Goal: Task Accomplishment & Management: Complete application form

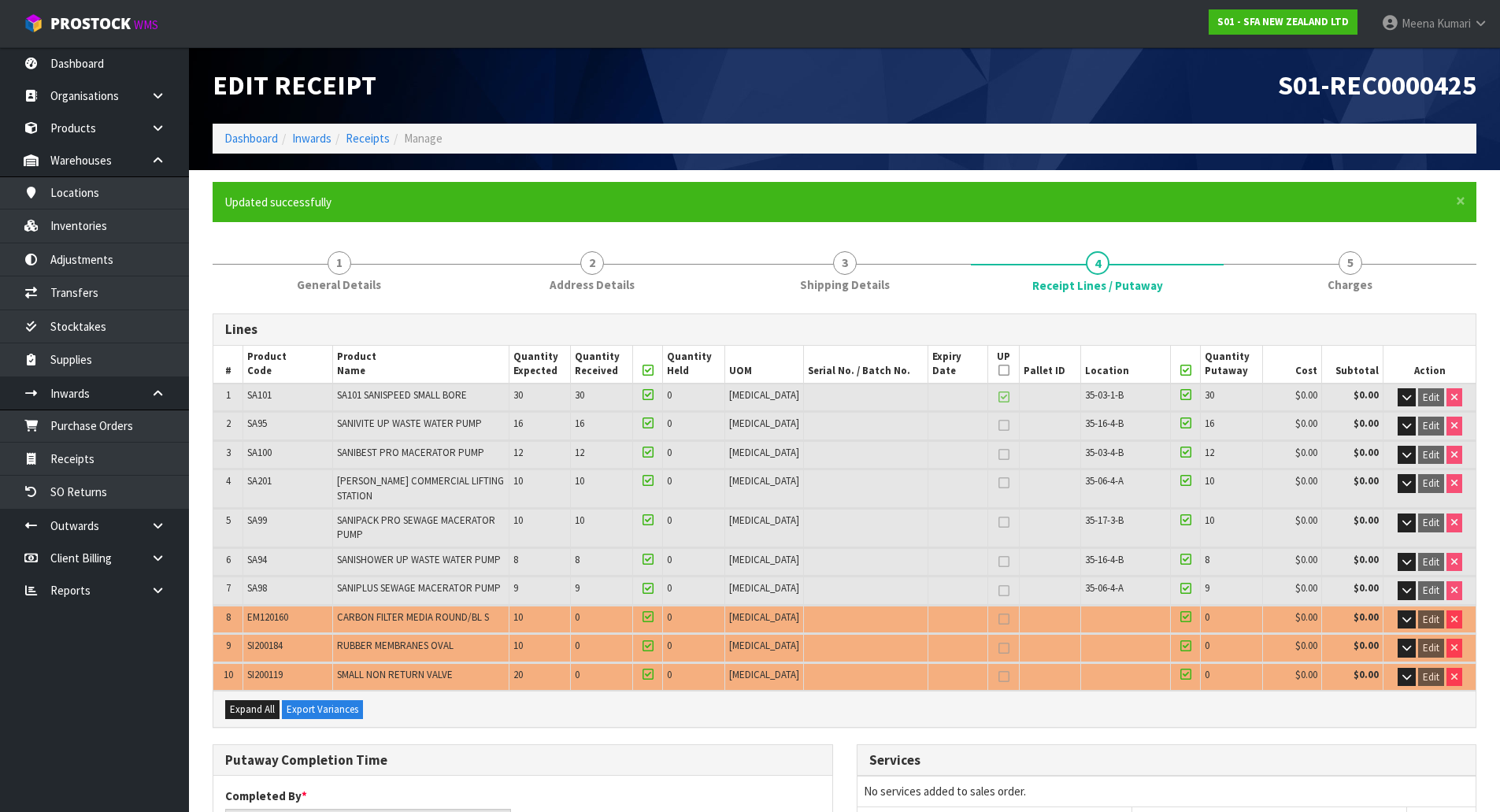
scroll to position [632, 0]
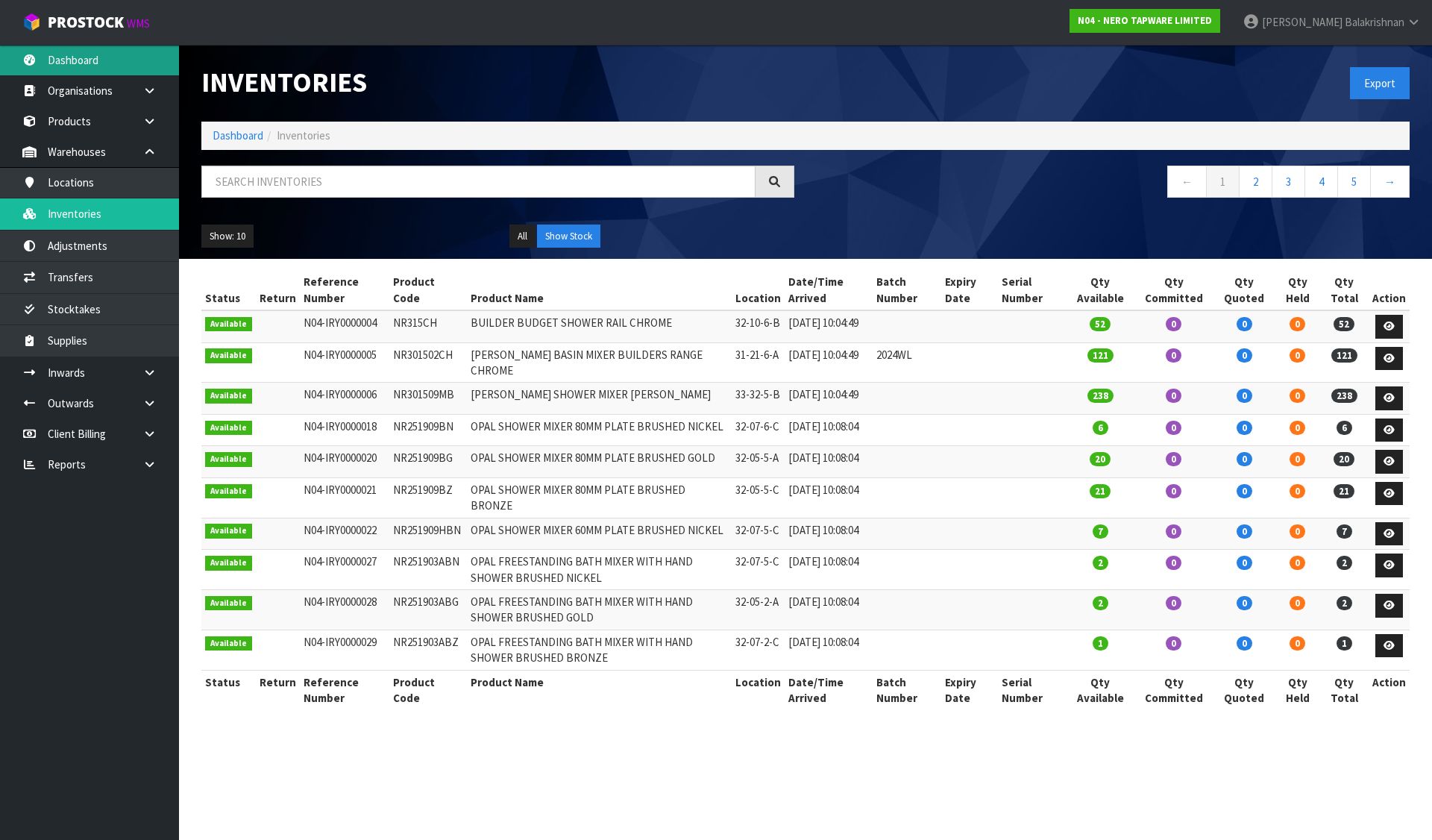
click at [107, 68] on link "Dashboard" at bounding box center [89, 60] width 179 height 31
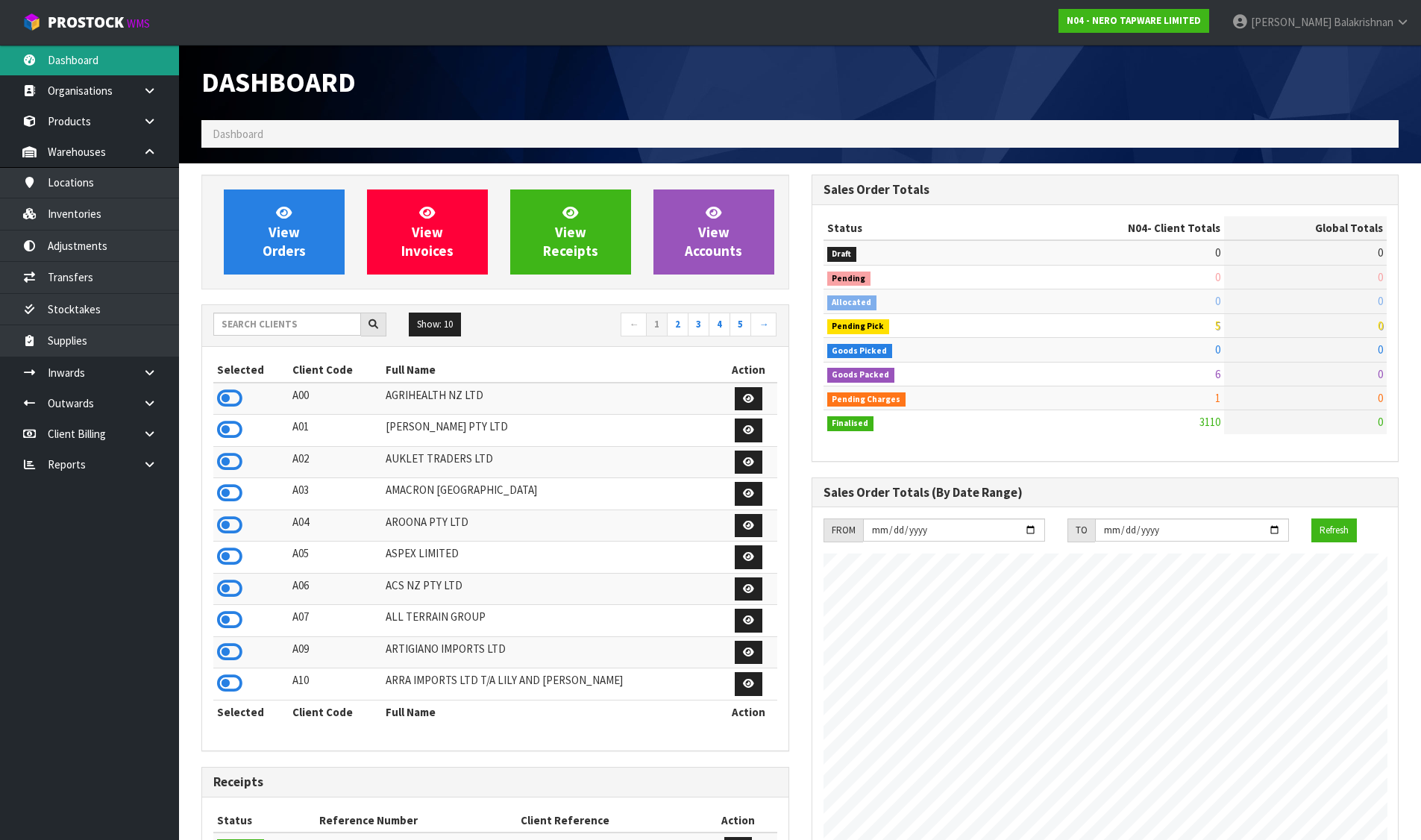
scroll to position [1162, 609]
click at [297, 323] on input "text" at bounding box center [287, 324] width 148 height 23
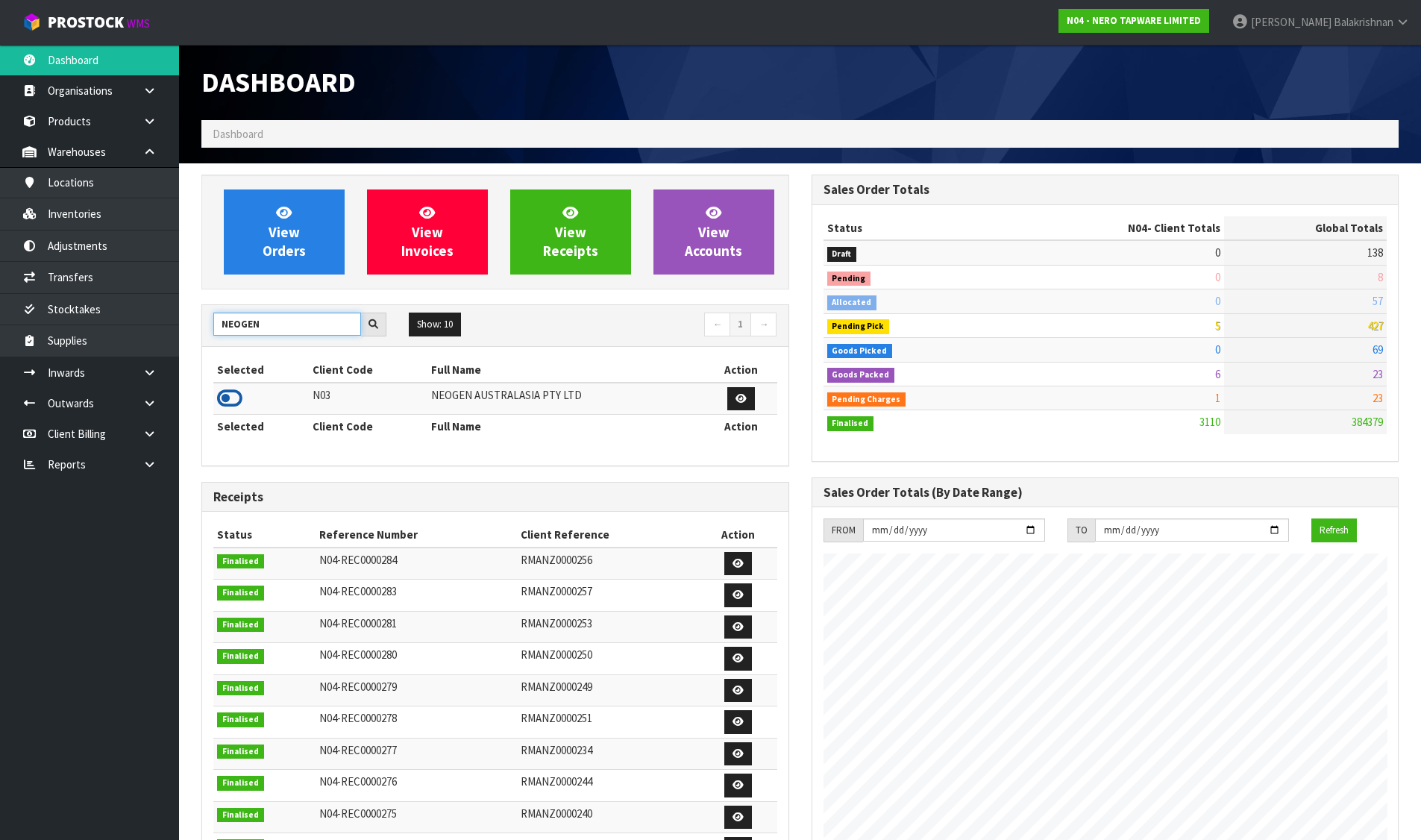
type input "NEOGEN"
click at [242, 397] on icon at bounding box center [229, 397] width 26 height 22
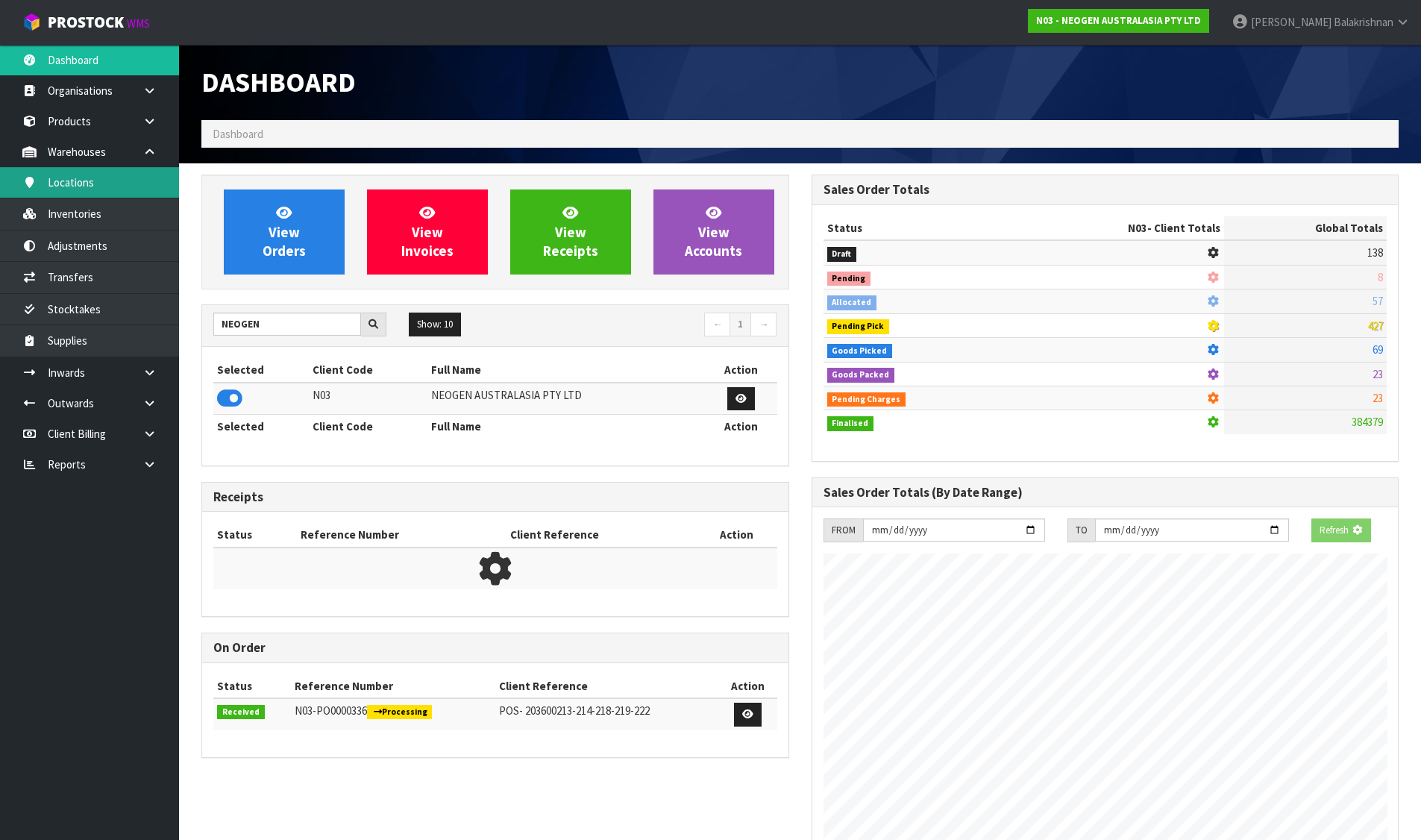
scroll to position [1129, 609]
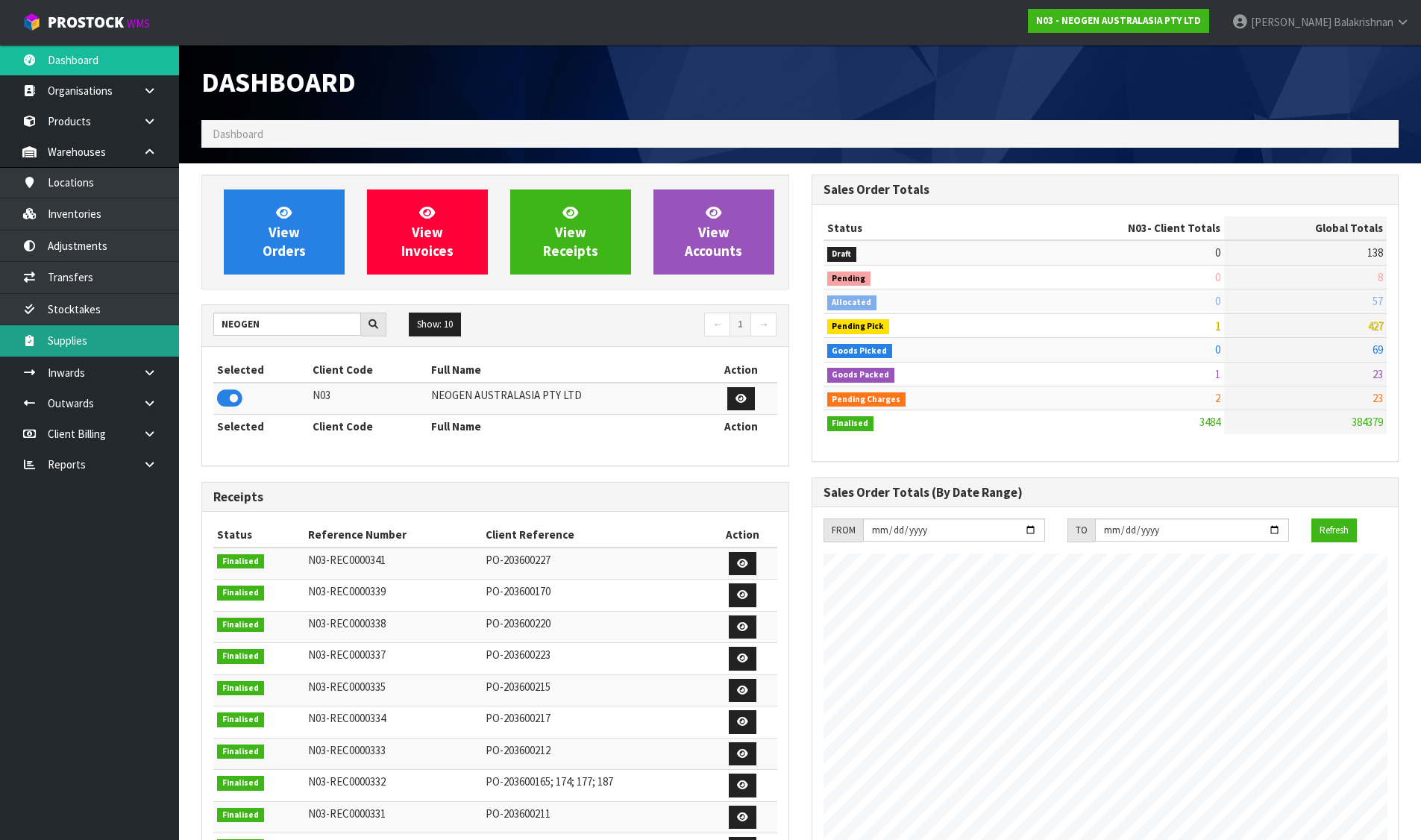
click at [136, 347] on link "Supplies" at bounding box center [89, 340] width 179 height 31
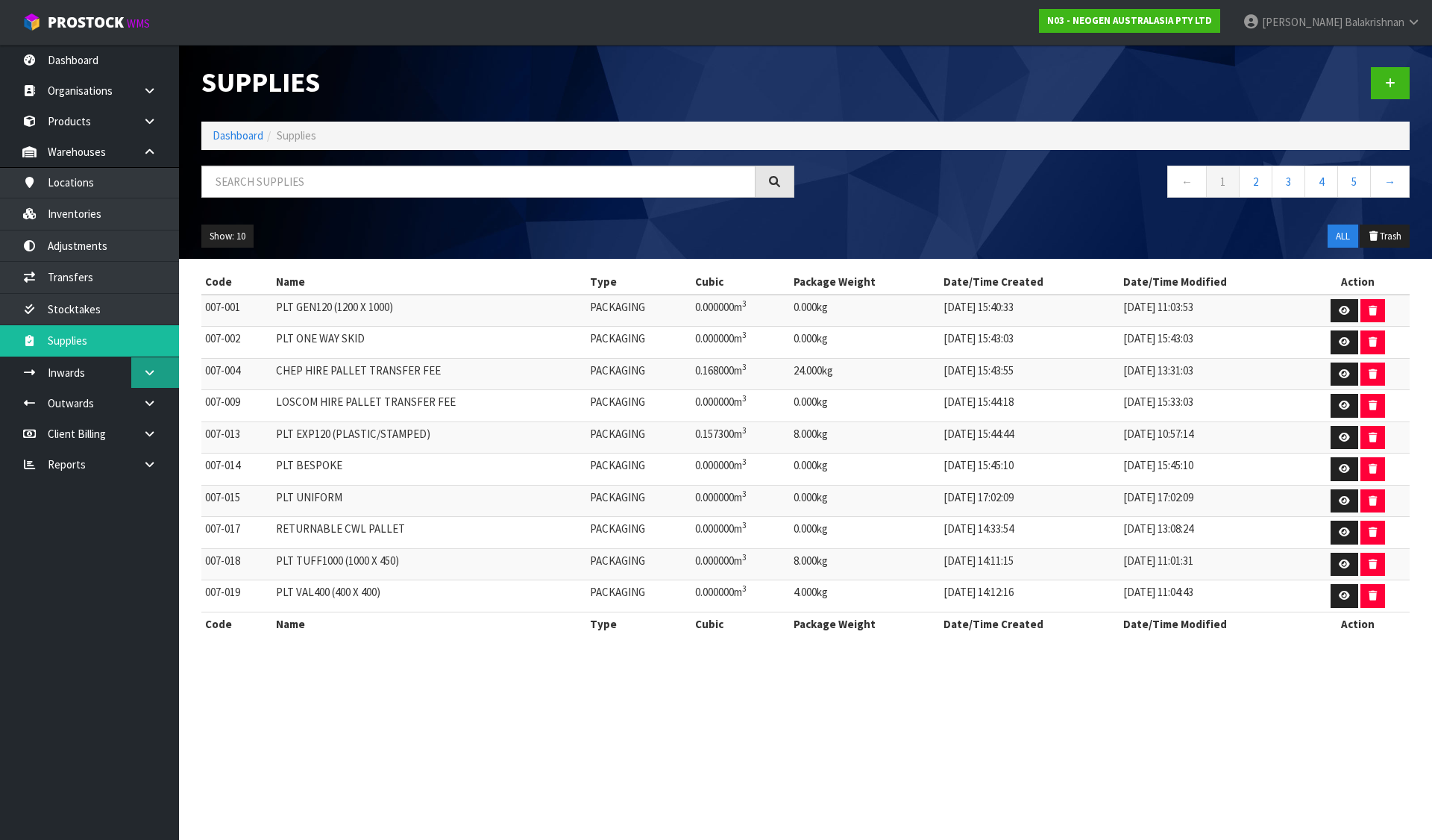
click at [138, 374] on link at bounding box center [155, 373] width 48 height 31
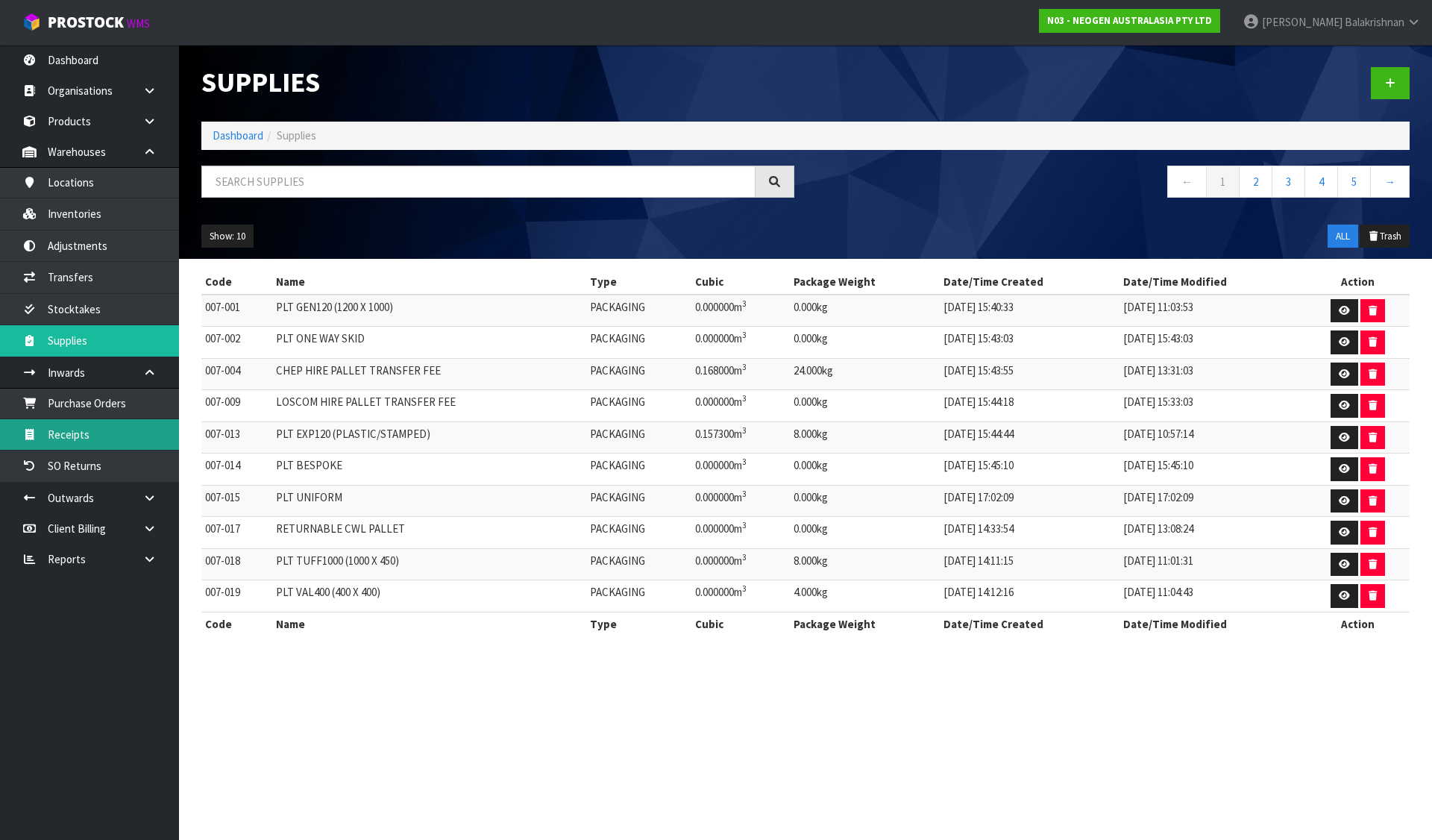
click at [120, 425] on link "Receipts" at bounding box center [89, 434] width 179 height 31
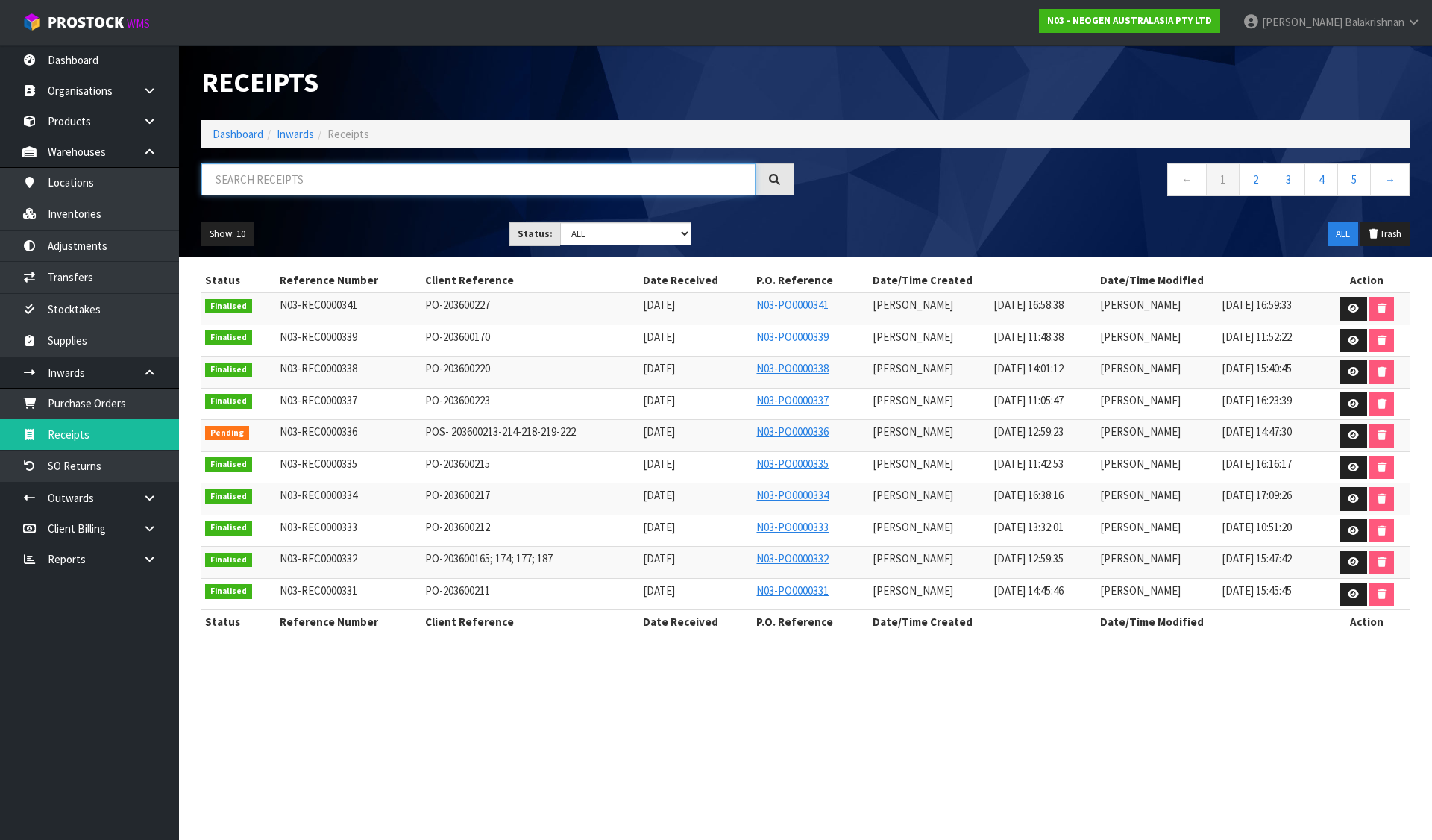
click at [309, 187] on input "text" at bounding box center [478, 179] width 554 height 32
click at [530, 435] on span "POS- 203600213-214-218-219-222" at bounding box center [500, 431] width 151 height 14
click at [1342, 430] on link at bounding box center [1353, 435] width 27 height 24
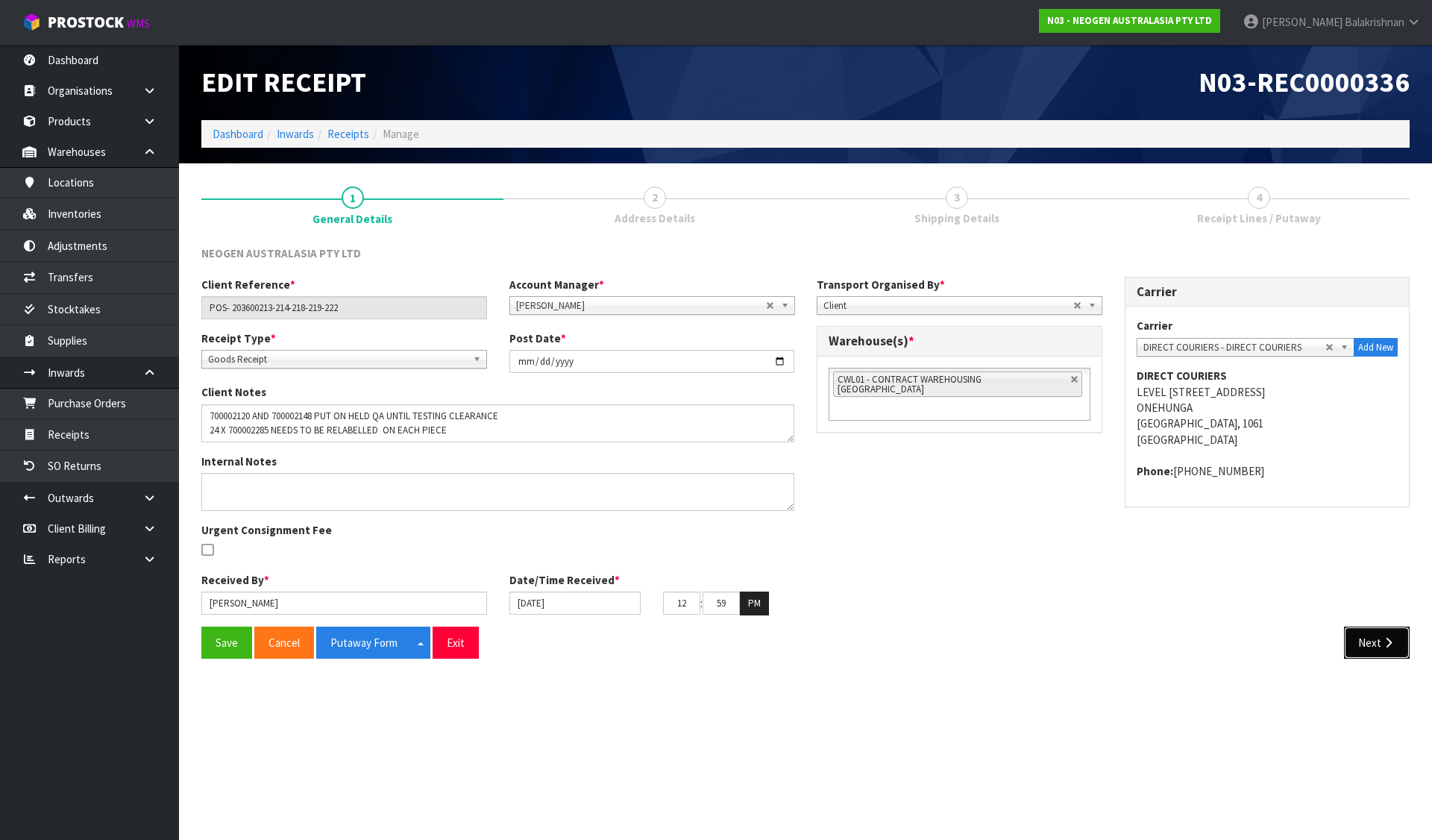
click at [1386, 643] on icon "button" at bounding box center [1389, 642] width 14 height 12
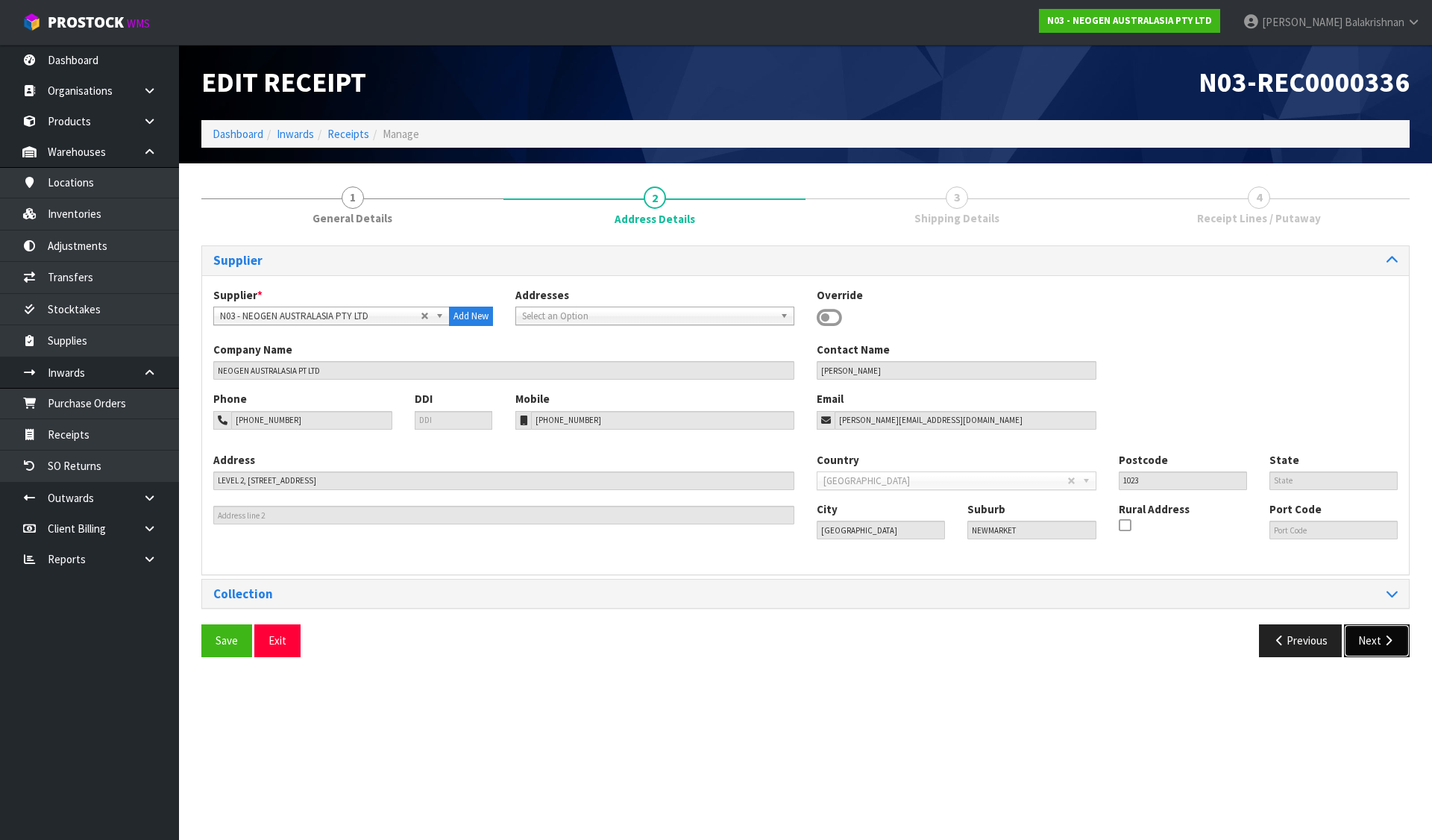
click at [1386, 647] on button "Next" at bounding box center [1377, 640] width 66 height 32
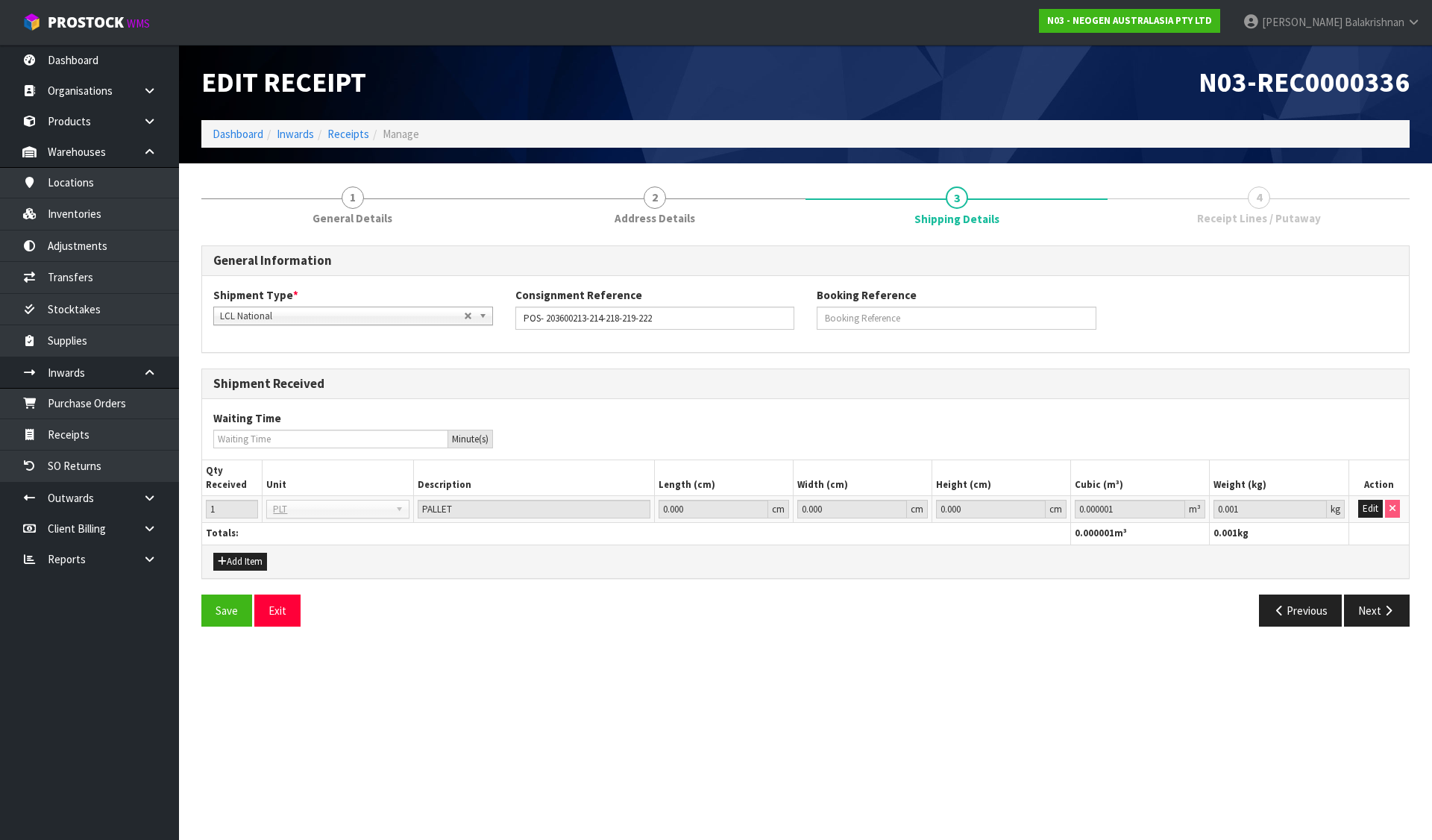
click at [1386, 647] on section "1 General Details 2 Address Details 3 Shipping Details 4 Receipt Lines / Putawa…" at bounding box center [805, 405] width 1253 height 485
click at [1385, 636] on div "Save Exit Previous Next" at bounding box center [806, 615] width 1231 height 43
click at [1384, 628] on div "Save Exit Previous Next" at bounding box center [806, 615] width 1231 height 43
click at [1382, 619] on button "Next" at bounding box center [1377, 610] width 66 height 32
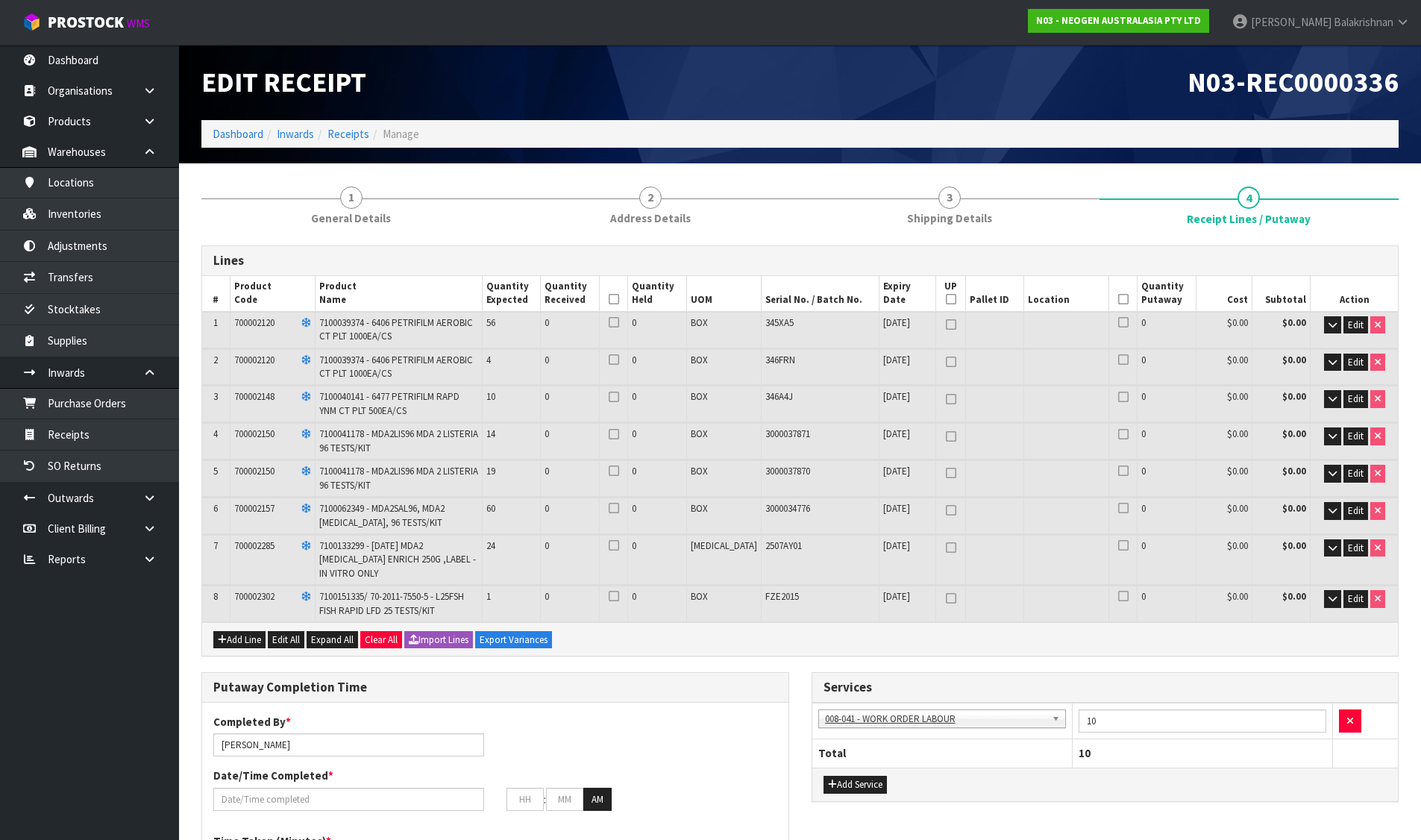
click at [1034, 385] on td "Dimensions L 23 cm W 20 cm H 16 cm Cubic 0.00736 m³ Weight 2 kg Edit Product Co…" at bounding box center [799, 386] width 1195 height 2
click at [1360, 329] on span "Edit" at bounding box center [1355, 325] width 16 height 12
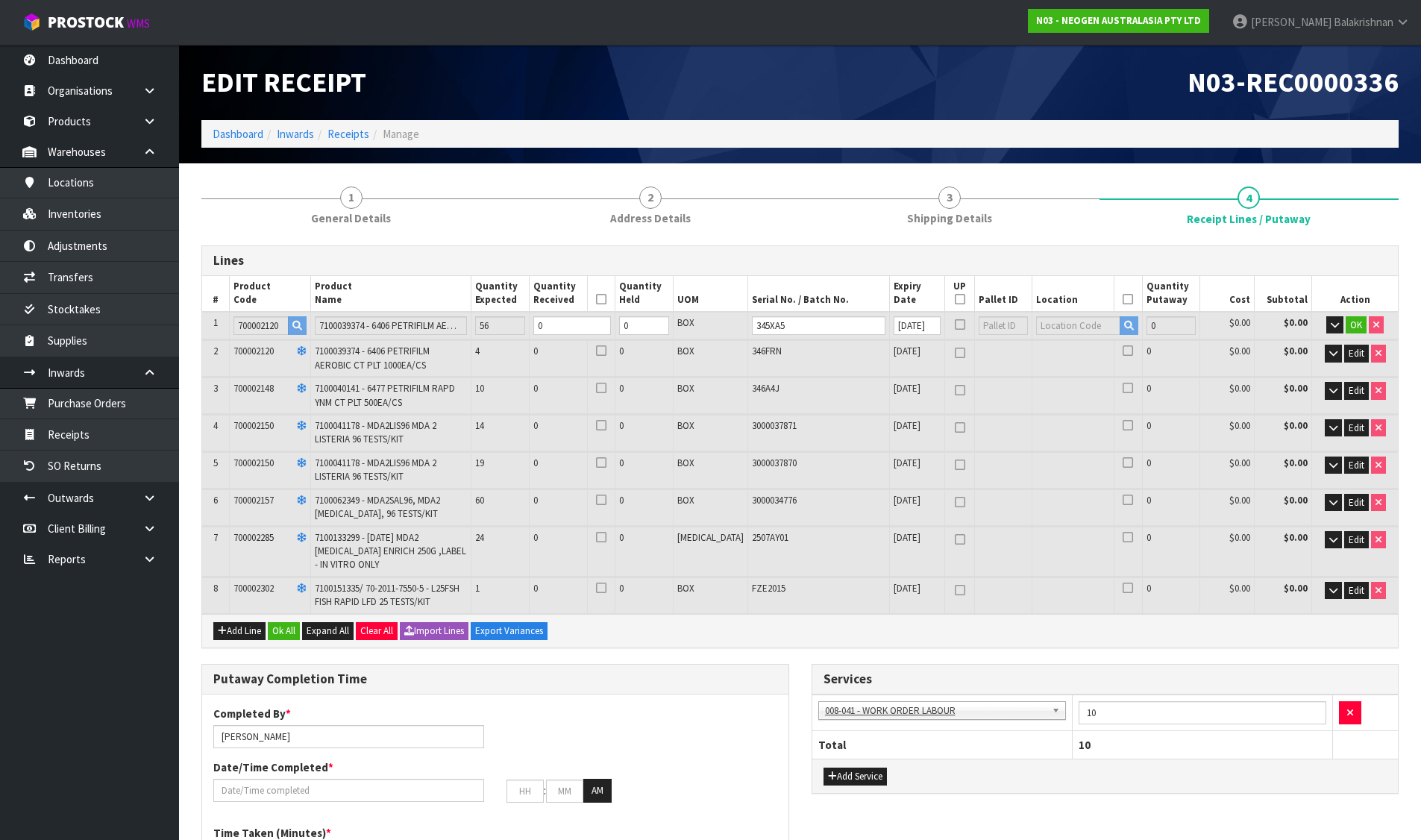
click at [1123, 299] on icon at bounding box center [1128, 299] width 11 height 1
click at [954, 324] on icon at bounding box center [960, 324] width 11 height 1
type input "1"
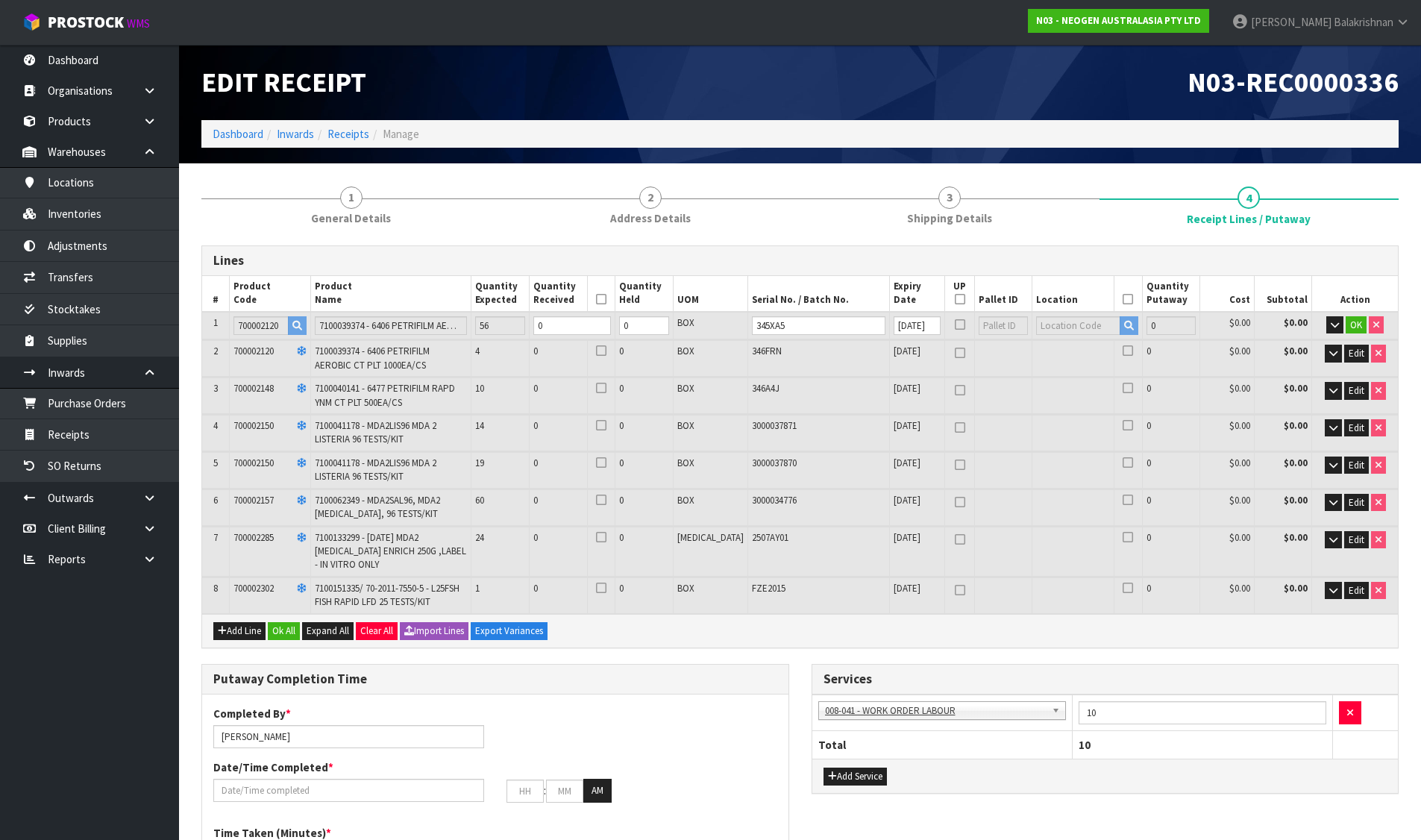
type input "1"
click at [954, 324] on icon at bounding box center [960, 324] width 11 height 1
type input "0"
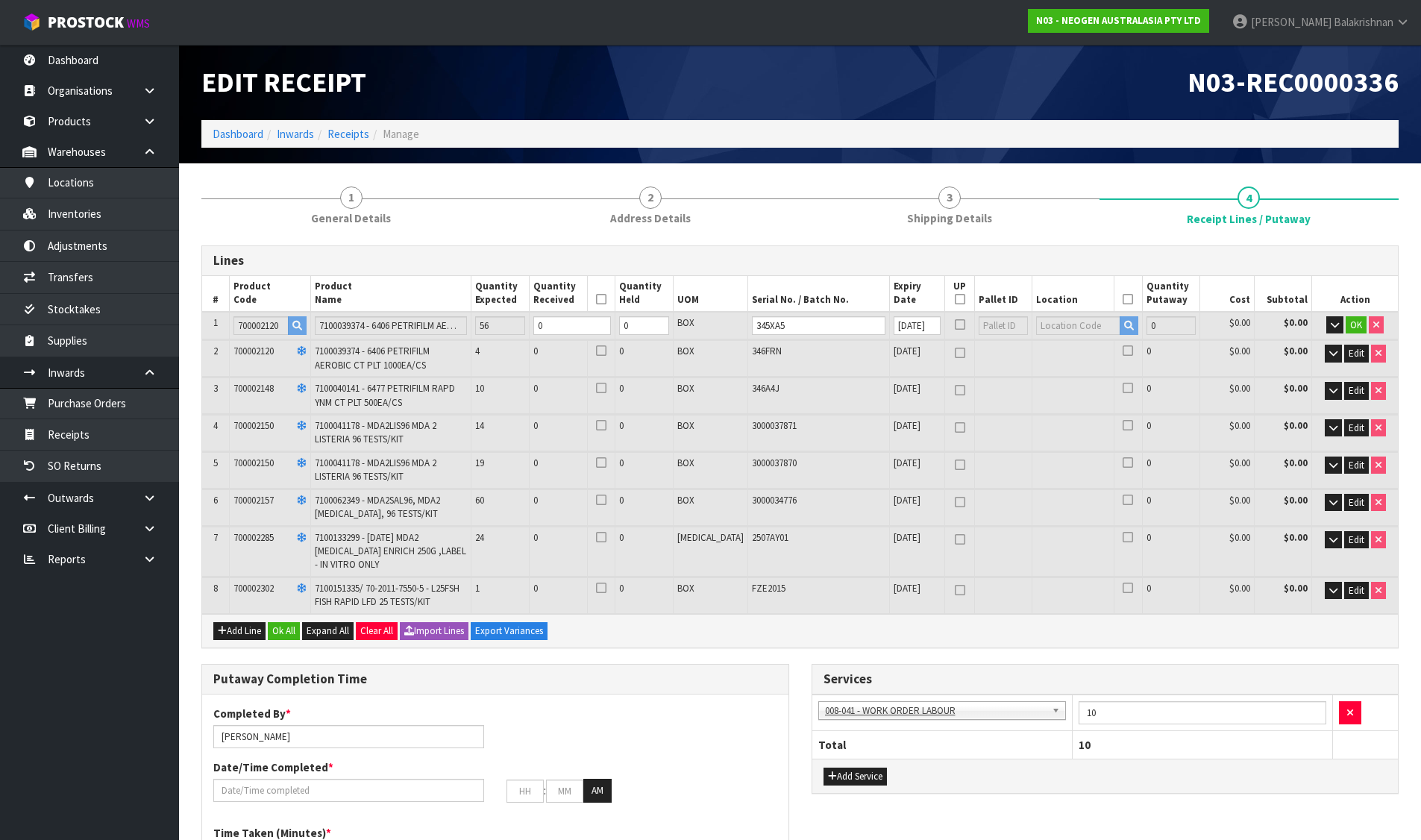
type input "0"
click at [606, 351] on icon at bounding box center [601, 351] width 11 height 1
click at [0, 0] on input "checkbox" at bounding box center [0, 0] width 0 height 0
click at [606, 351] on icon at bounding box center [601, 351] width 11 height 1
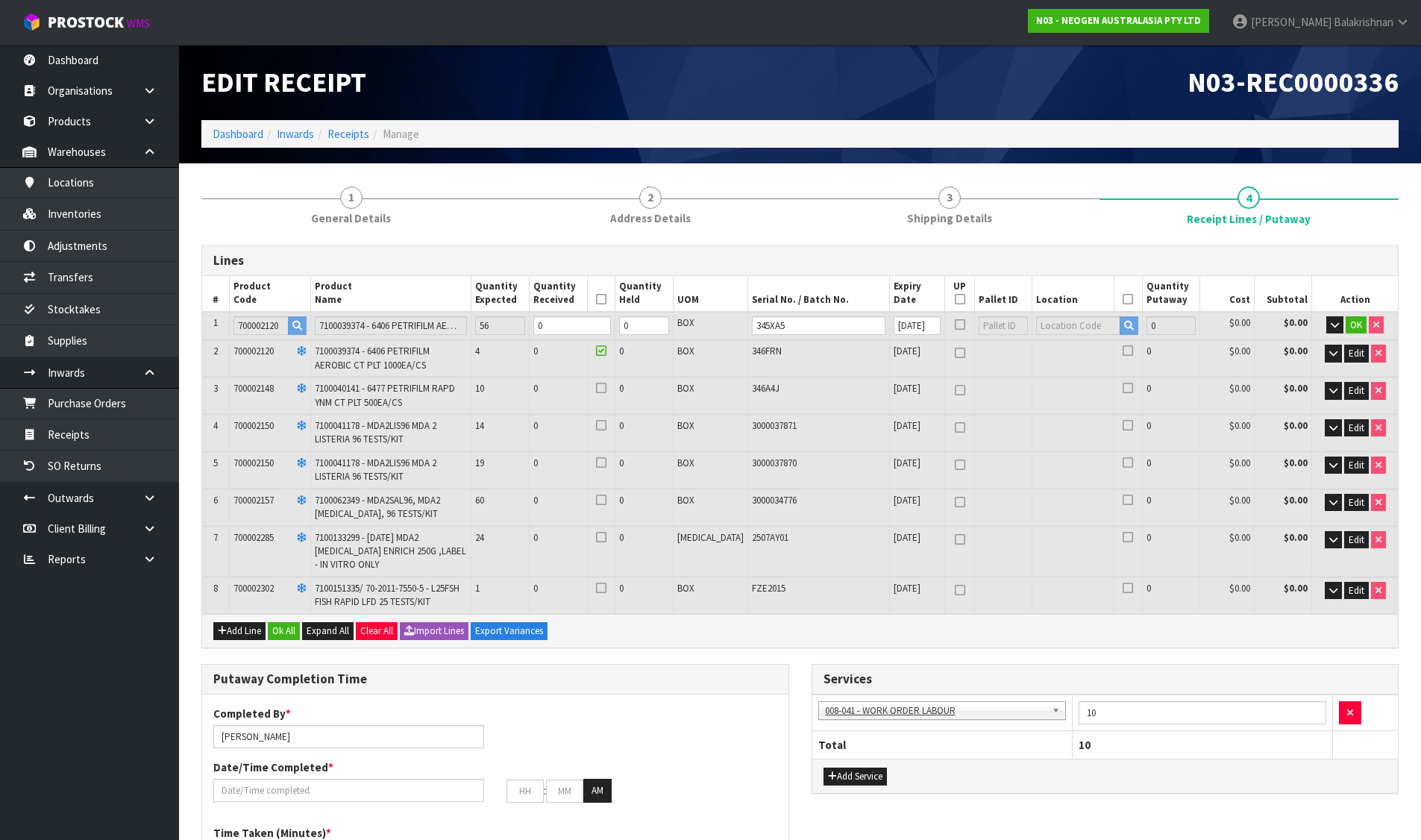
click at [0, 0] on input "checkbox" at bounding box center [0, 0] width 0 height 0
click at [585, 328] on input "0" at bounding box center [572, 325] width 78 height 19
type input "0"
type input "5"
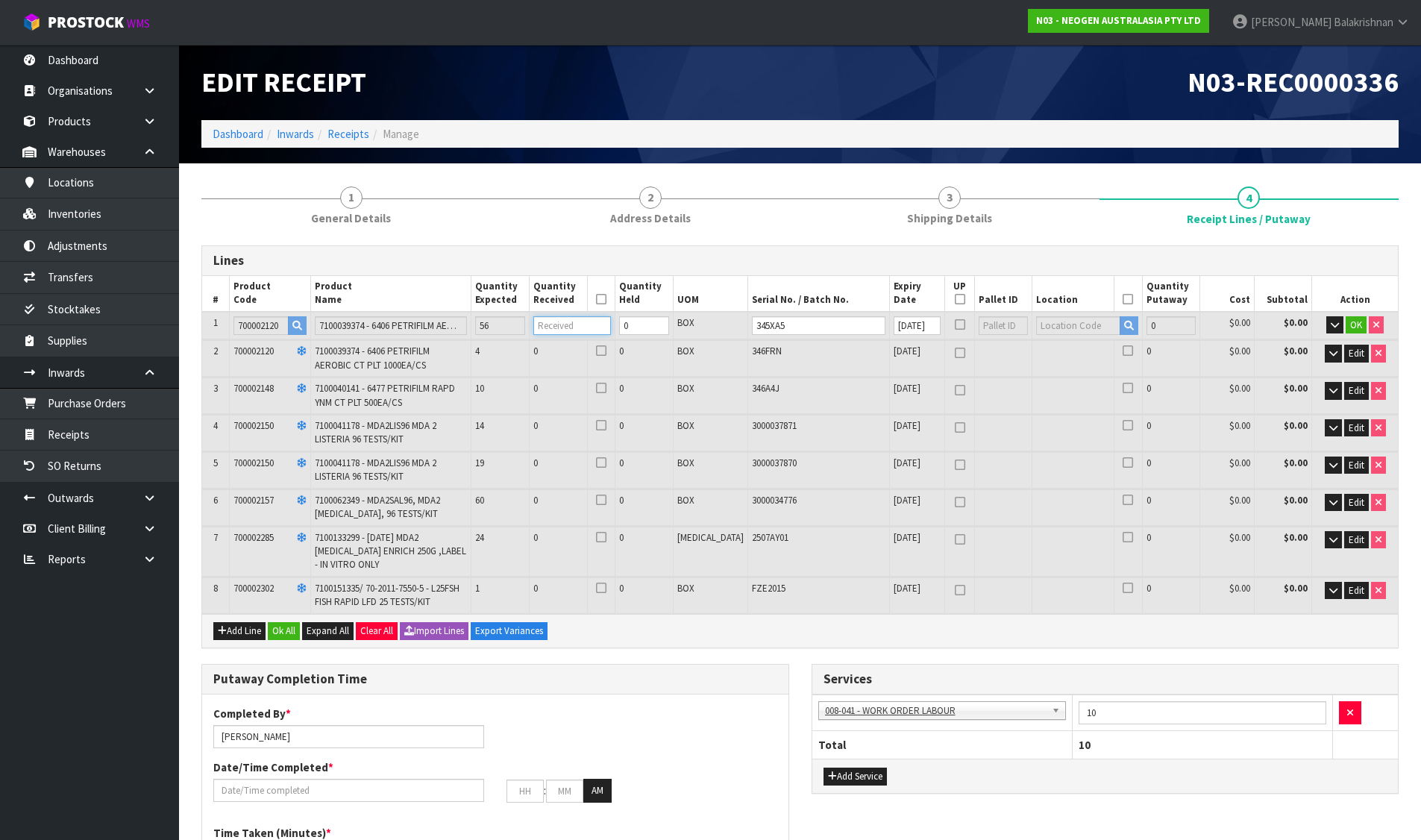
type input "5"
type input "0.0368"
type input "10"
type input "5"
type input "56"
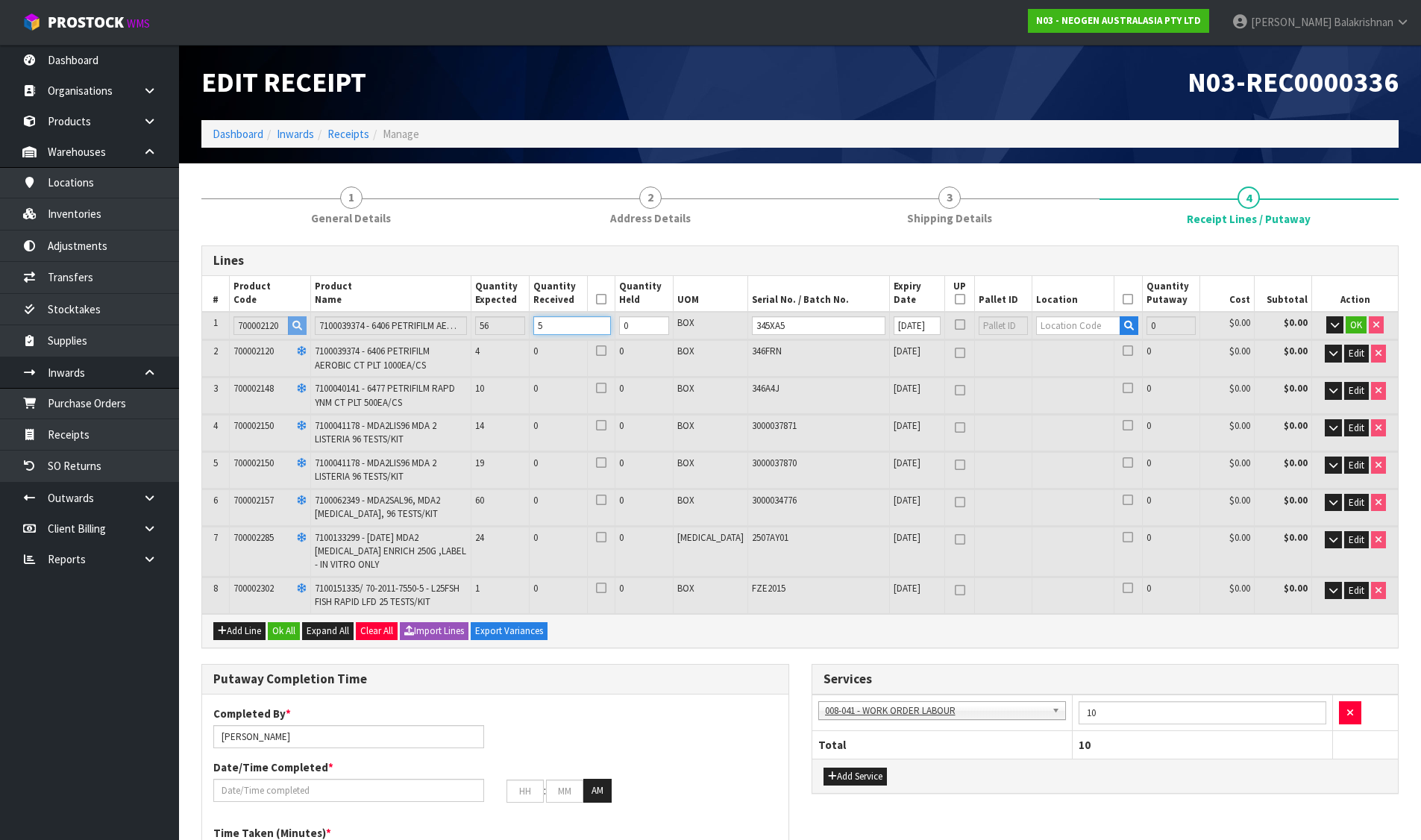
type input "56"
type input "0.41216"
type input "112"
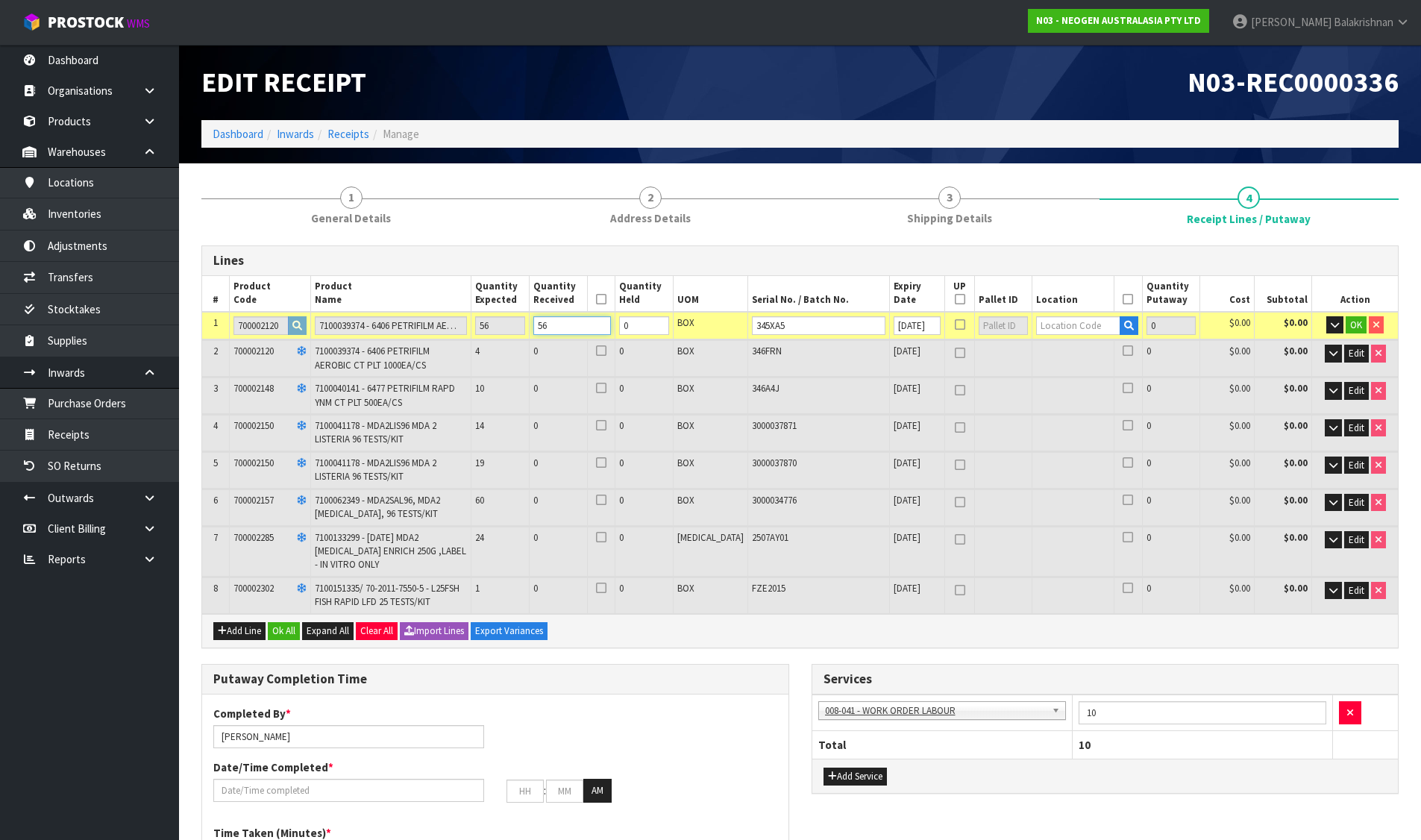
type input "56"
click at [1036, 332] on input "text" at bounding box center [1077, 325] width 84 height 19
type input "92-06-1"
click at [1094, 356] on link "92-06-1 -A" at bounding box center [1075, 351] width 118 height 20
type input "56"
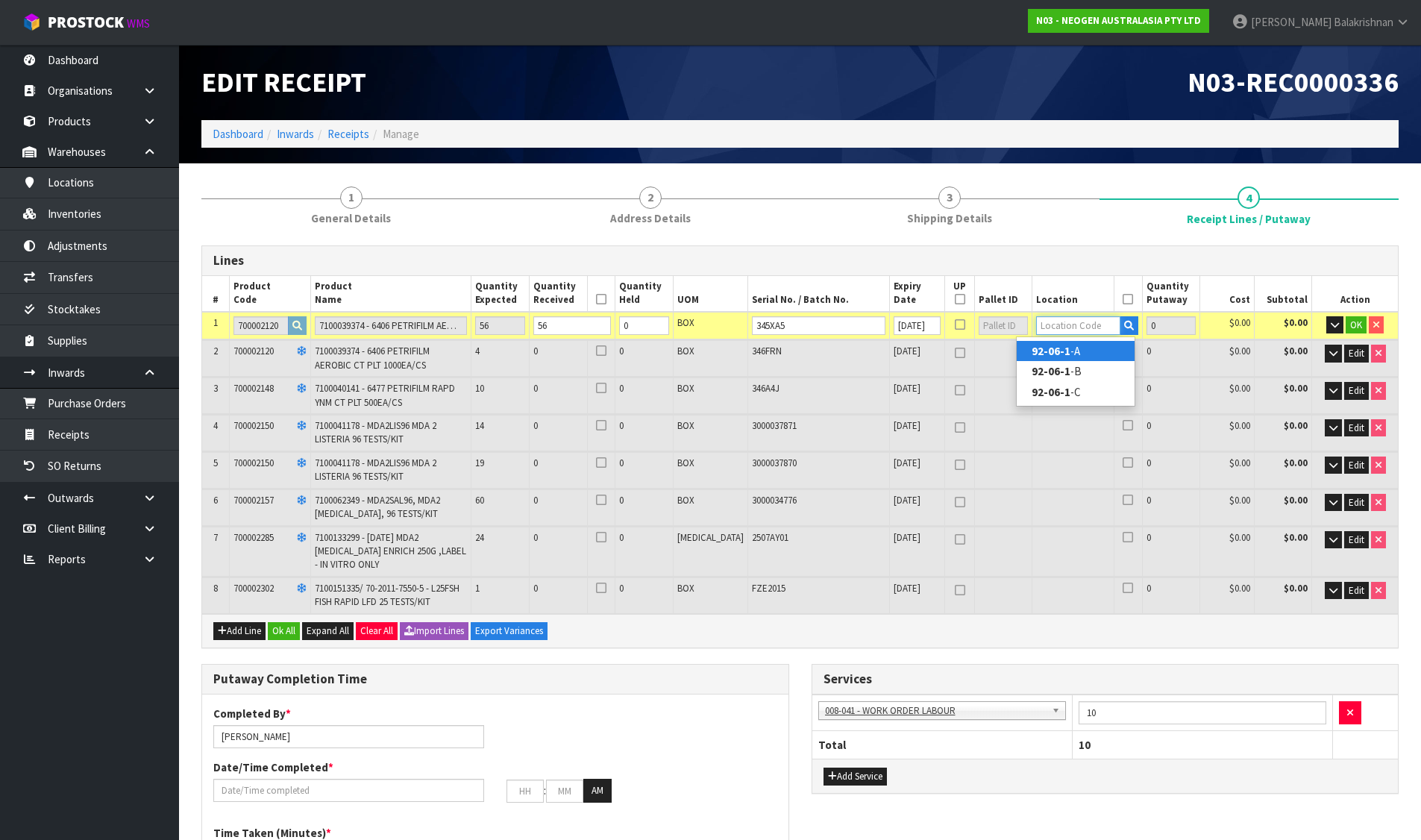
type input "92-06-1-A"
type input "56"
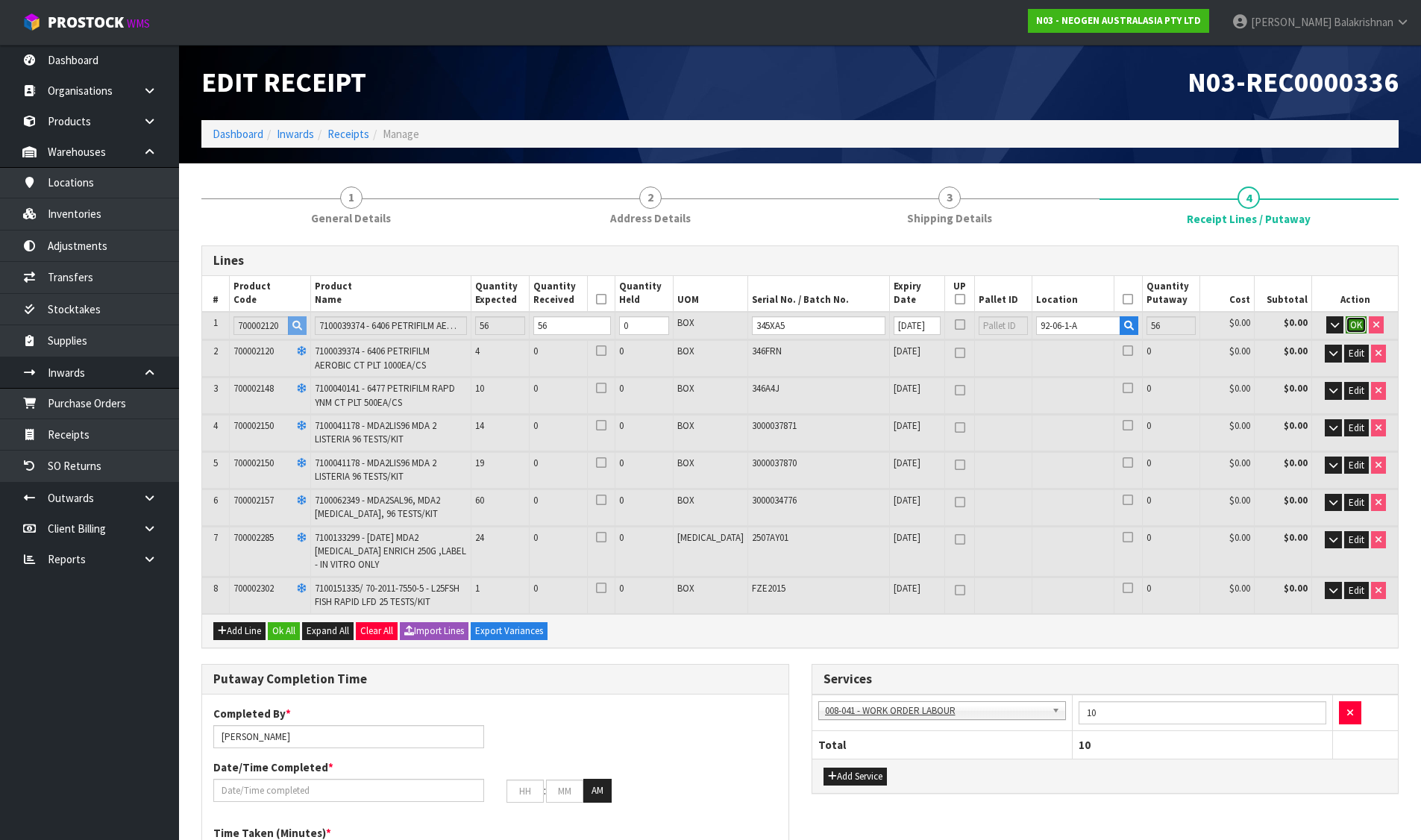
click at [1353, 330] on span "OK" at bounding box center [1355, 325] width 12 height 12
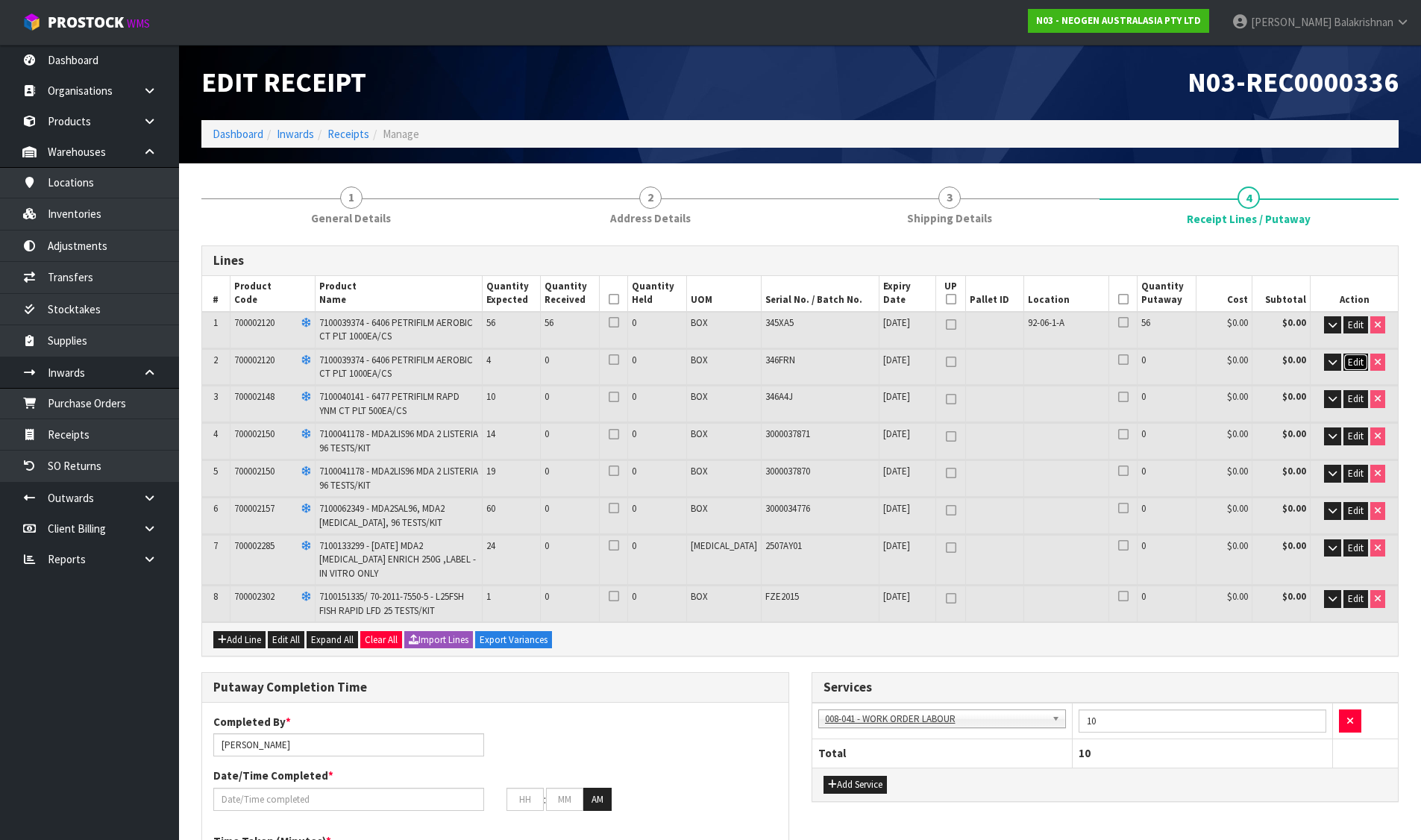
click at [1350, 362] on span "Edit" at bounding box center [1355, 362] width 16 height 12
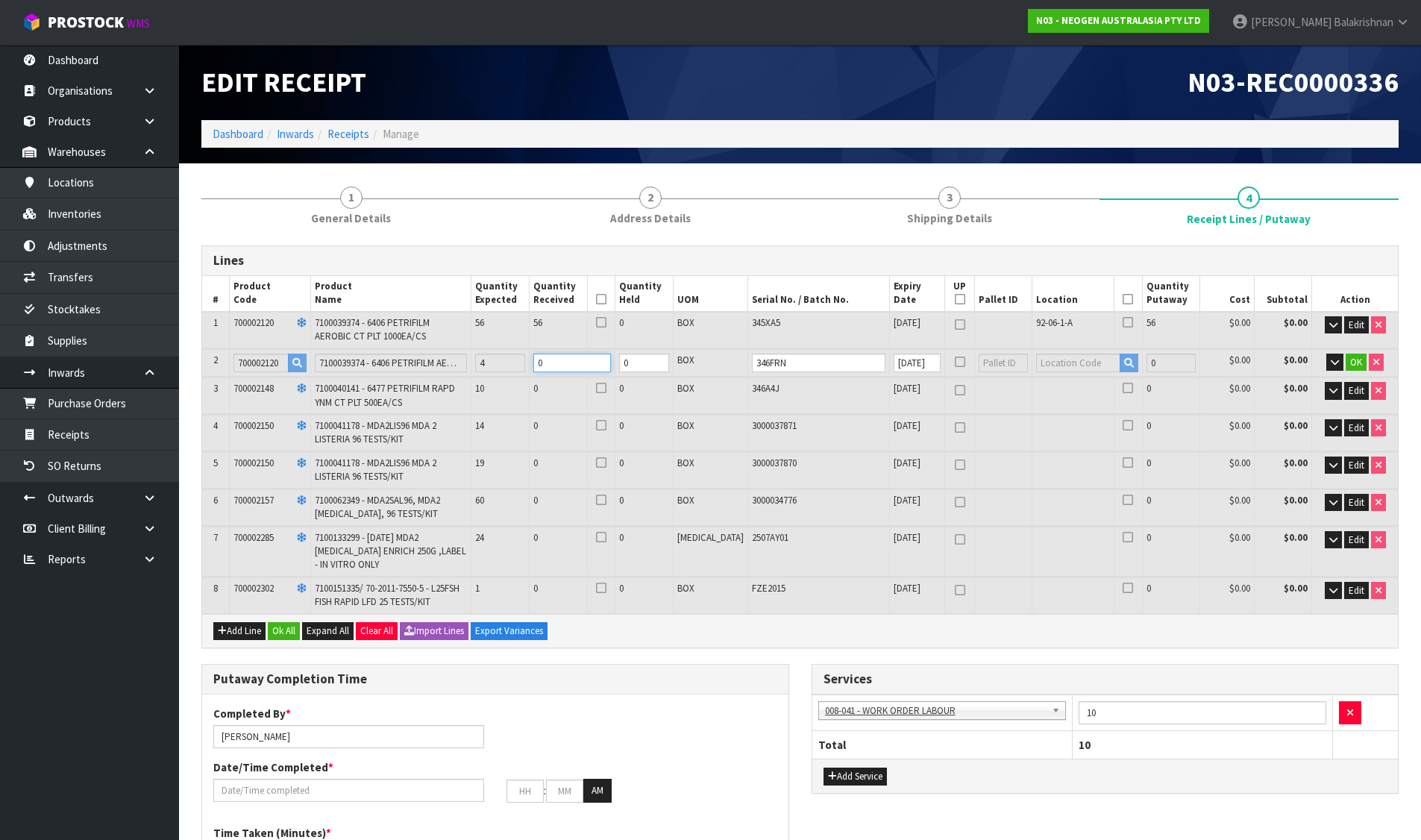
click at [529, 358] on tr "2 700002120 7100039374 - 6406 PETRIFILM AEROBIC CT PLT 1000EA/CS 4 0 0 BOX 346F…" at bounding box center [799, 362] width 1195 height 27
type input "60"
type input "0.4416"
type input "120"
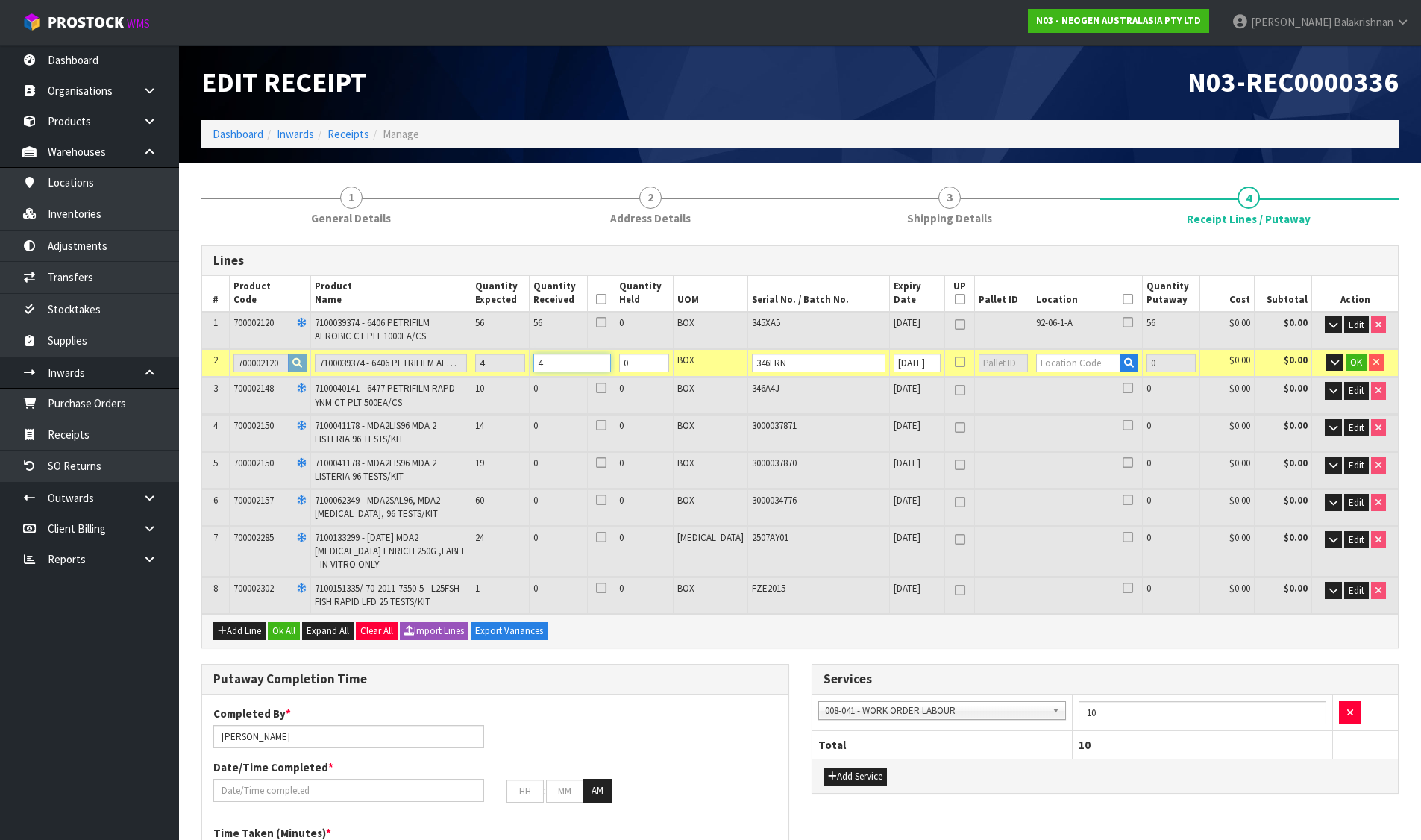
type input "4"
click at [1039, 353] on input "text" at bounding box center [1077, 362] width 84 height 19
type input "92-08-1"
click at [1054, 379] on link "92-08-1 -A" at bounding box center [1075, 388] width 118 height 20
type input "60"
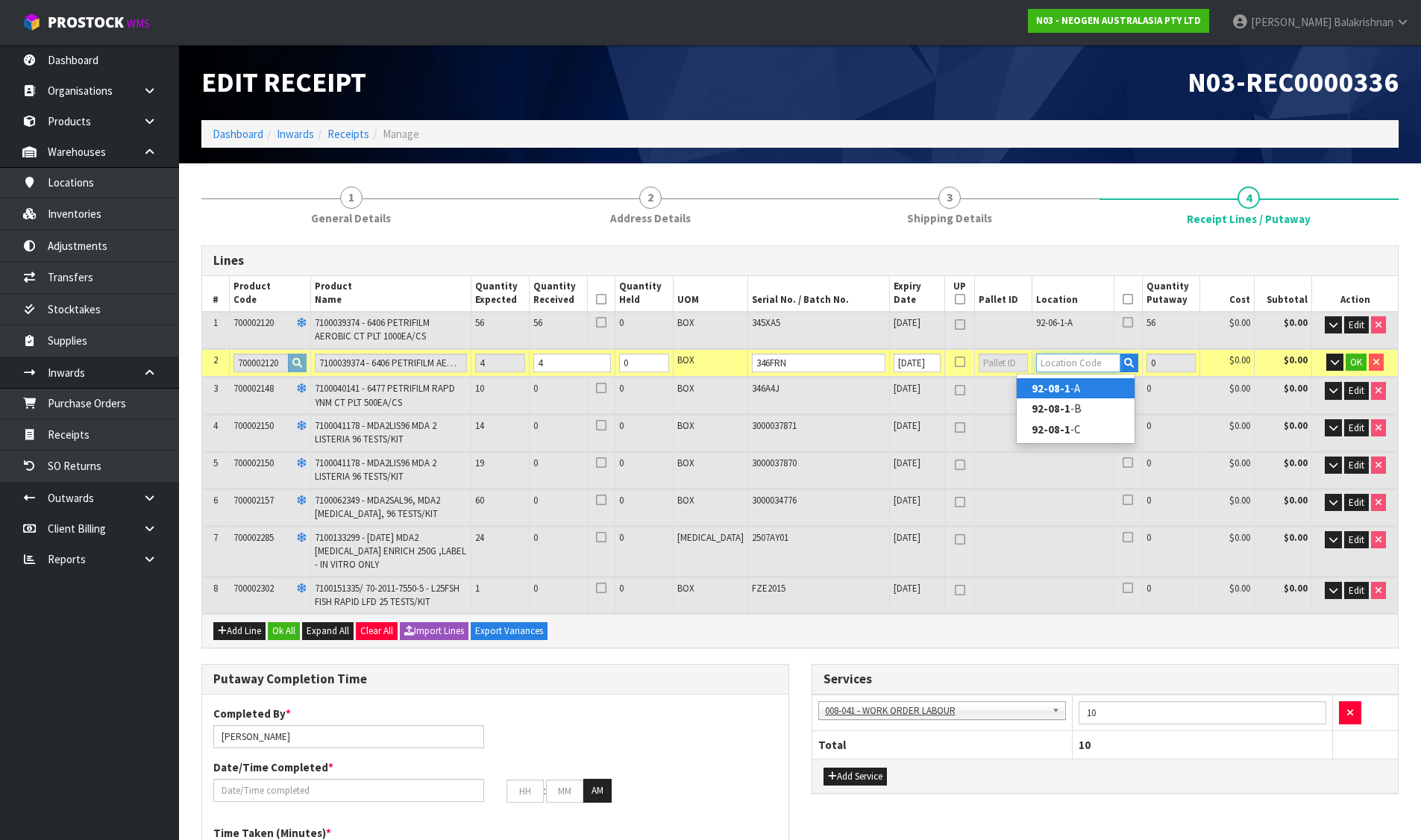
type input "92-08-1-A"
type input "4"
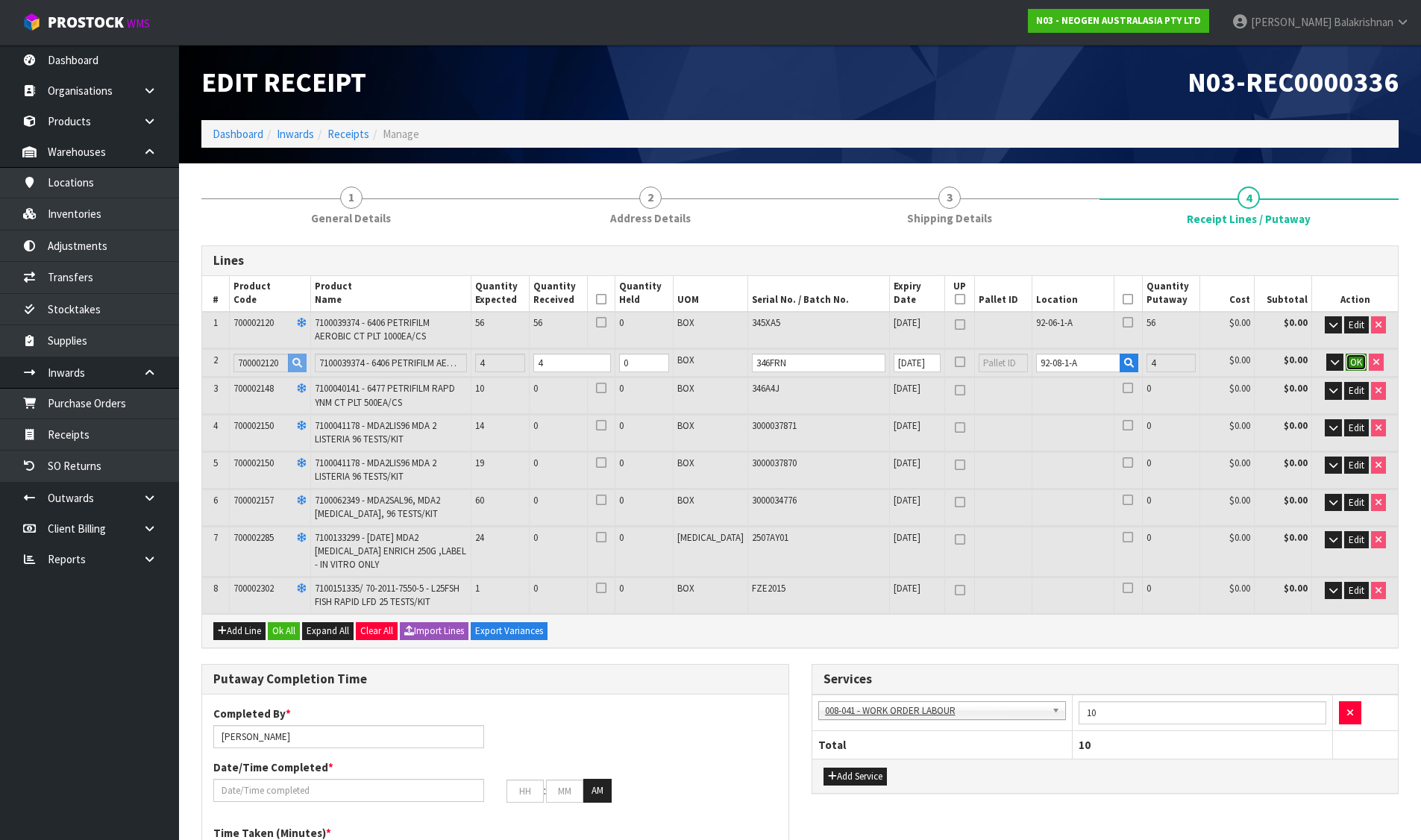
click at [1351, 358] on span "OK" at bounding box center [1355, 362] width 12 height 12
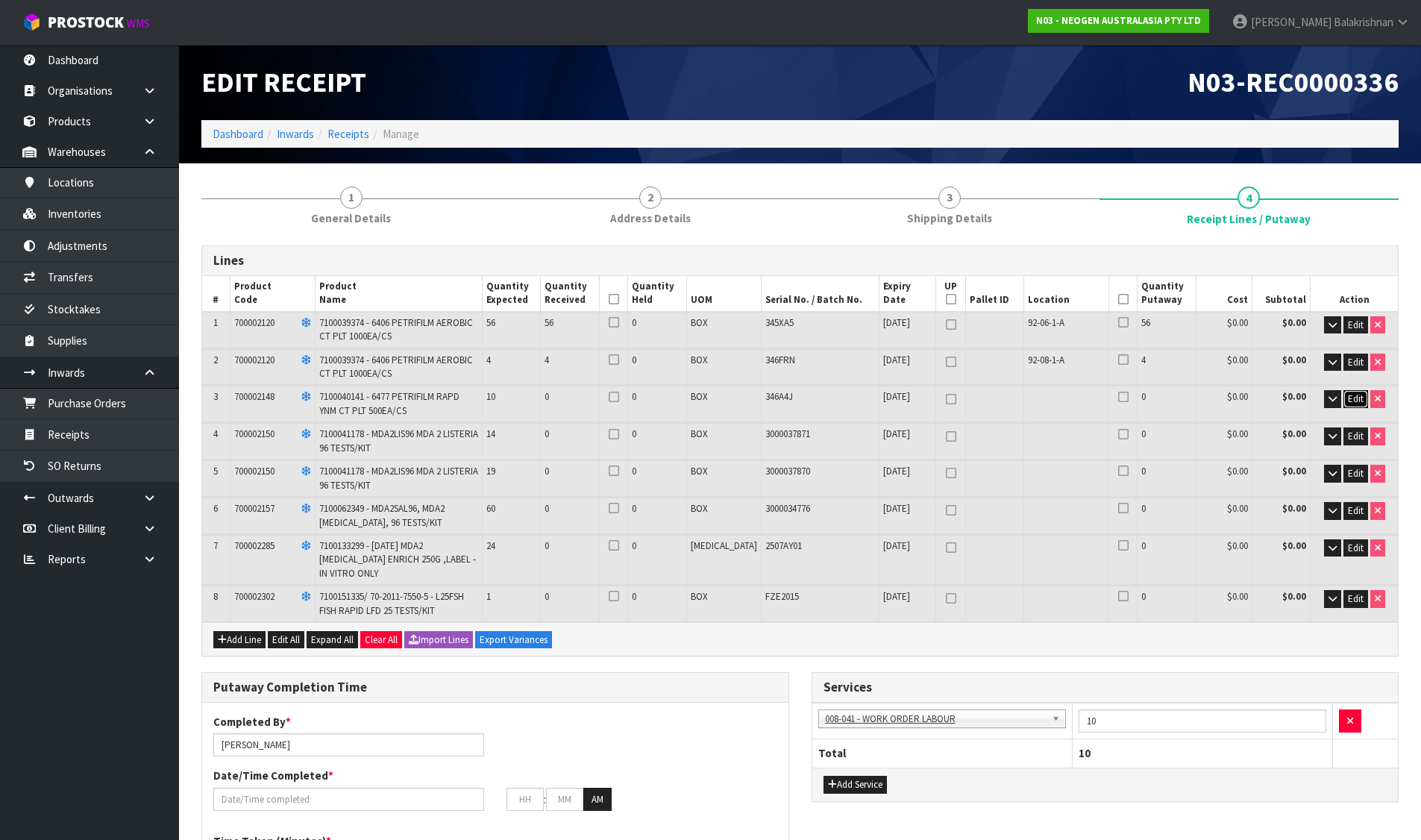
click at [1357, 402] on span "Edit" at bounding box center [1355, 398] width 16 height 12
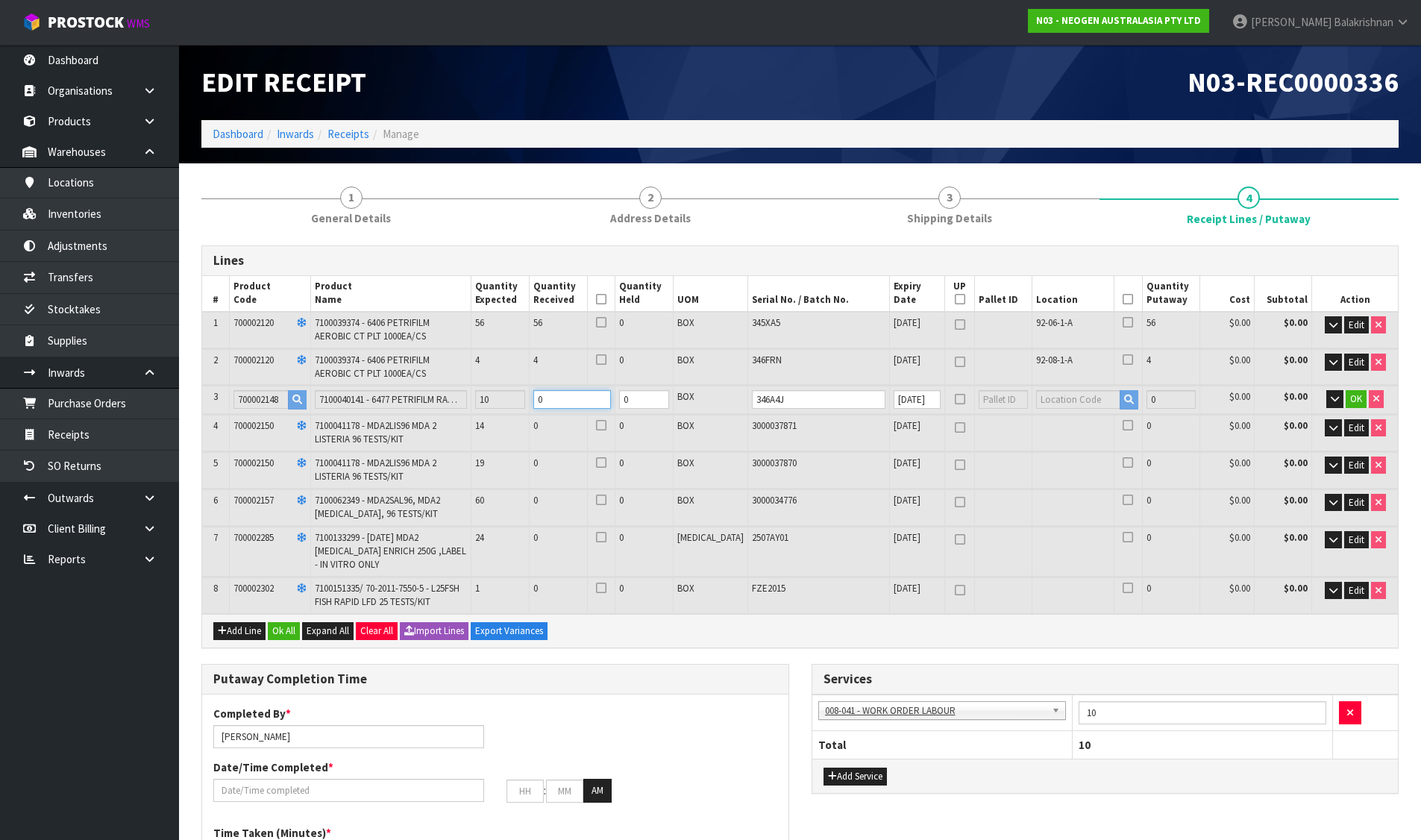
drag, startPoint x: 584, startPoint y: 398, endPoint x: 353, endPoint y: 338, distance: 238.7
click at [353, 338] on table "# Product Code Product Name Quantity Expected Quantity Received Quantity Held U…" at bounding box center [799, 445] width 1195 height 338
type input "61"
type input "0.451442"
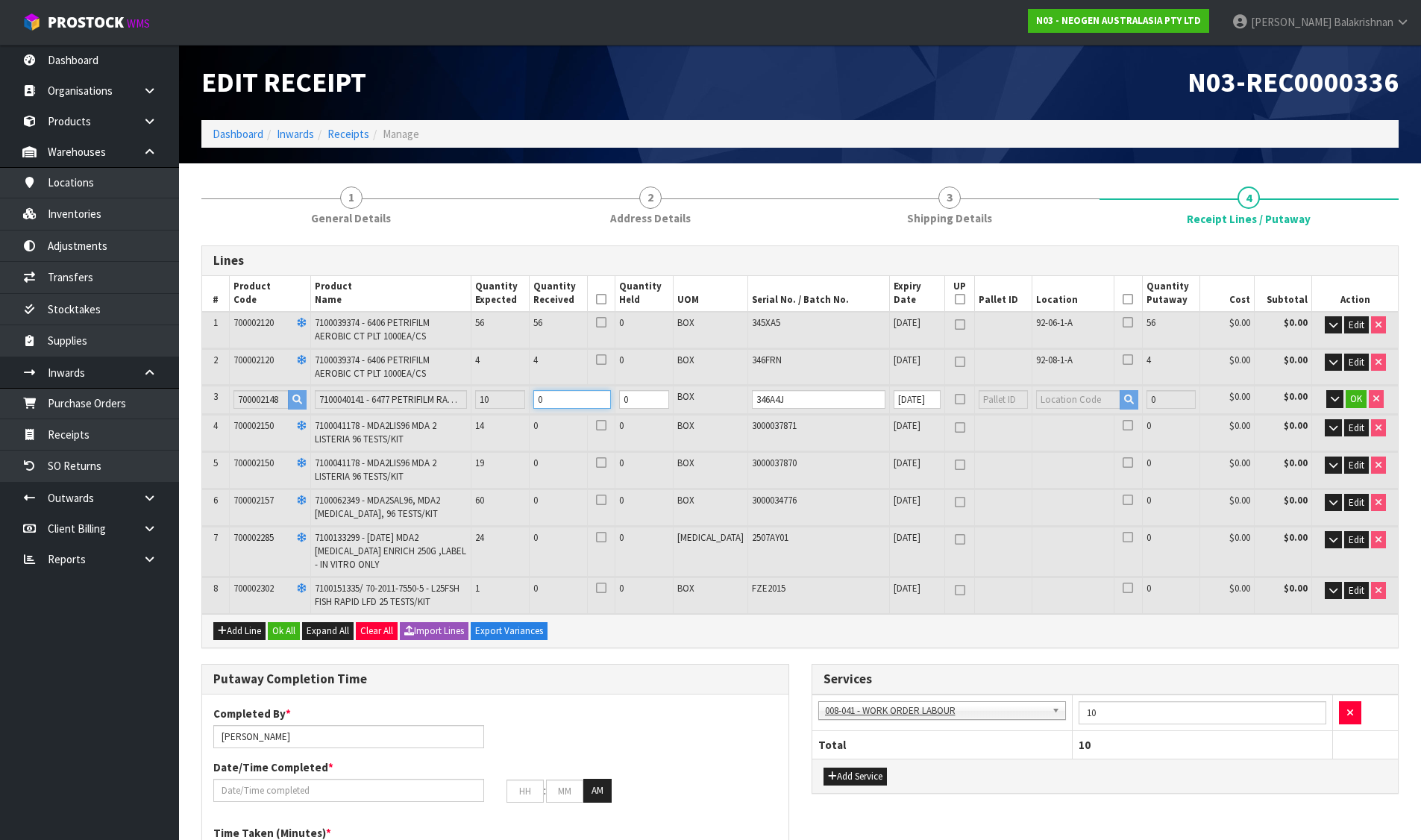
type input "121.6"
type input "1"
type input "70"
type input "0.54002"
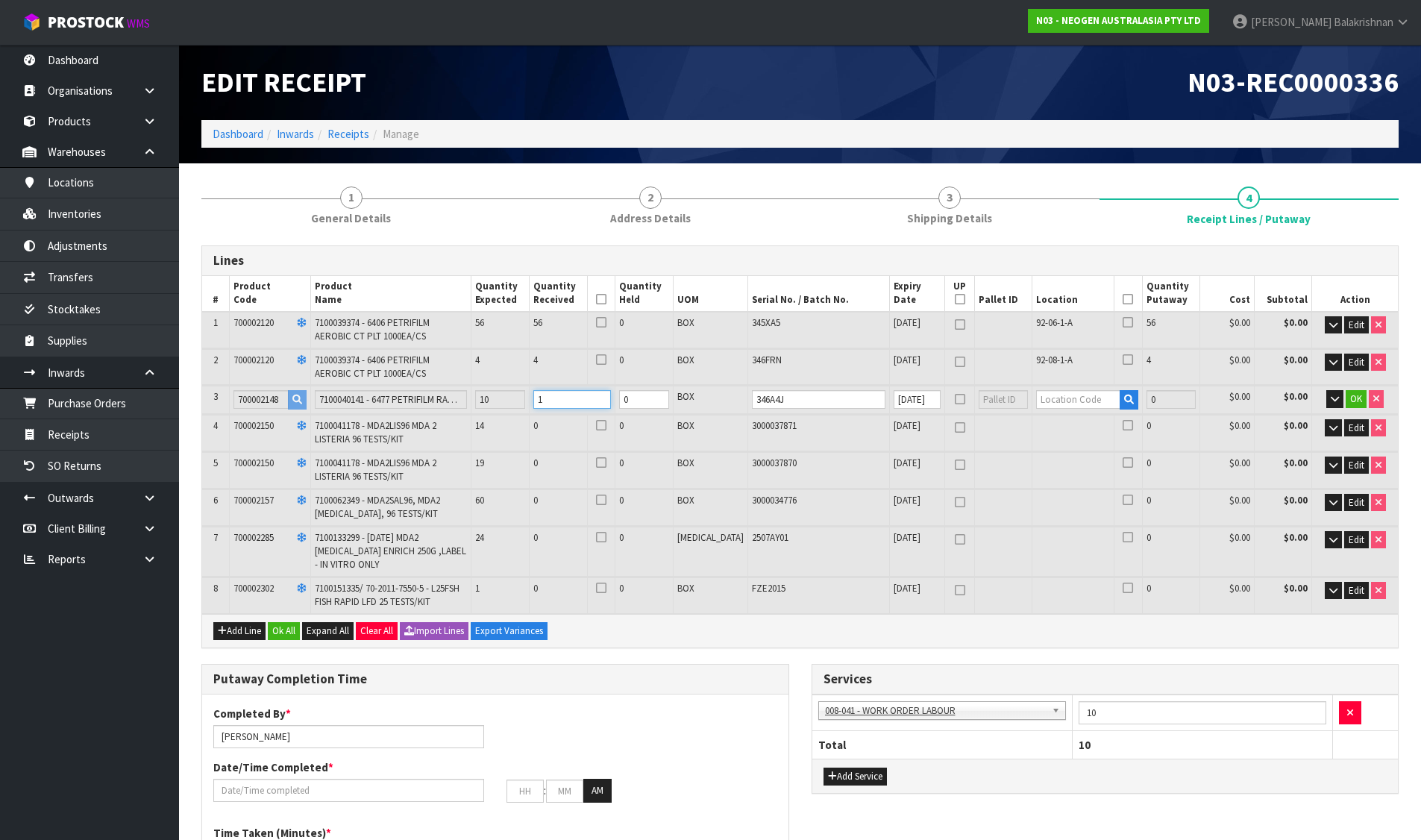
type input "136"
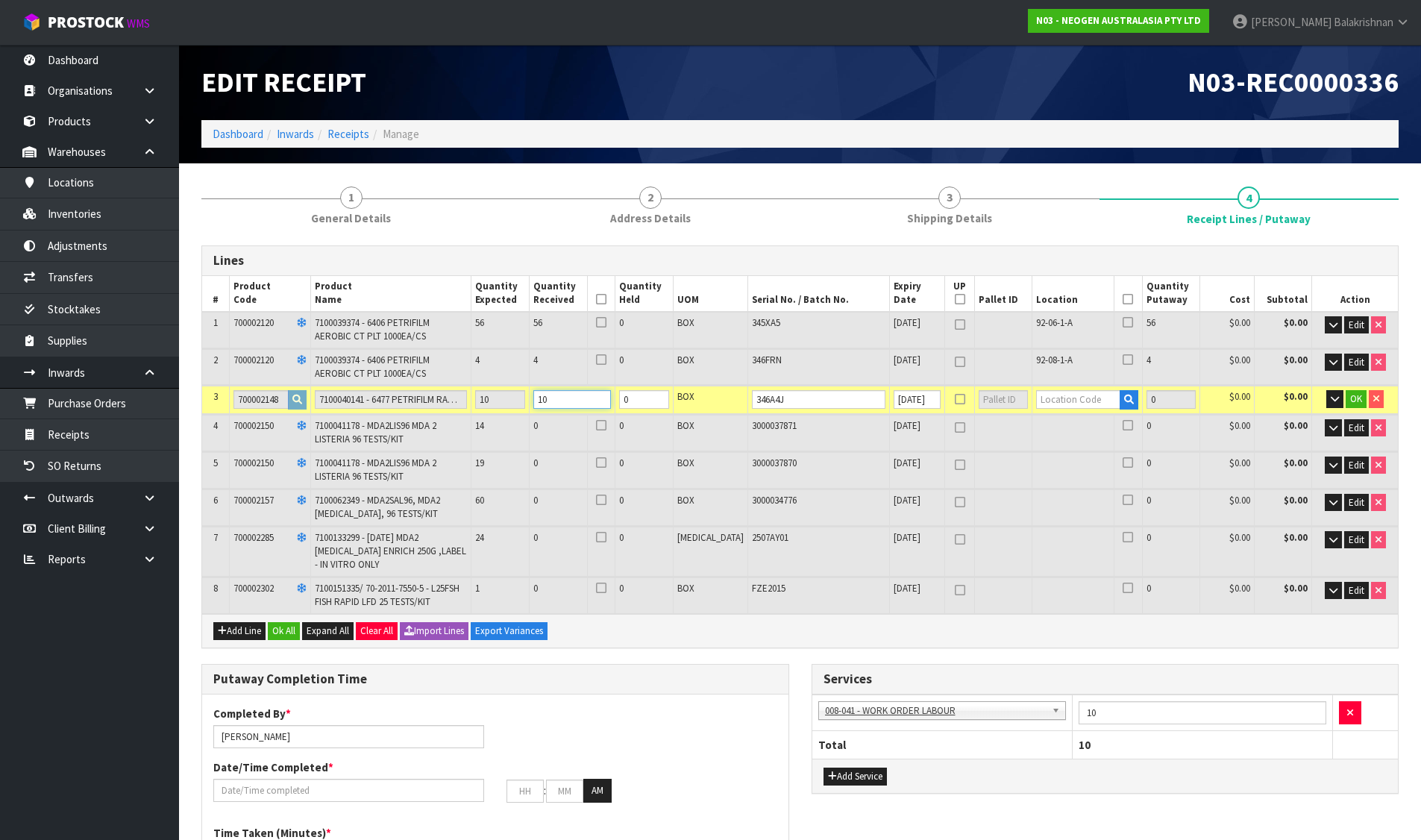
type input "10"
click at [1045, 401] on input "text" at bounding box center [1077, 399] width 84 height 19
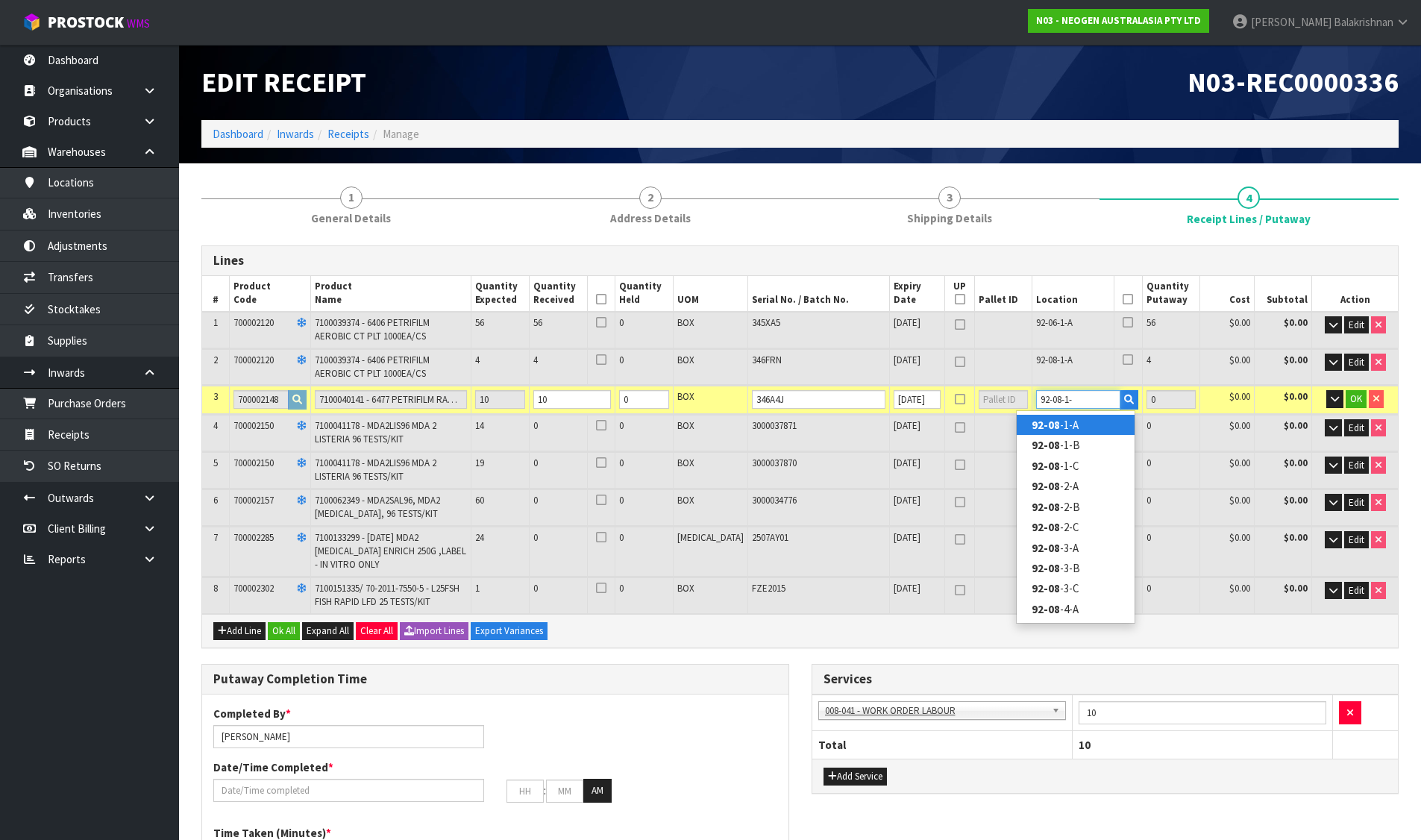
type input "92-08-1-A"
type input "70"
type input "10"
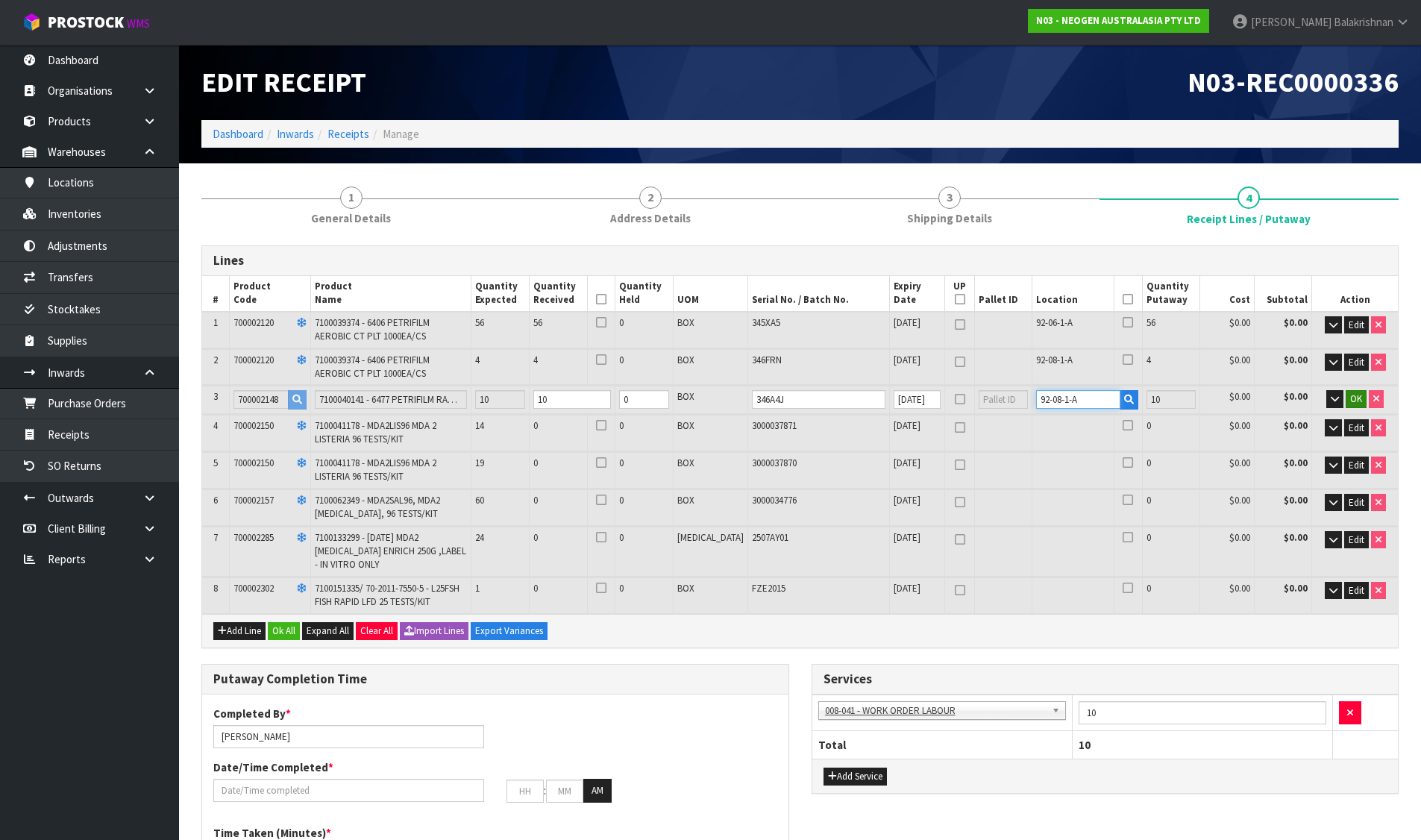
type input "92-08-1-A"
click at [1354, 397] on span "OK" at bounding box center [1355, 398] width 12 height 12
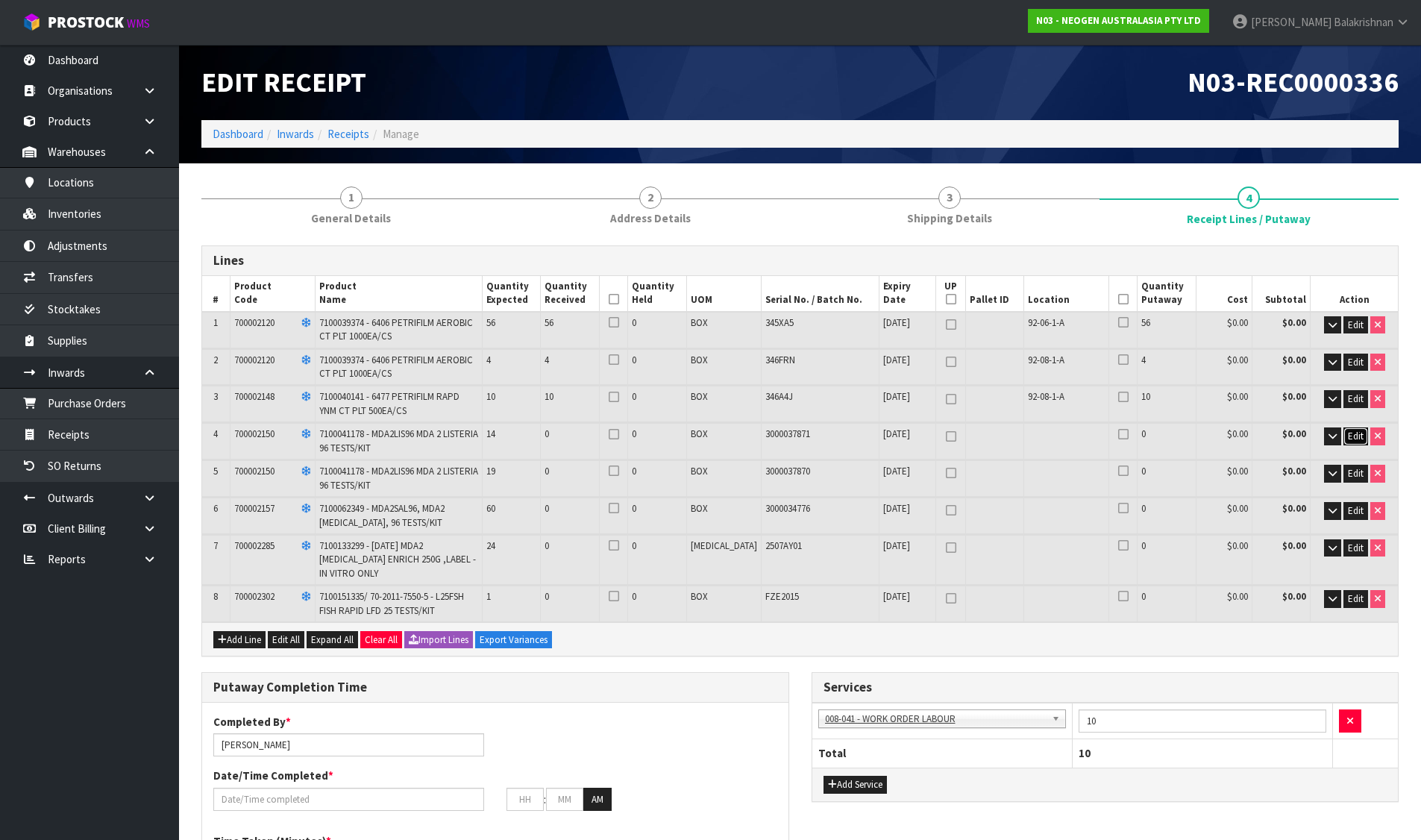
click at [1353, 428] on button "Edit" at bounding box center [1355, 436] width 25 height 18
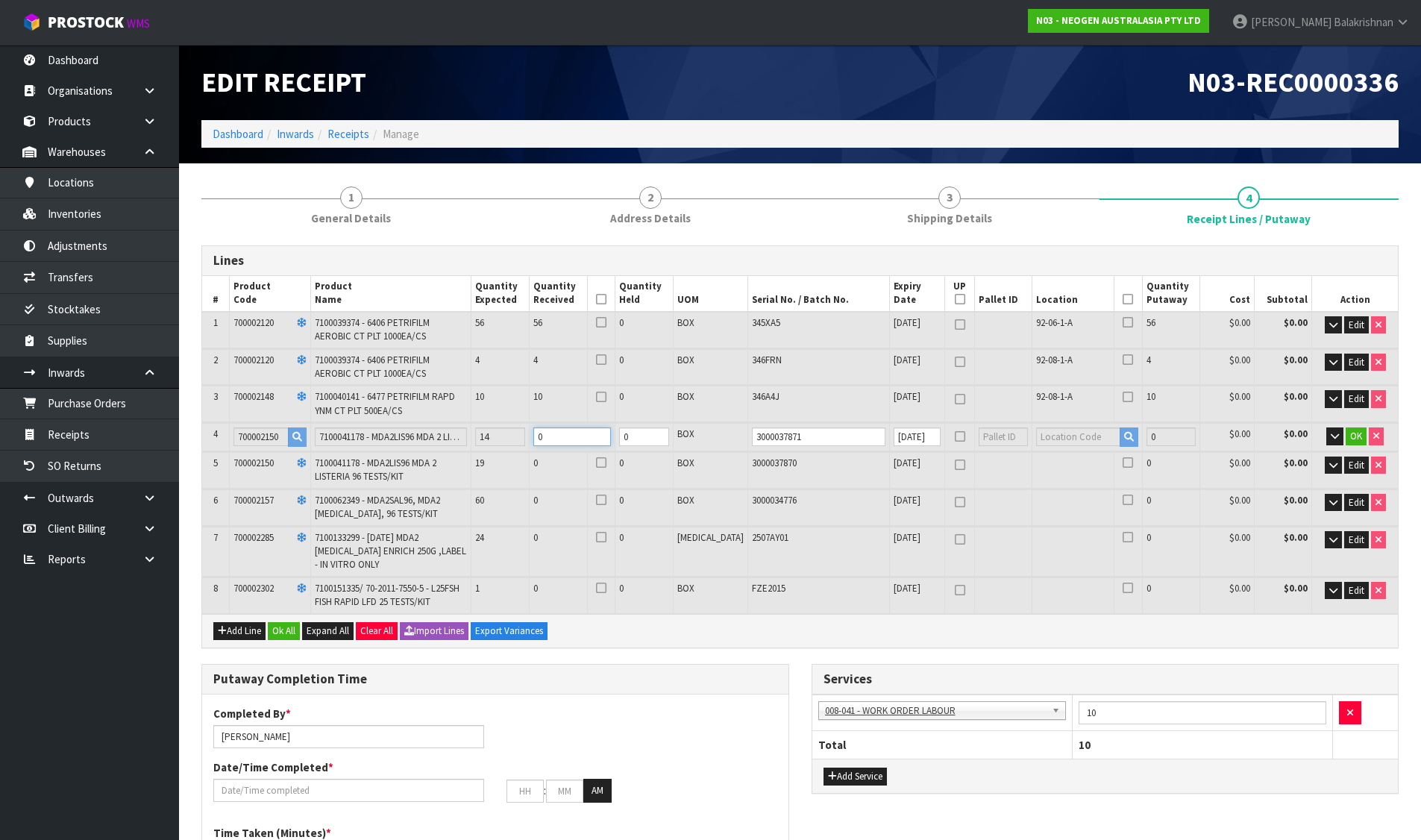
click at [528, 433] on tr "4 700002150 7100041178 - MDA2LIS96 MDA 2 LISTERIA 96 TESTS/KIT 14 0 0 BOX 30000…" at bounding box center [799, 436] width 1195 height 27
type input "71"
type input "0.541844"
type input "136.4"
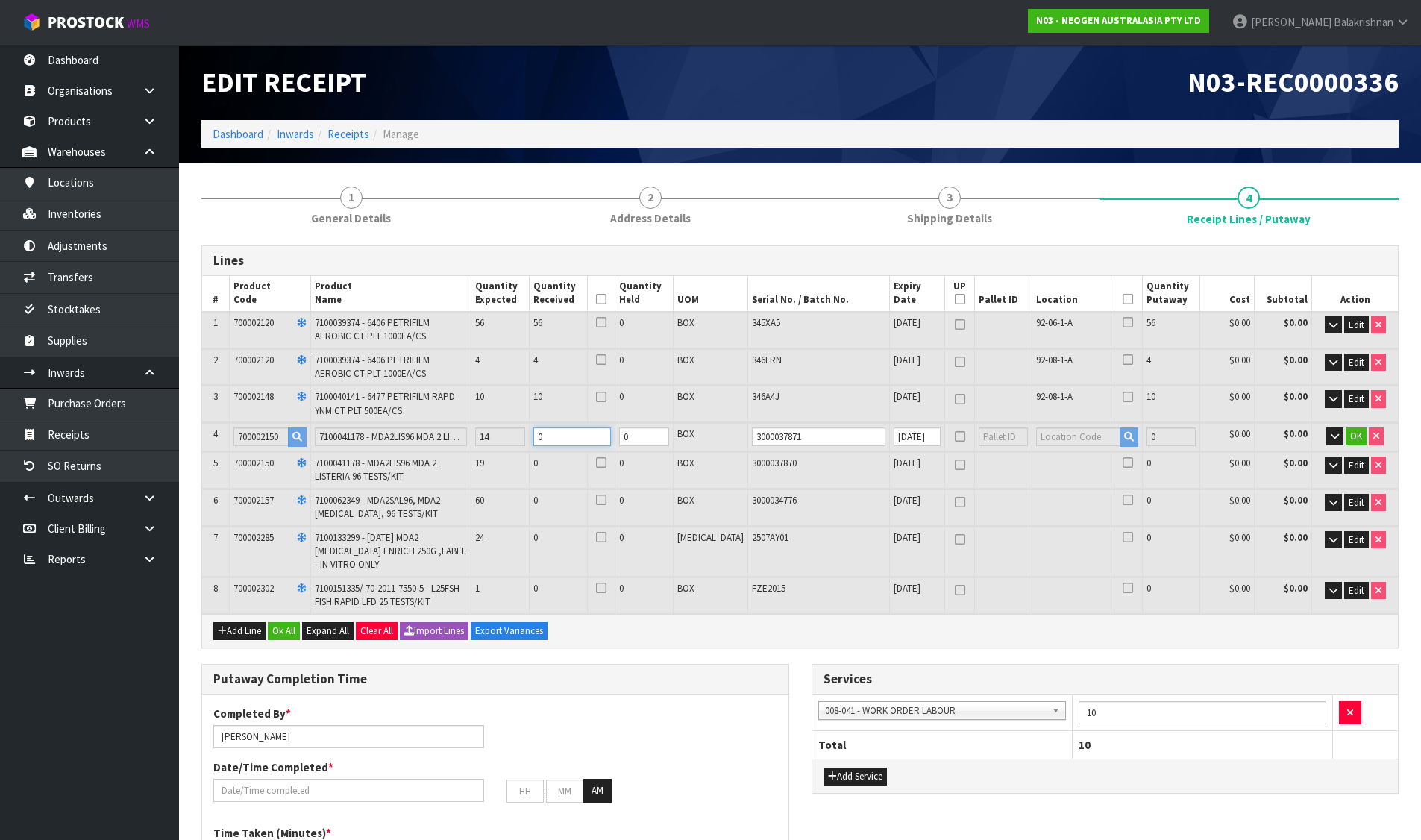
type input "1"
type input "84"
type input "0.565556"
type input "141.6"
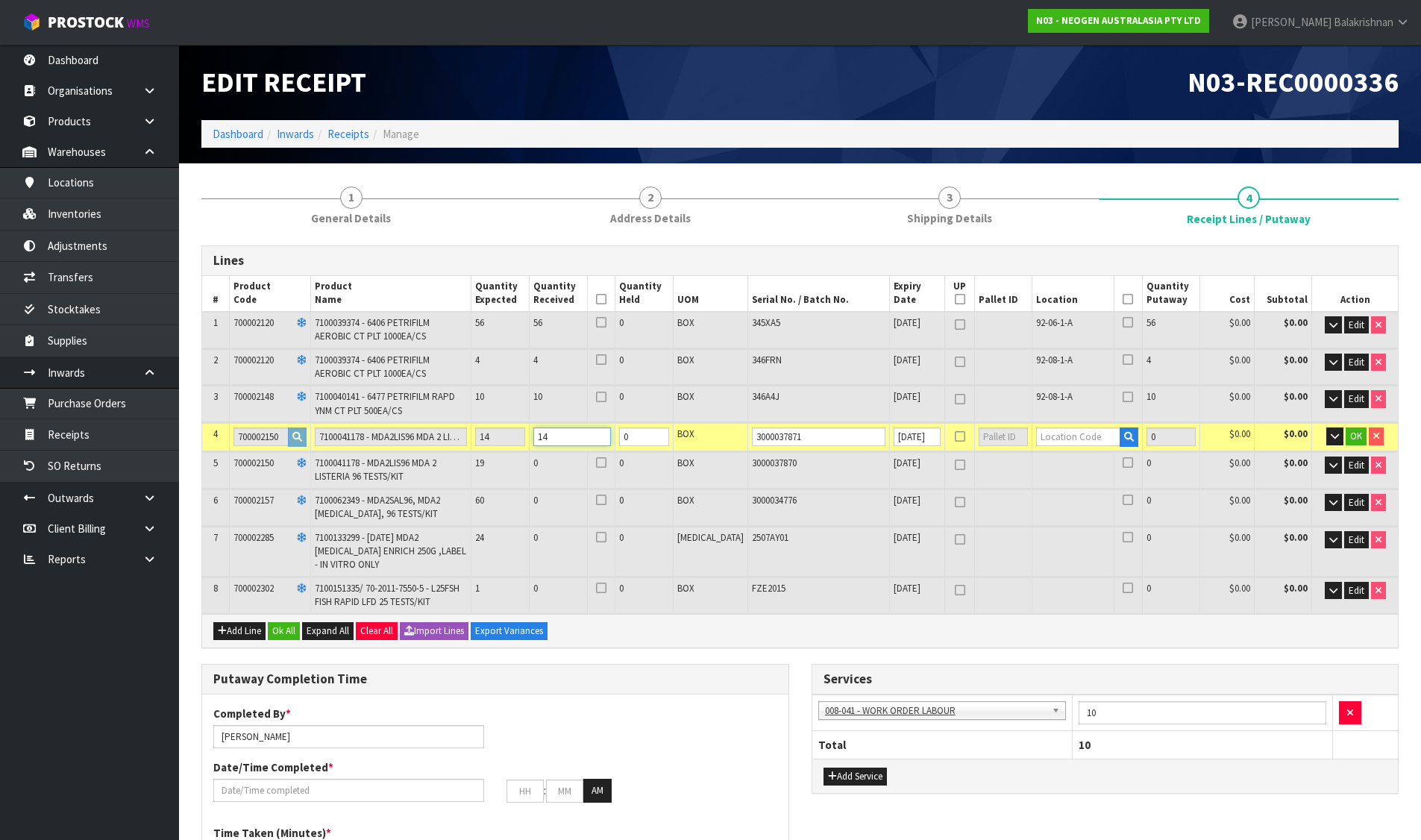
type input "14"
click at [1078, 439] on input "text" at bounding box center [1077, 436] width 84 height 19
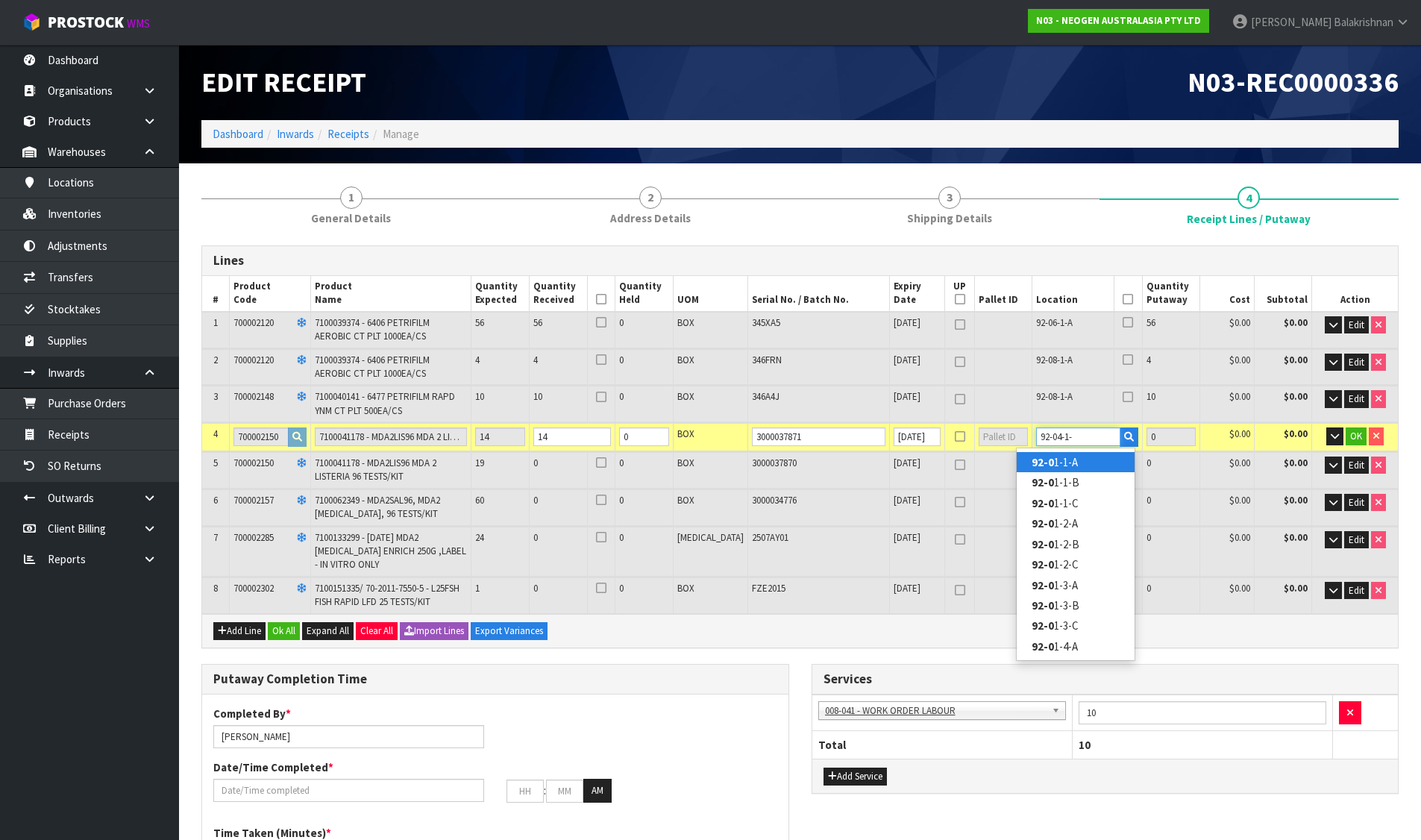
type input "92-04-1-B"
type input "84"
type input "14"
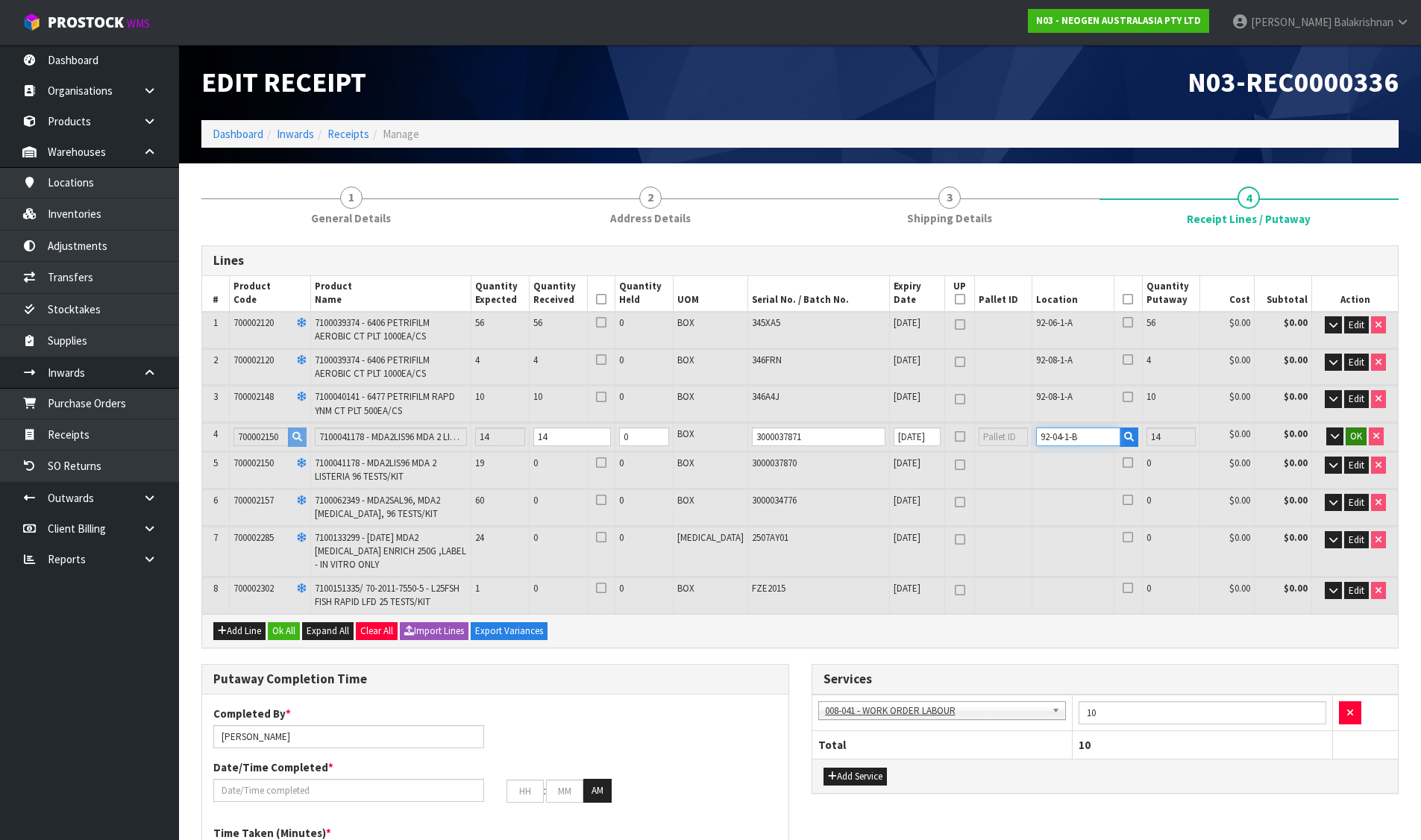
type input "92-04-1-B"
click at [1363, 439] on button "OK" at bounding box center [1356, 436] width 21 height 18
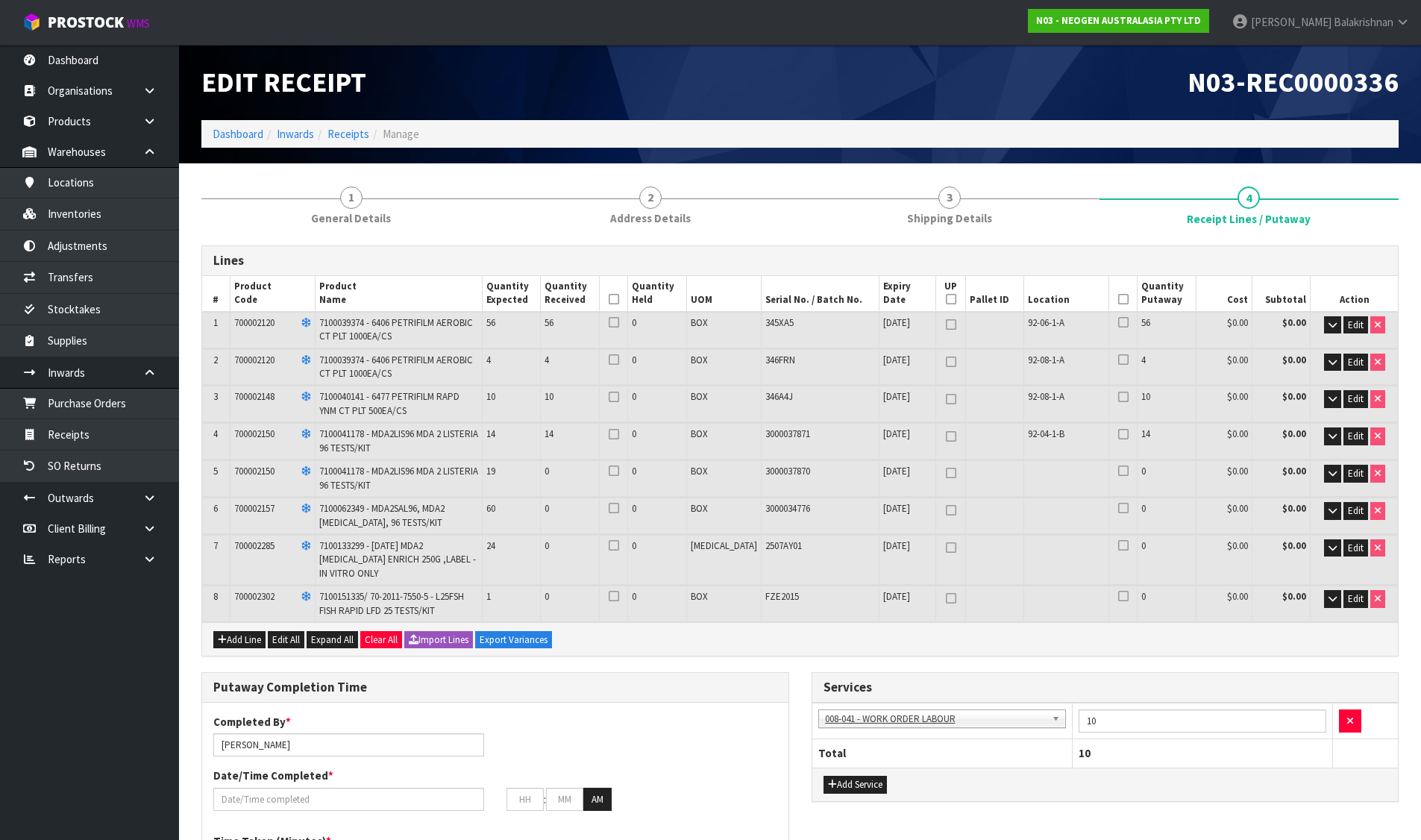
click at [1353, 464] on td "Edit" at bounding box center [1354, 478] width 88 height 35
click at [1348, 474] on span "Edit" at bounding box center [1355, 473] width 16 height 12
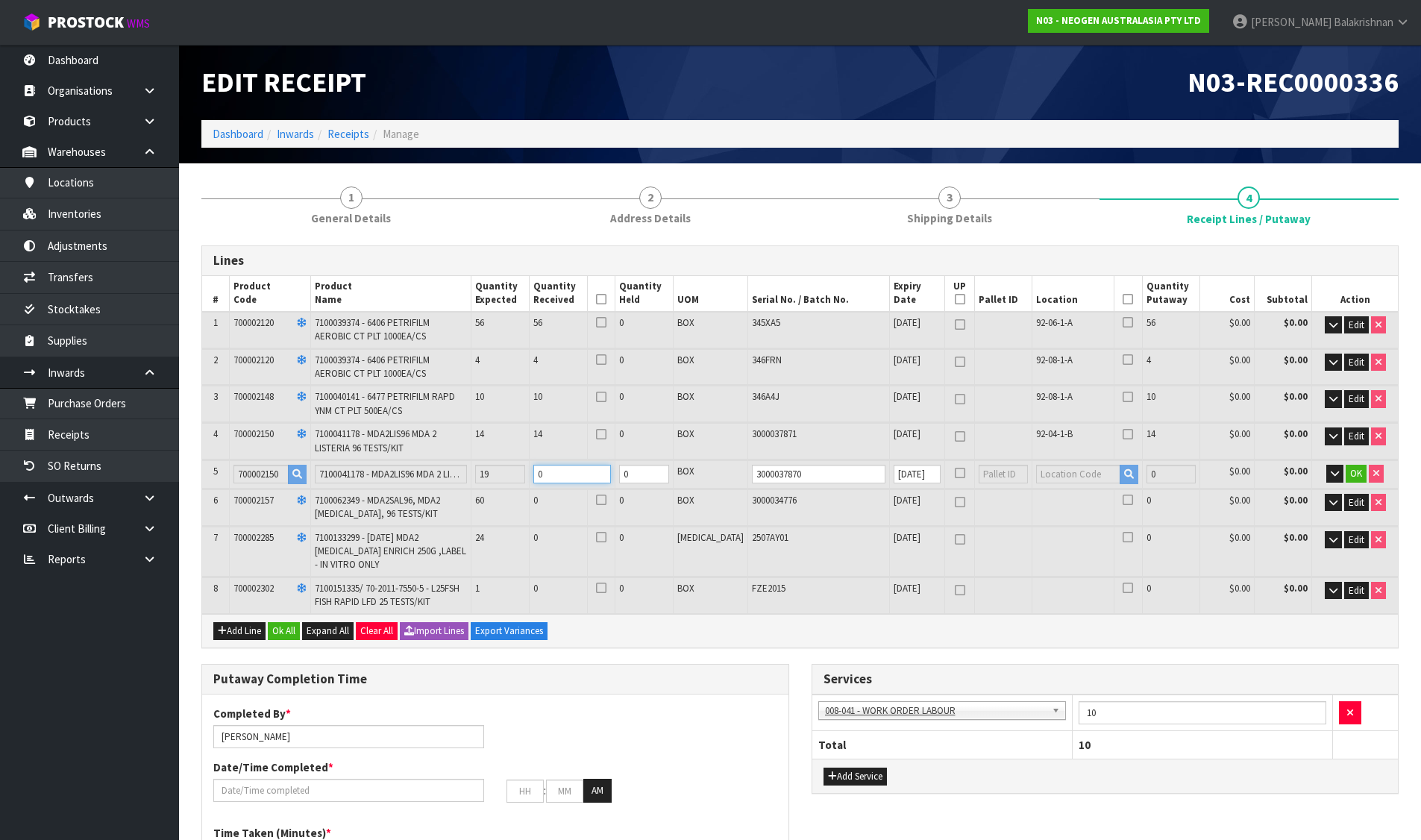
drag, startPoint x: 591, startPoint y: 475, endPoint x: 482, endPoint y: 459, distance: 110.2
click at [482, 459] on table "# Product Code Product Name Quantity Expected Quantity Received Quantity Held U…" at bounding box center [799, 445] width 1195 height 338
type input "85"
type input "0.56738"
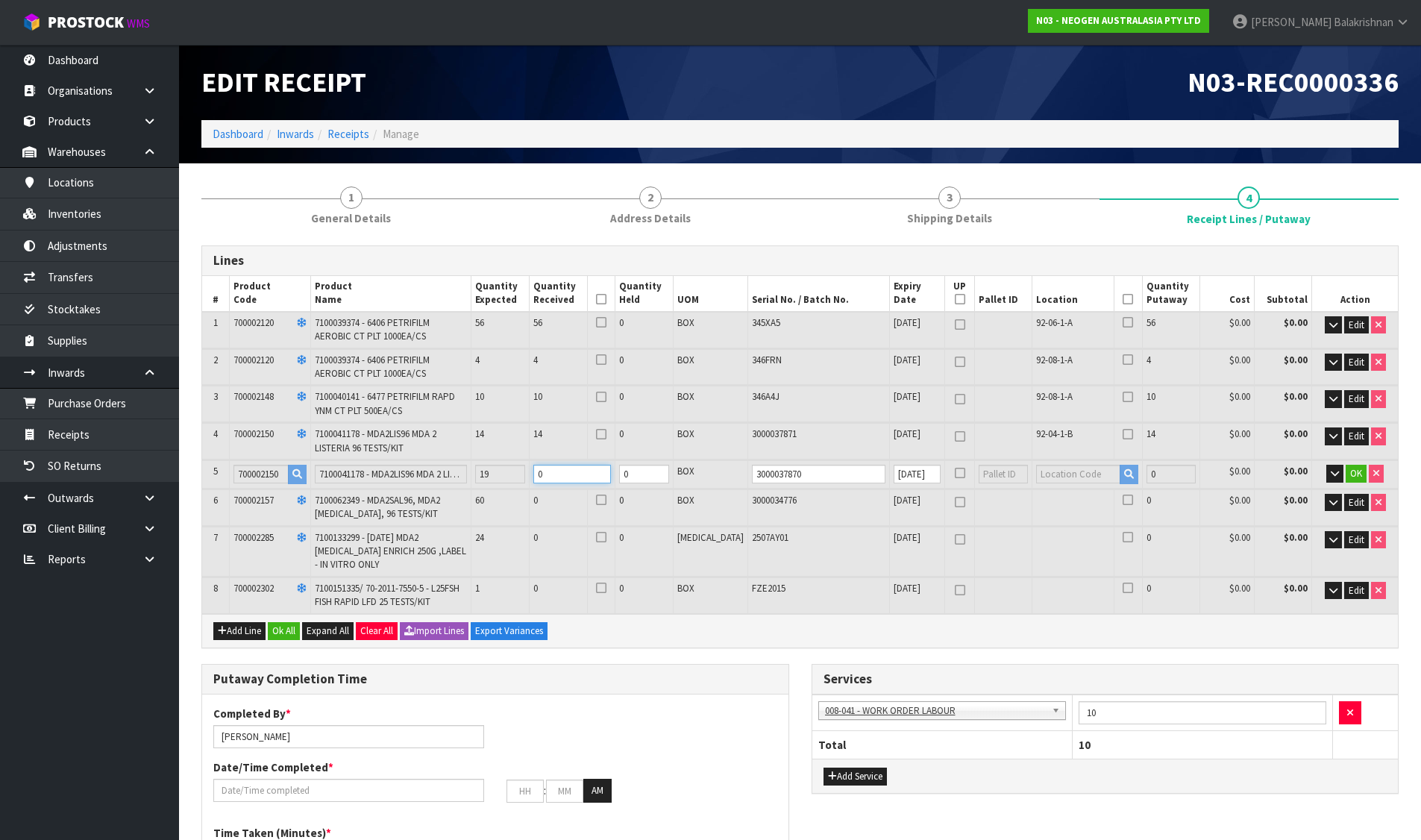
type input "142"
type input "1"
type input "103"
type input "0.600212"
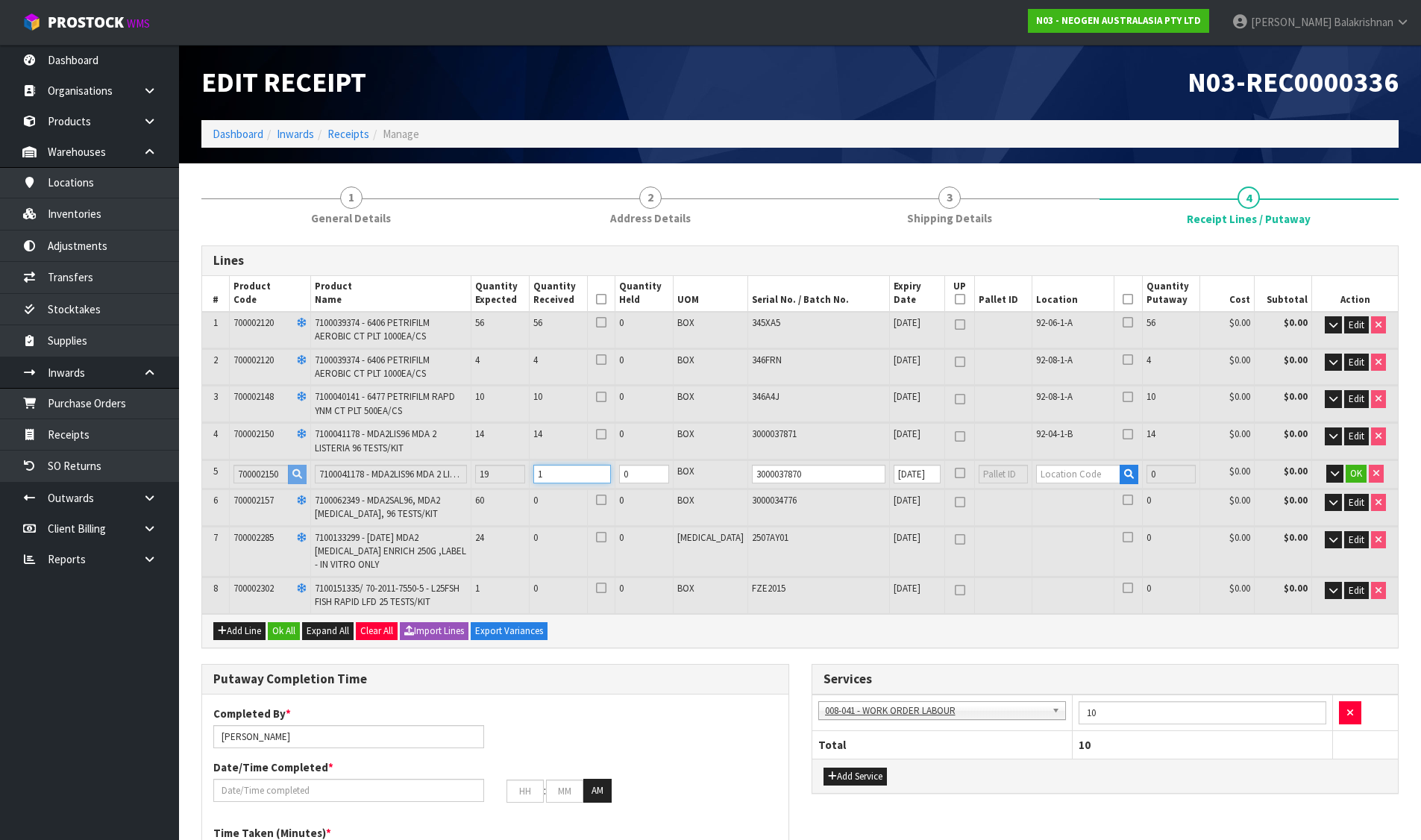
type input "149.2"
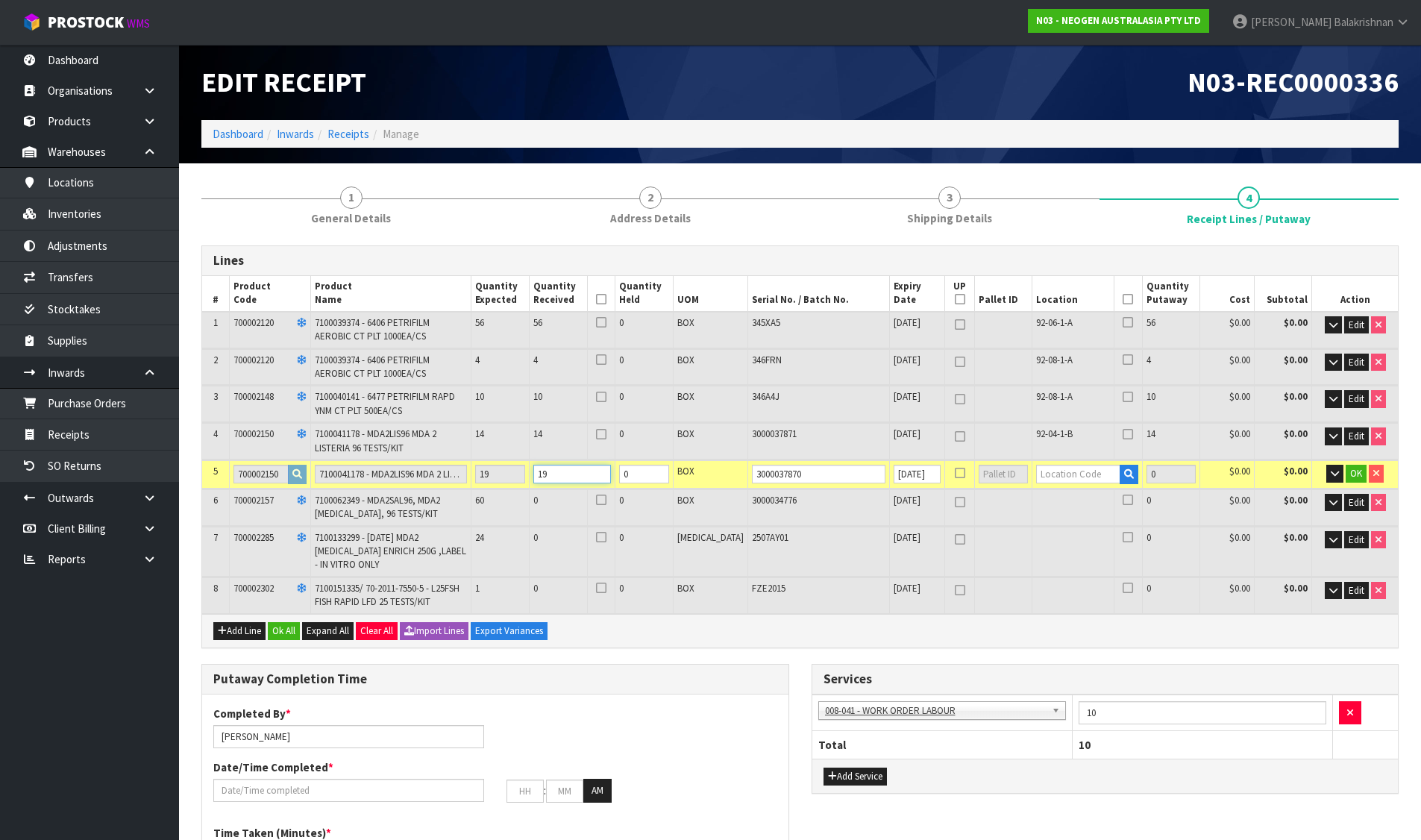
type input "19"
click at [1042, 469] on input "text" at bounding box center [1077, 474] width 84 height 19
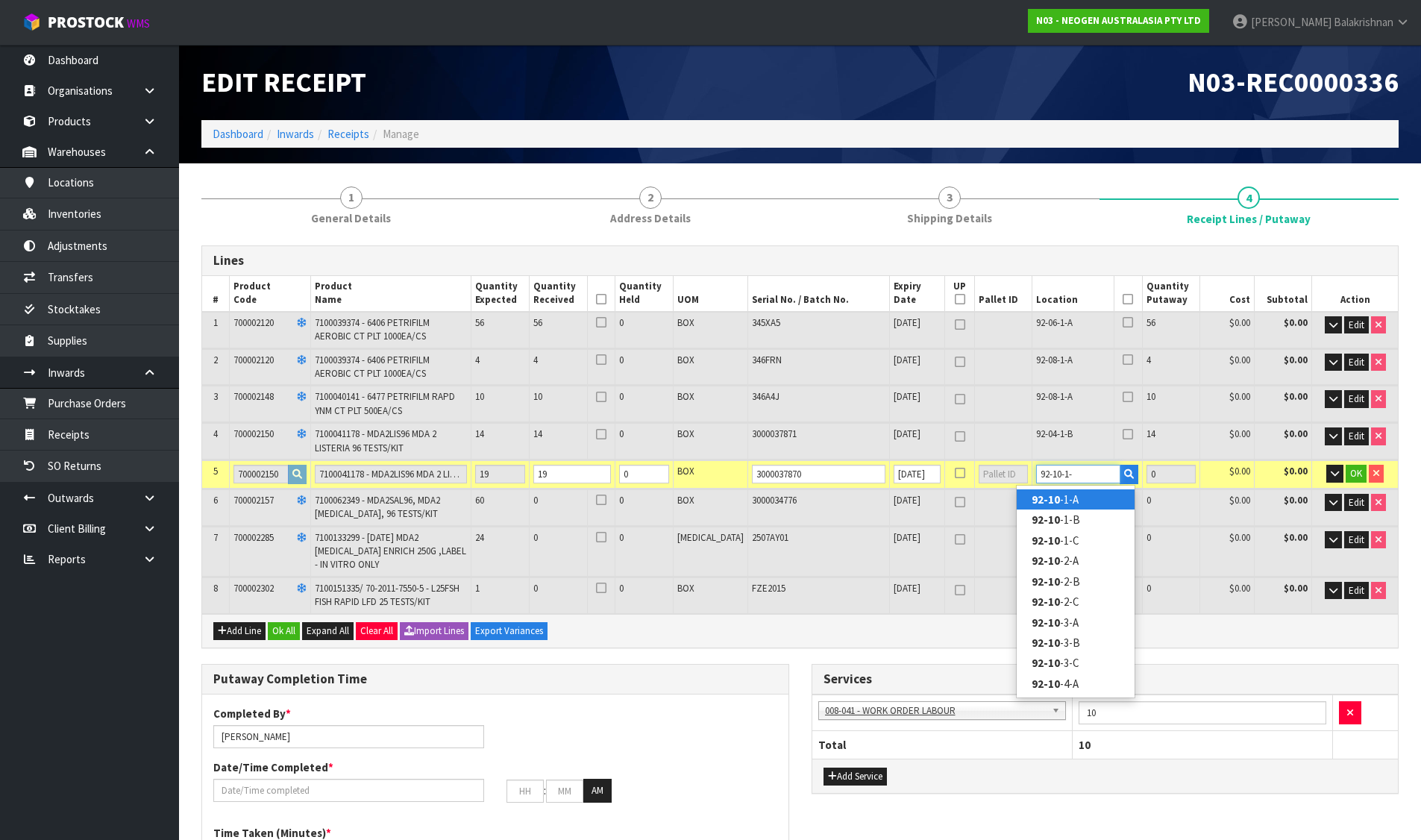
type input "92-10-1-A"
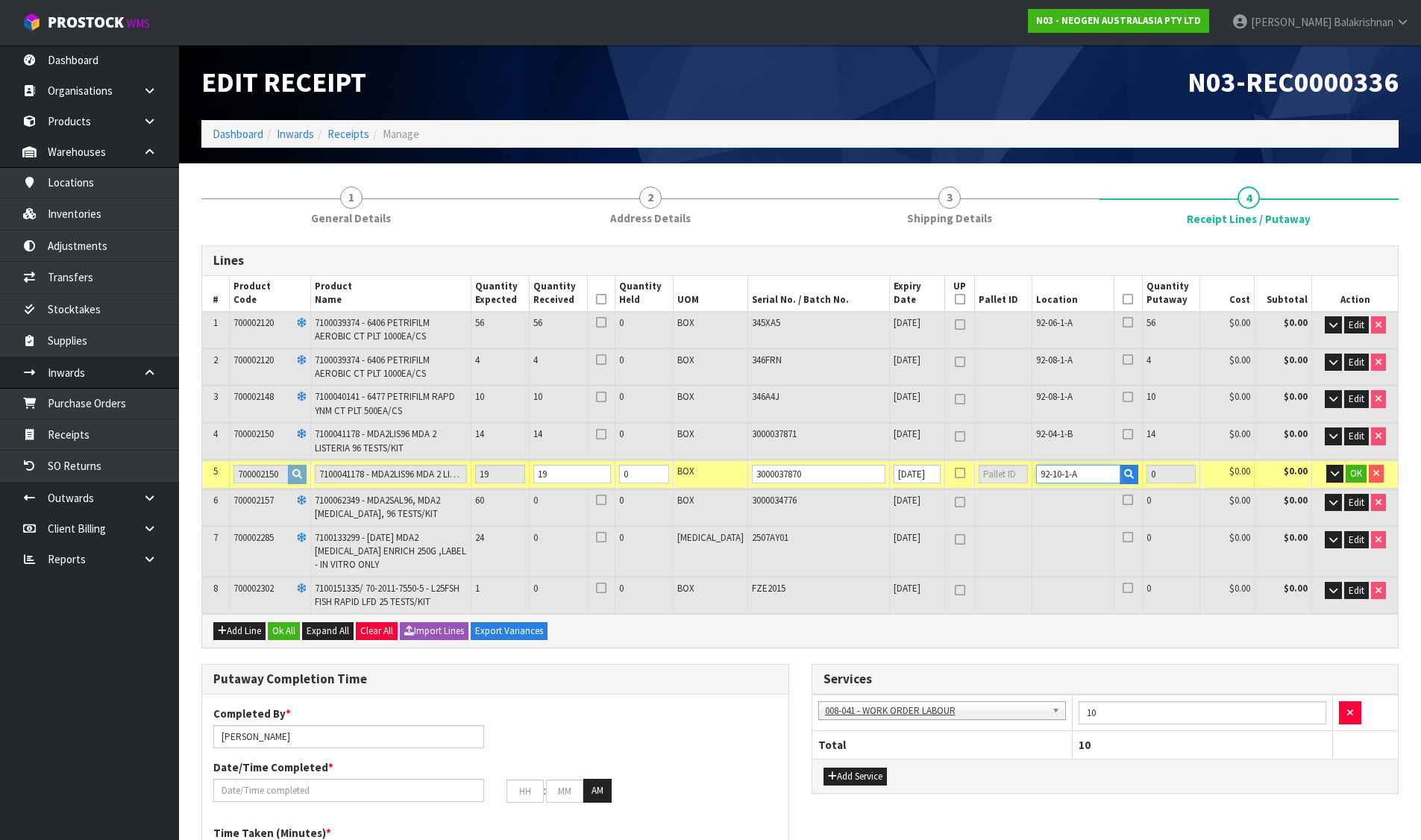
type input "103"
type input "19"
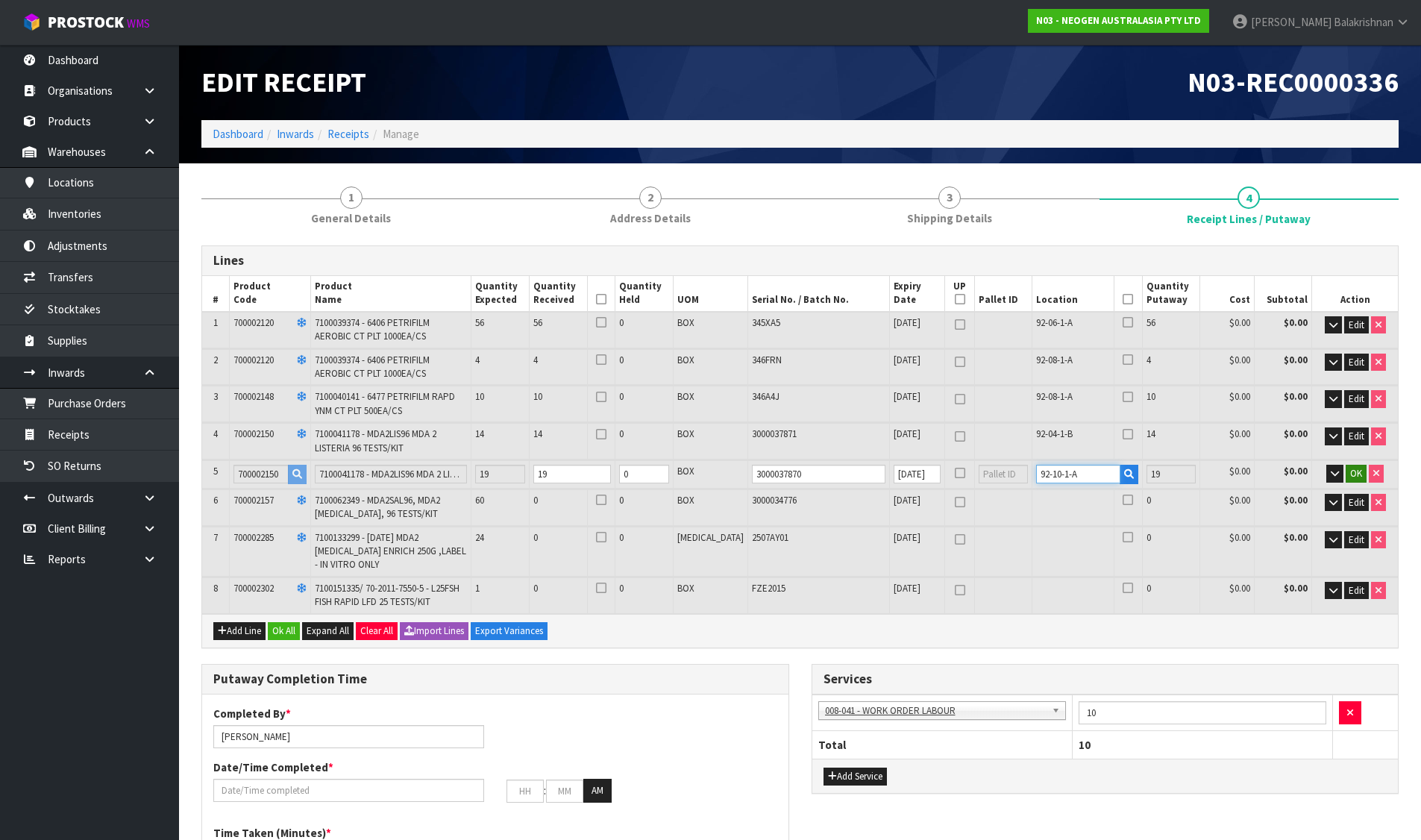
type input "92-10-1-A"
click at [1347, 473] on button "OK" at bounding box center [1356, 474] width 21 height 18
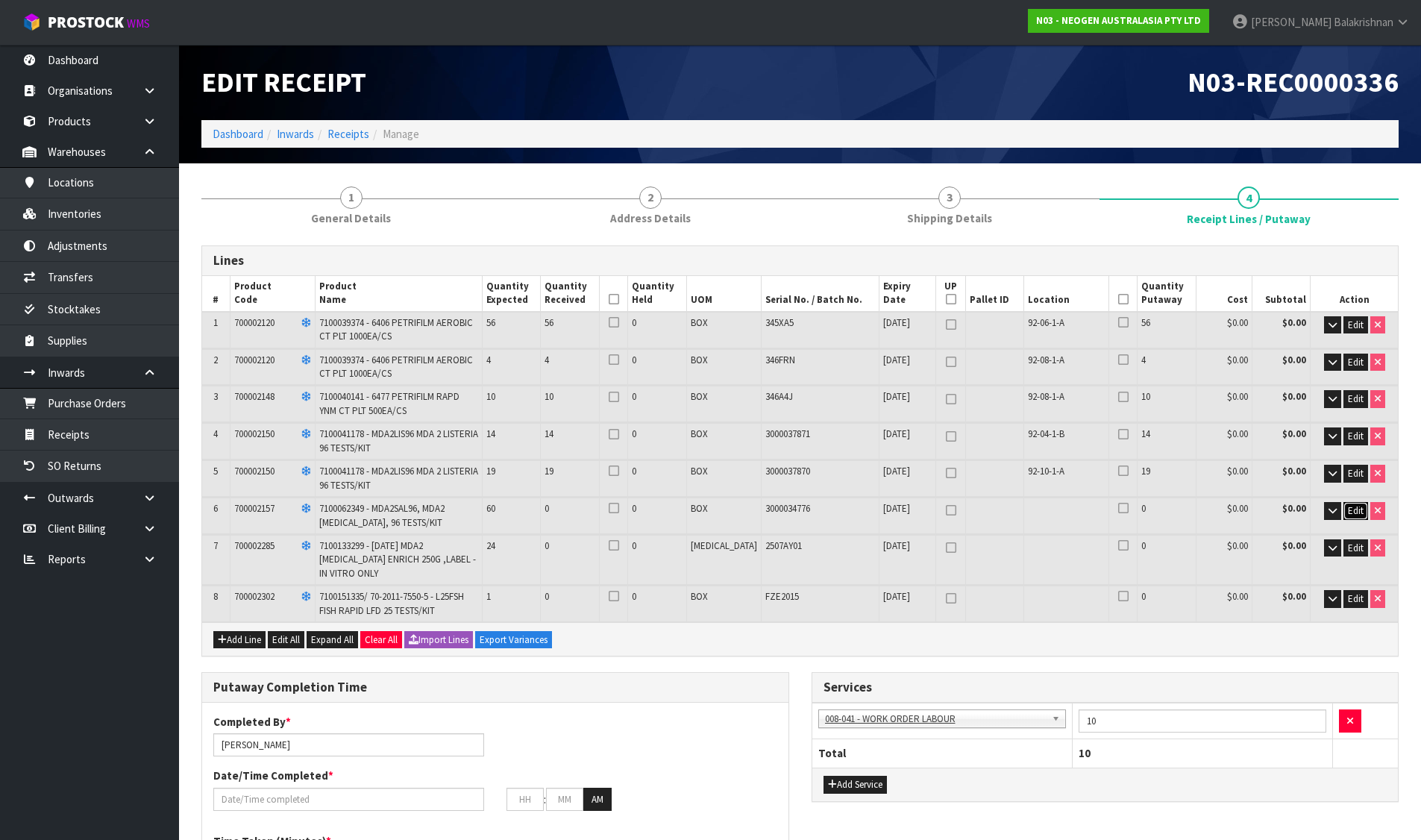
click at [1349, 504] on span "Edit" at bounding box center [1355, 510] width 16 height 12
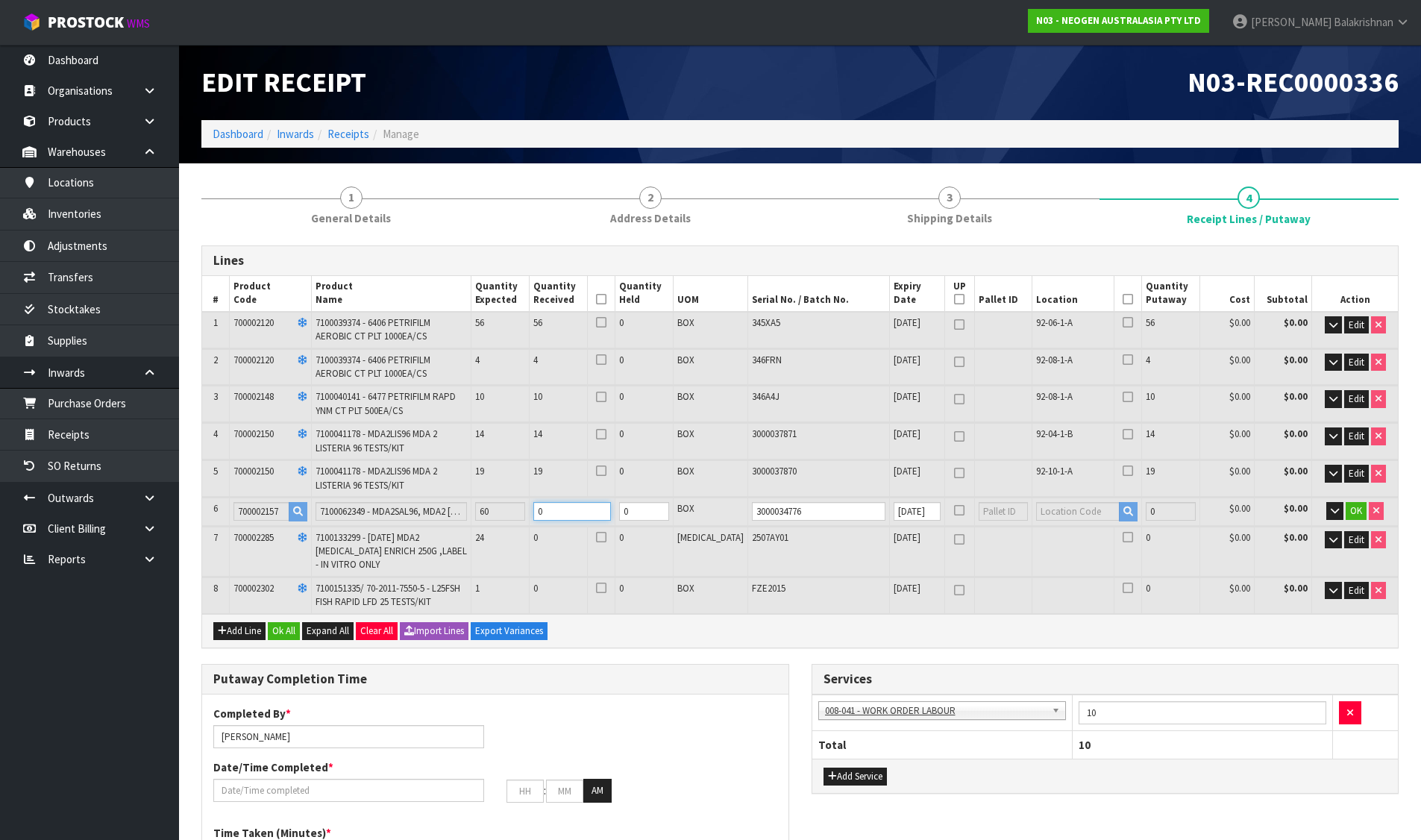
drag, startPoint x: 575, startPoint y: 504, endPoint x: 461, endPoint y: 495, distance: 114.4
click at [461, 495] on table "# Product Code Product Name Quantity Expected Quantity Received Quantity Held U…" at bounding box center [799, 445] width 1195 height 338
type input "109"
type input "0.611444"
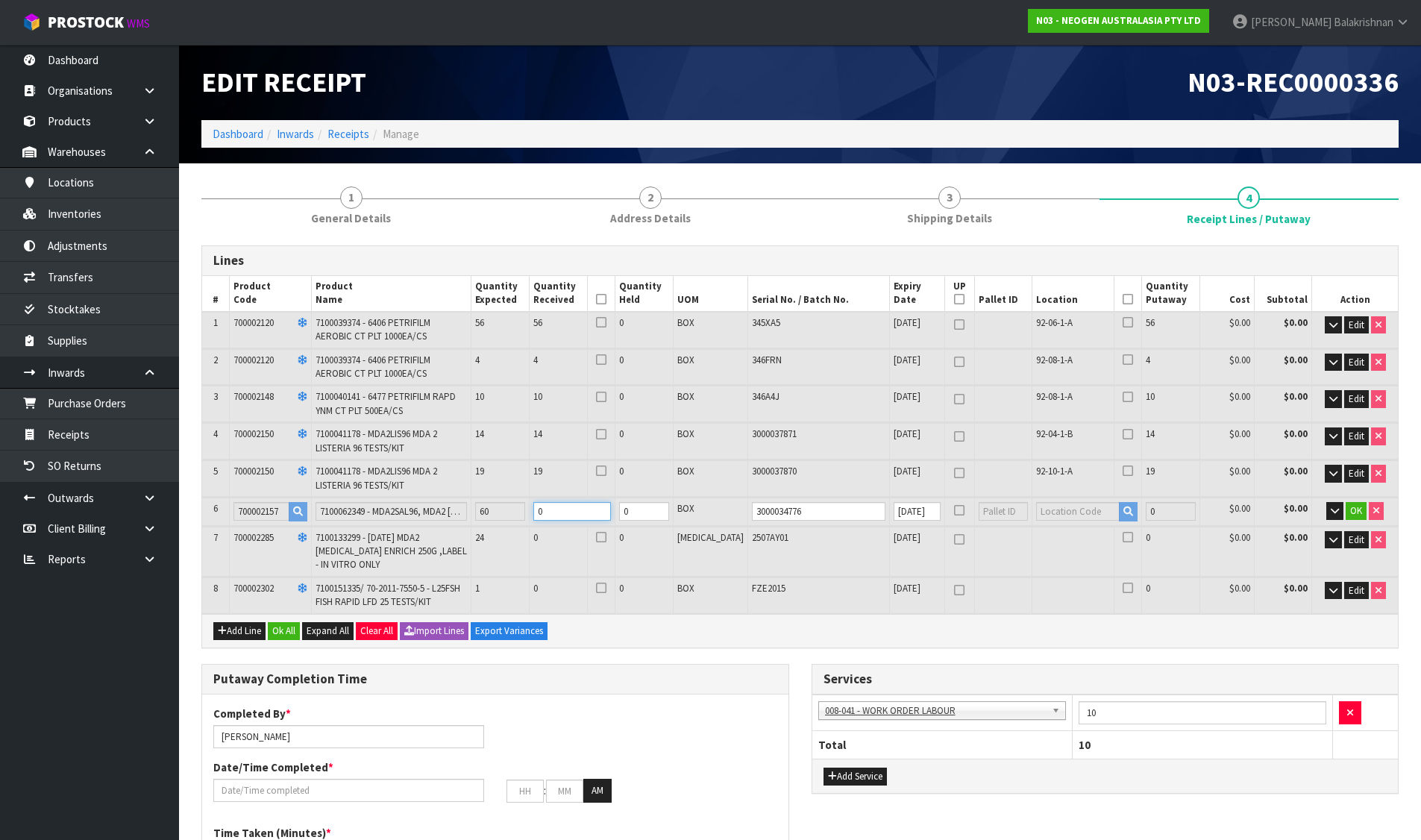
type input "151"
type input "6"
type input "163"
type input "0.712532"
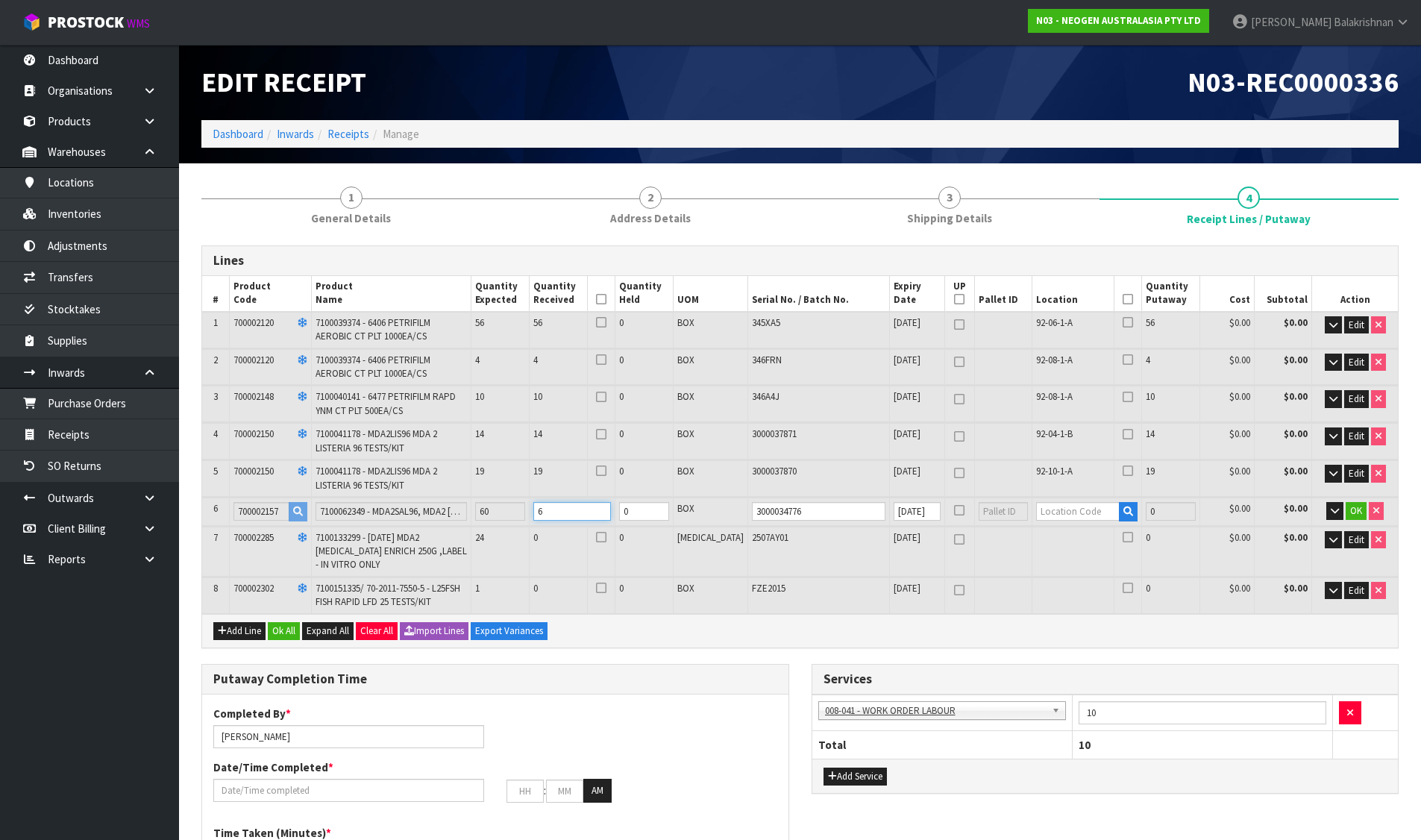
type input "167.2"
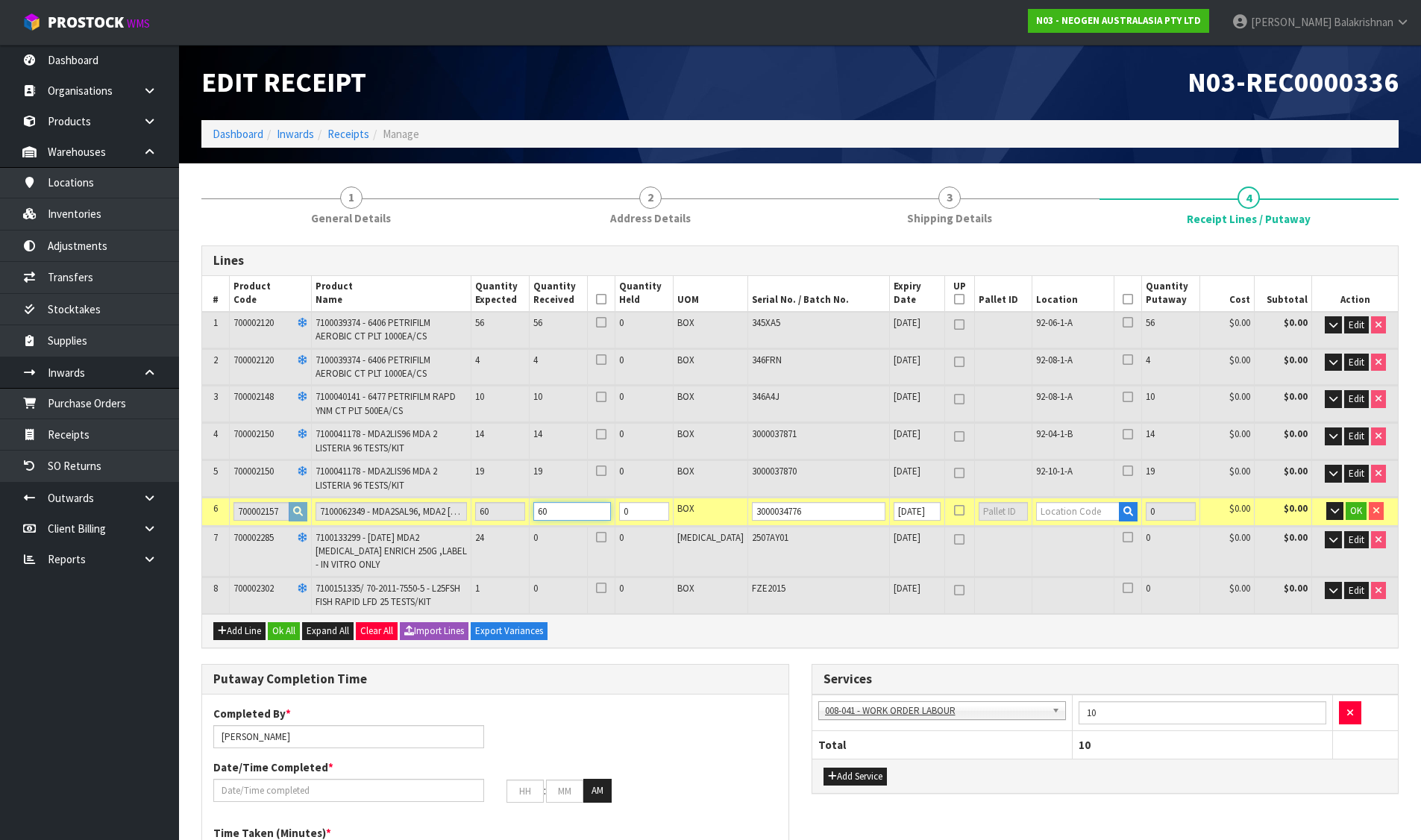
type input "60"
click at [1077, 512] on input "text" at bounding box center [1077, 511] width 84 height 19
type input "92-02-1-B"
type input "163"
type input "60"
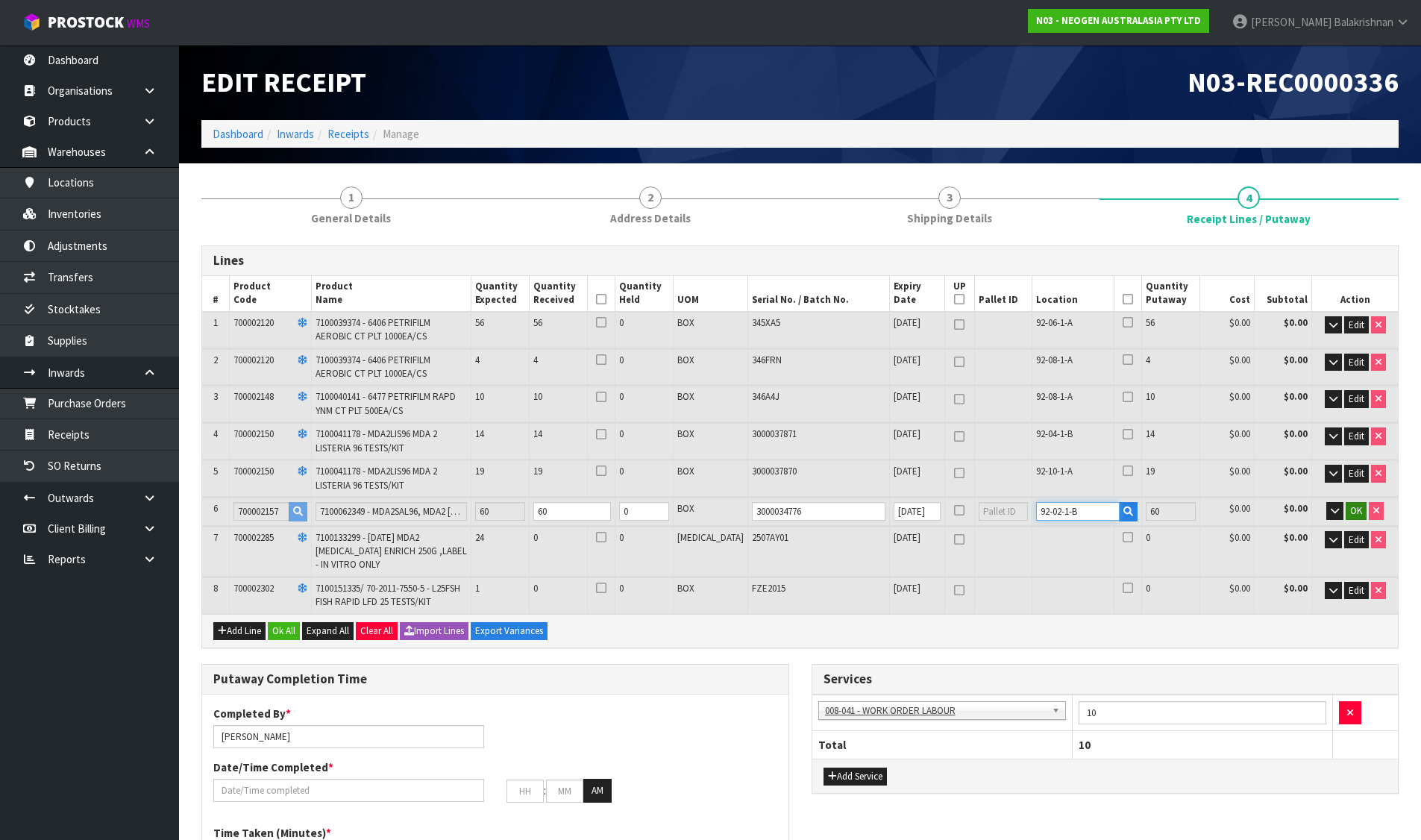
type input "92-02-1-B"
click at [1352, 509] on span "OK" at bounding box center [1355, 510] width 12 height 12
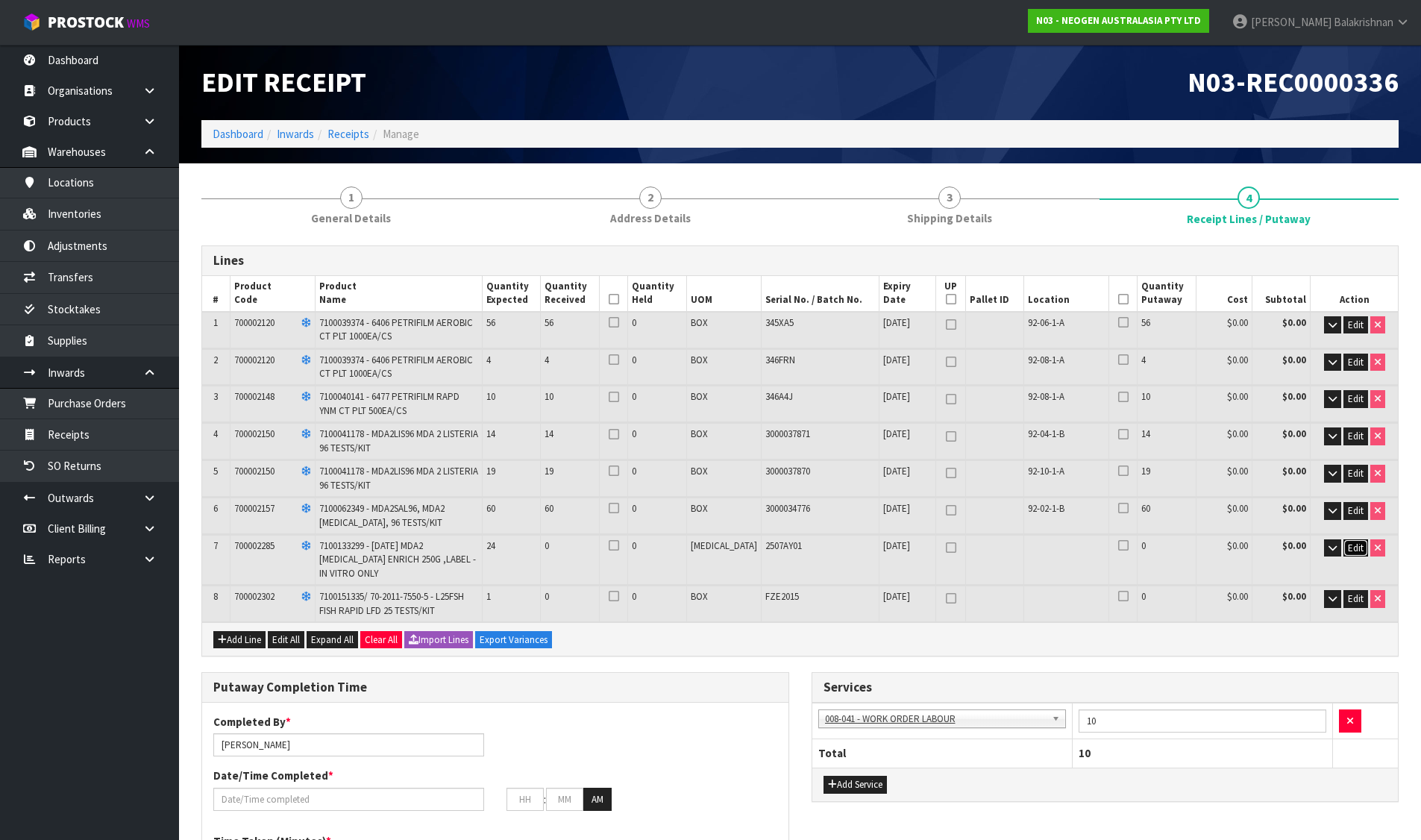
click at [1348, 543] on span "Edit" at bounding box center [1355, 548] width 16 height 12
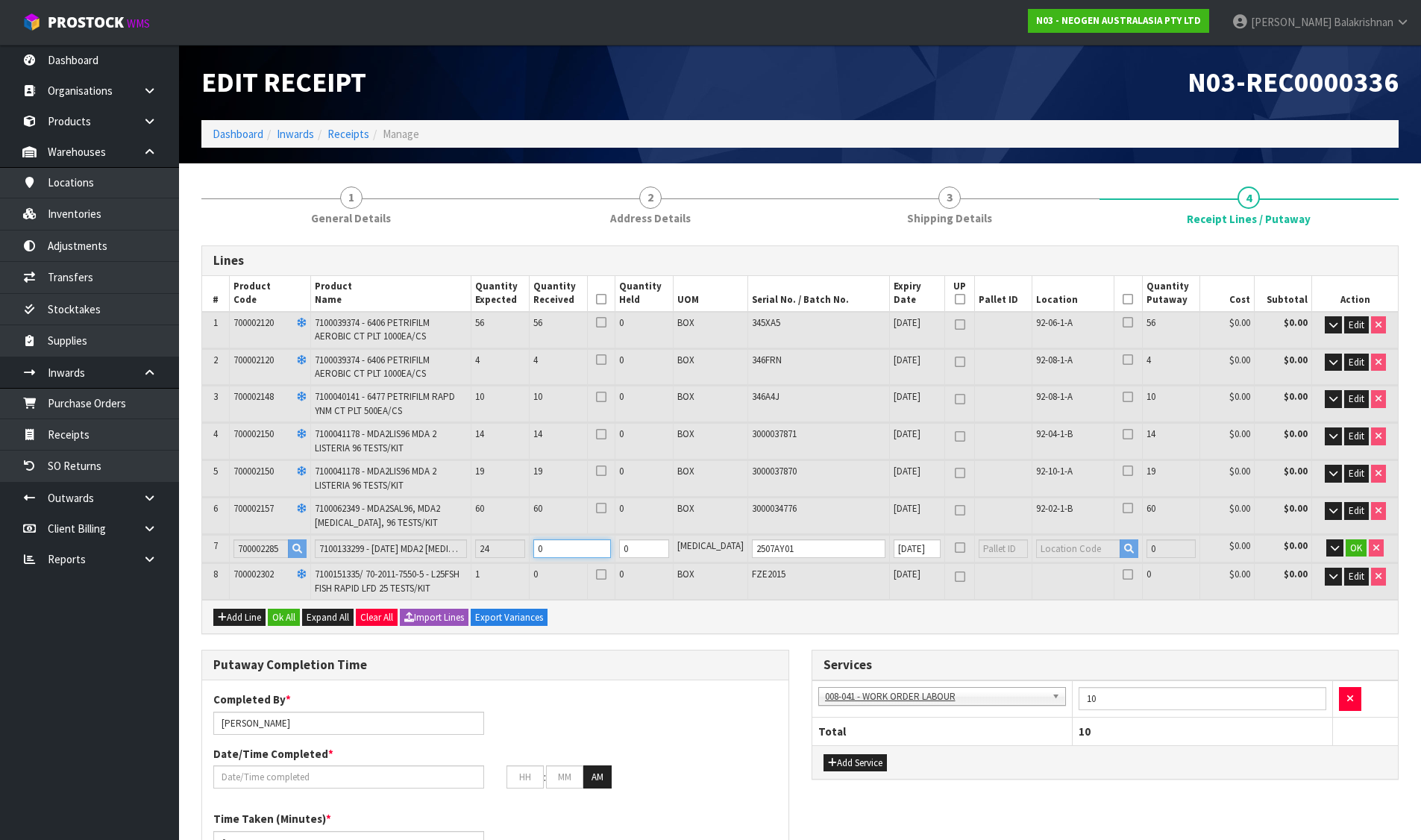
drag, startPoint x: 600, startPoint y: 551, endPoint x: 428, endPoint y: 522, distance: 174.4
click at [429, 522] on table "# Product Code Product Name Quantity Expected Quantity Received Quantity Held U…" at bounding box center [799, 438] width 1195 height 324
type input "0.71399"
type input "167.8"
type input "2"
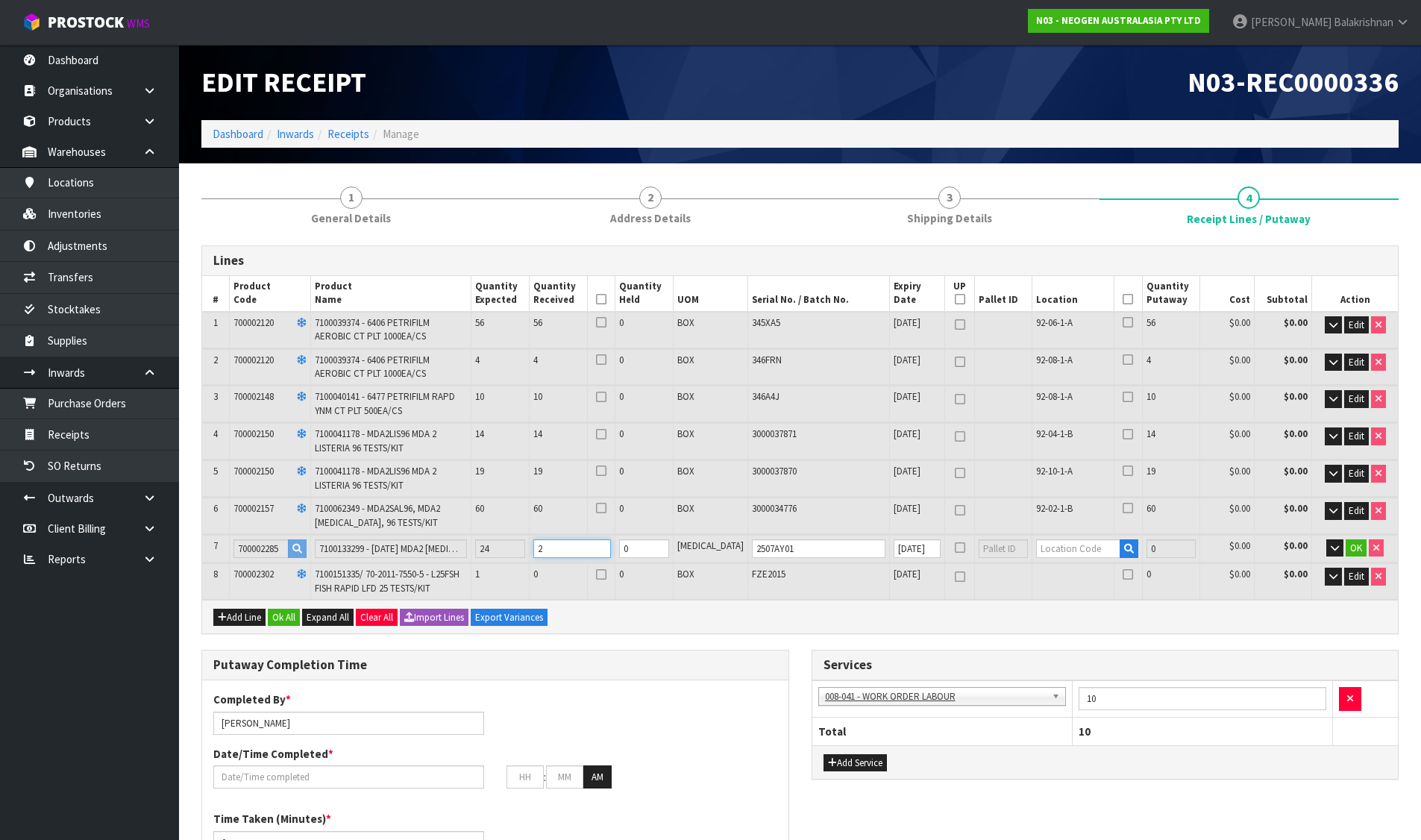
type input "0.730028"
type input "174.4"
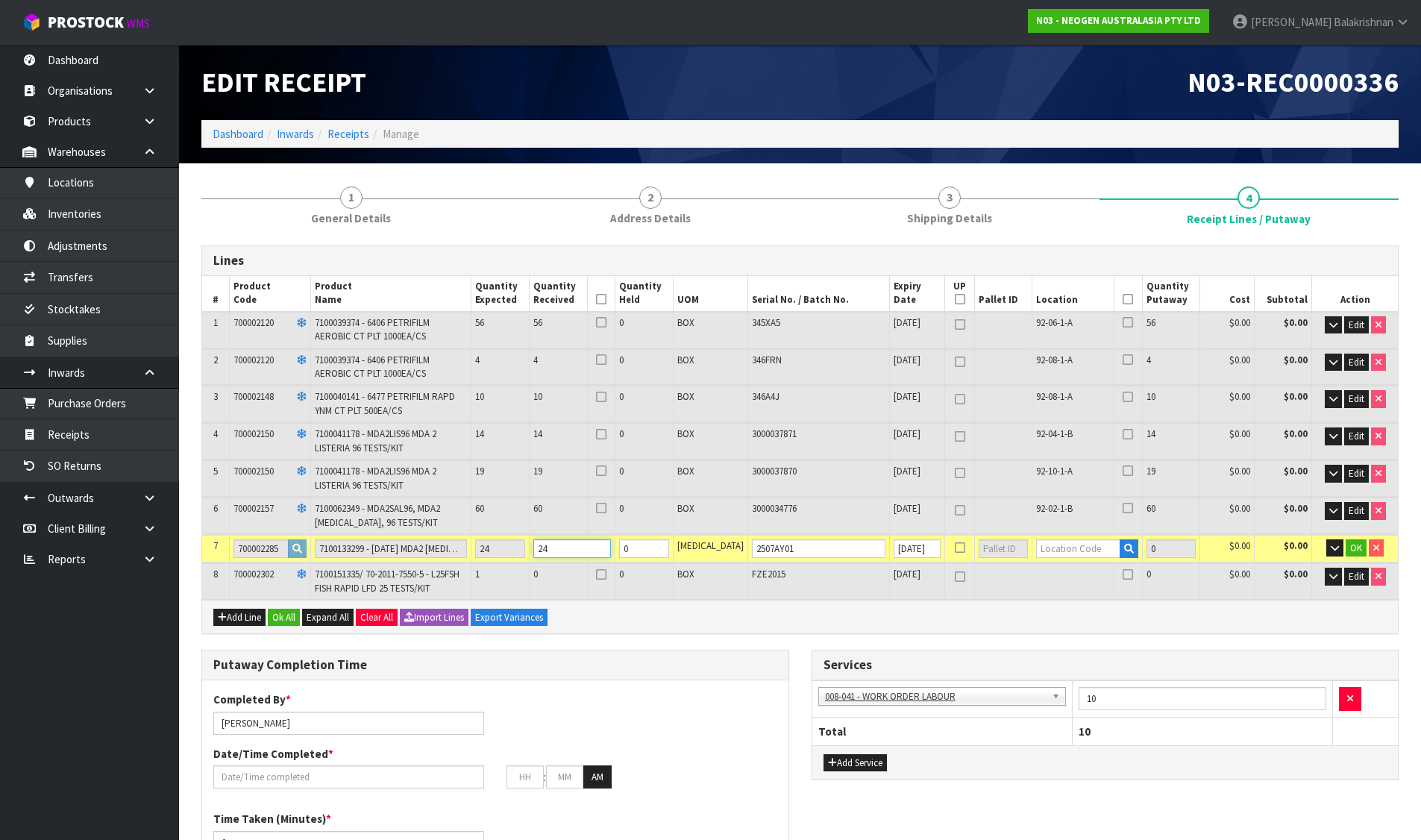
type input "24"
click at [1056, 552] on input "text" at bounding box center [1077, 548] width 84 height 19
type input "92-02-1-B"
type input "187"
type input "24"
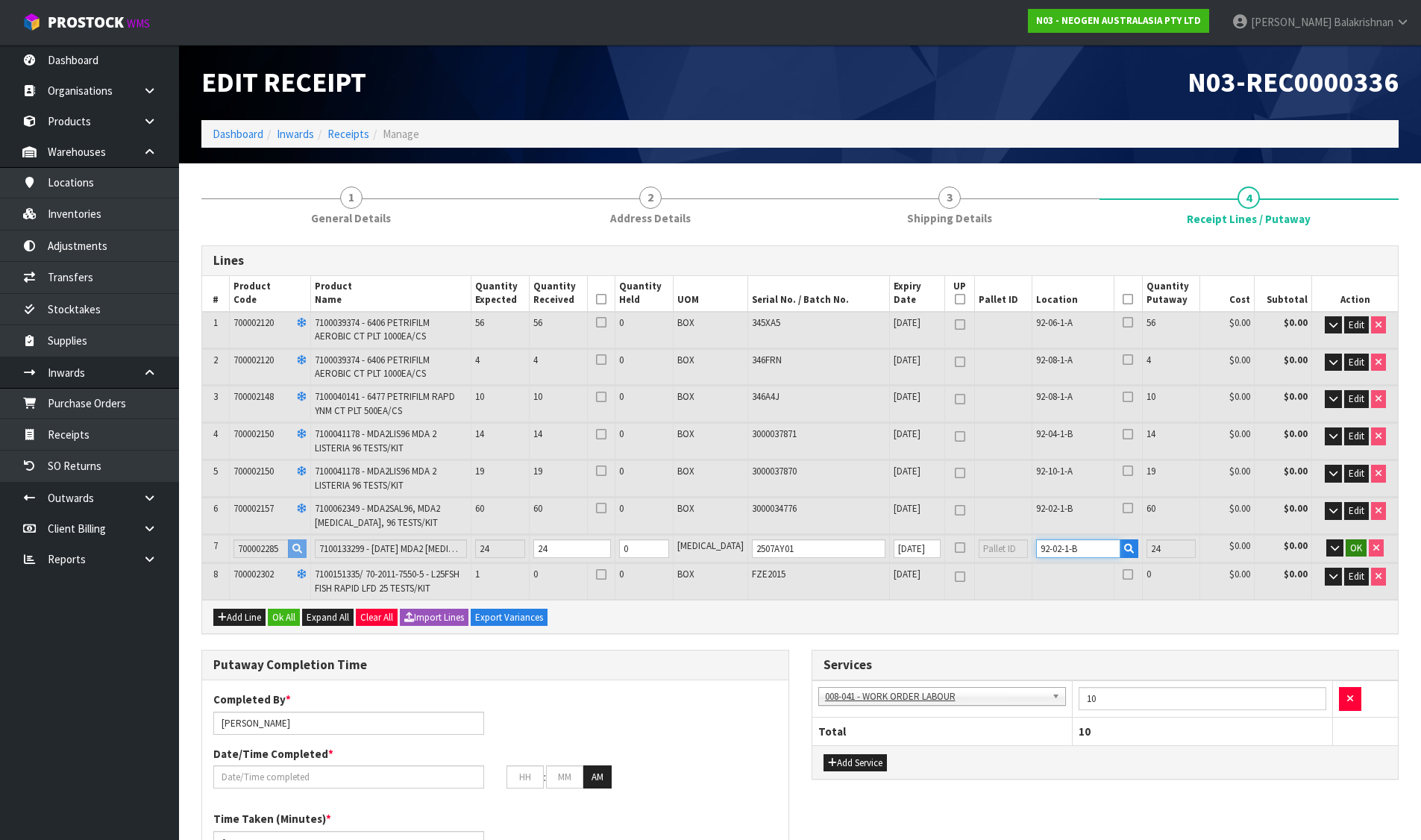
type input "92-02-1-B"
click at [1360, 542] on span "OK" at bounding box center [1355, 548] width 12 height 12
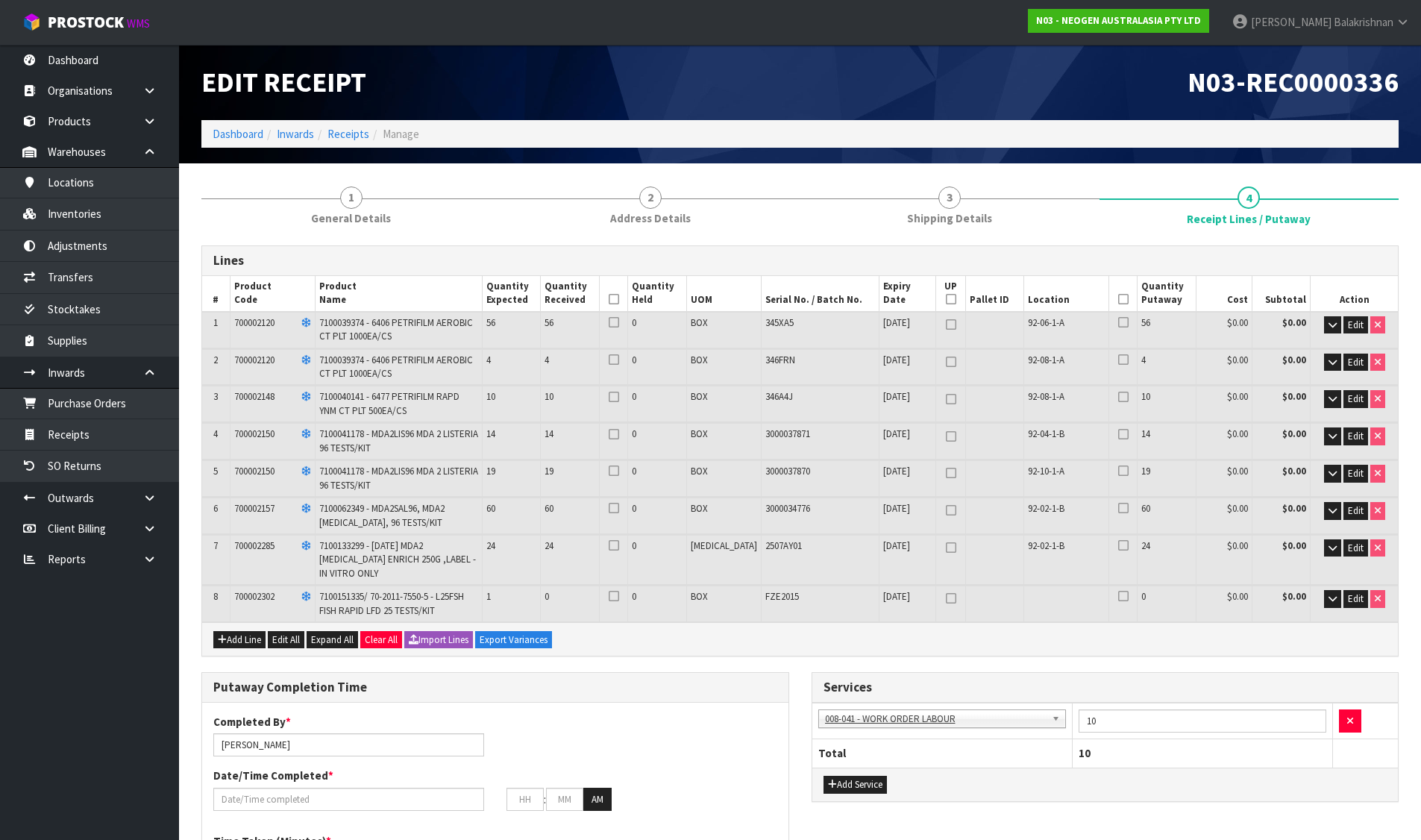
click at [1348, 588] on td "Edit" at bounding box center [1354, 603] width 88 height 35
click at [1356, 590] on button "Edit" at bounding box center [1355, 598] width 25 height 18
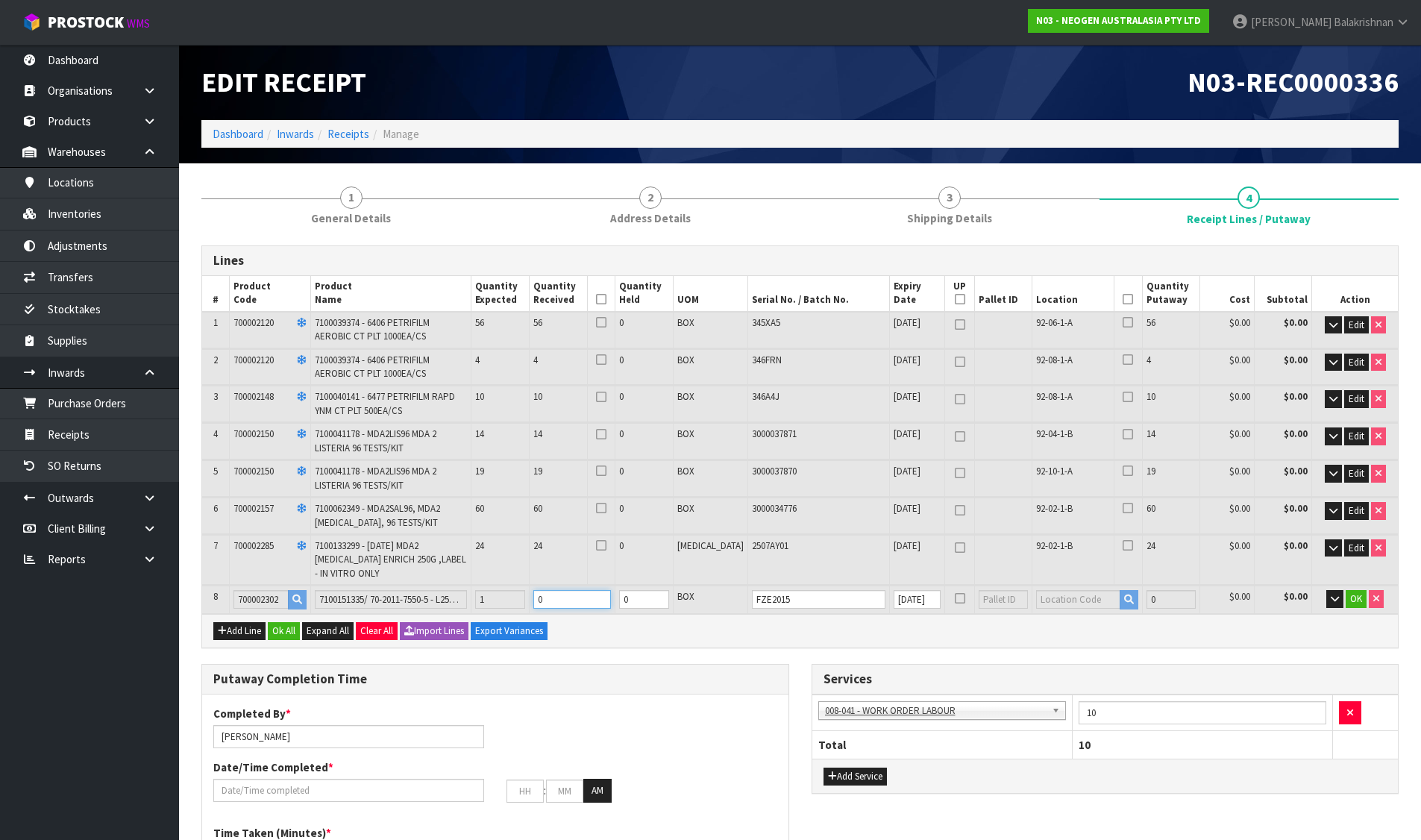
click at [521, 598] on tr "8 700002302 7100151335/ 70-2011-7550-5 - L25FSH FISH RAPID LFD 25 TESTS/KIT 1 0…" at bounding box center [799, 598] width 1195 height 27
type input "164"
type input "0.73238"
type input "174.8"
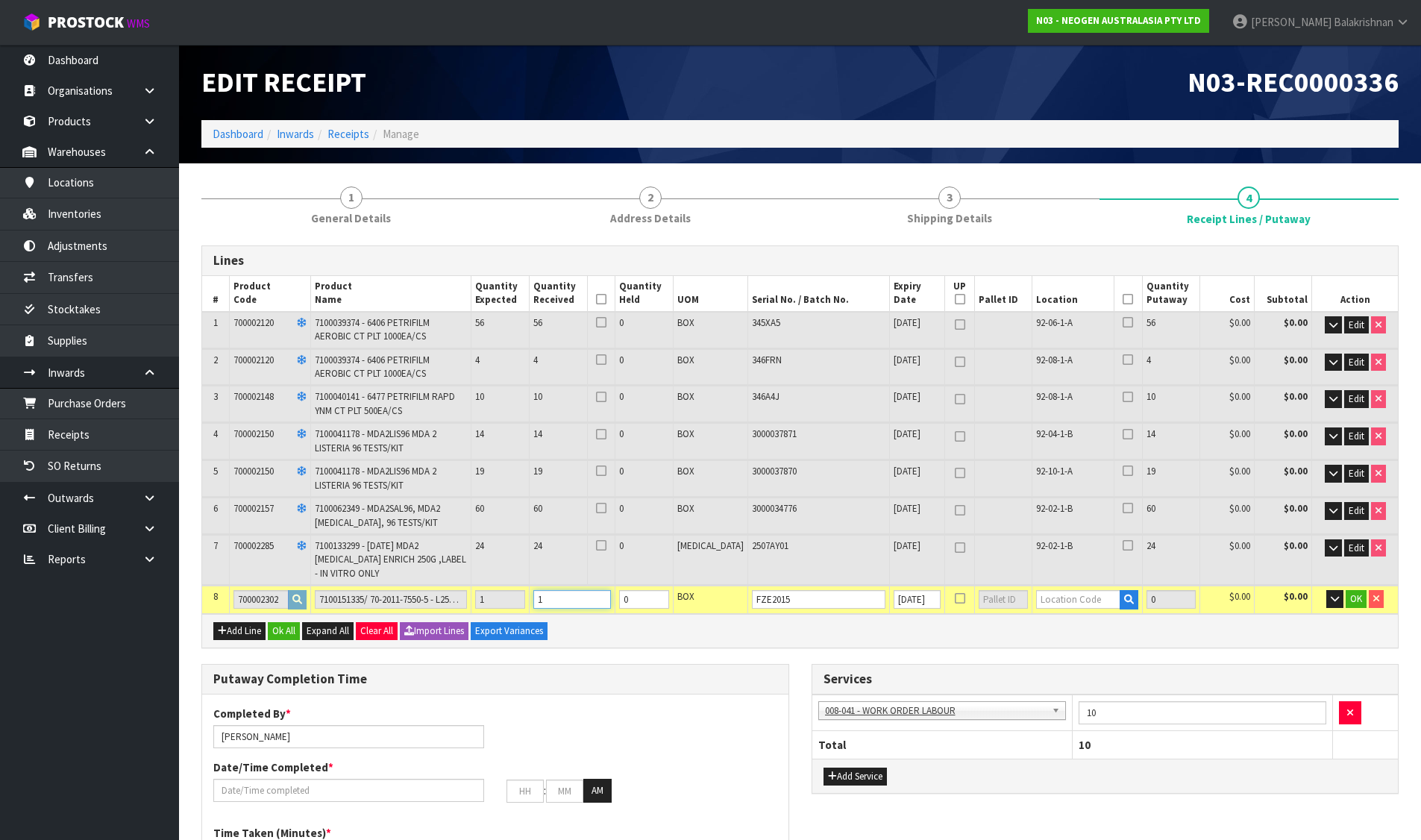
type input "1"
click at [1046, 601] on input "text" at bounding box center [1077, 598] width 84 height 19
type input "92-04-1-B"
type input "188"
type input "1"
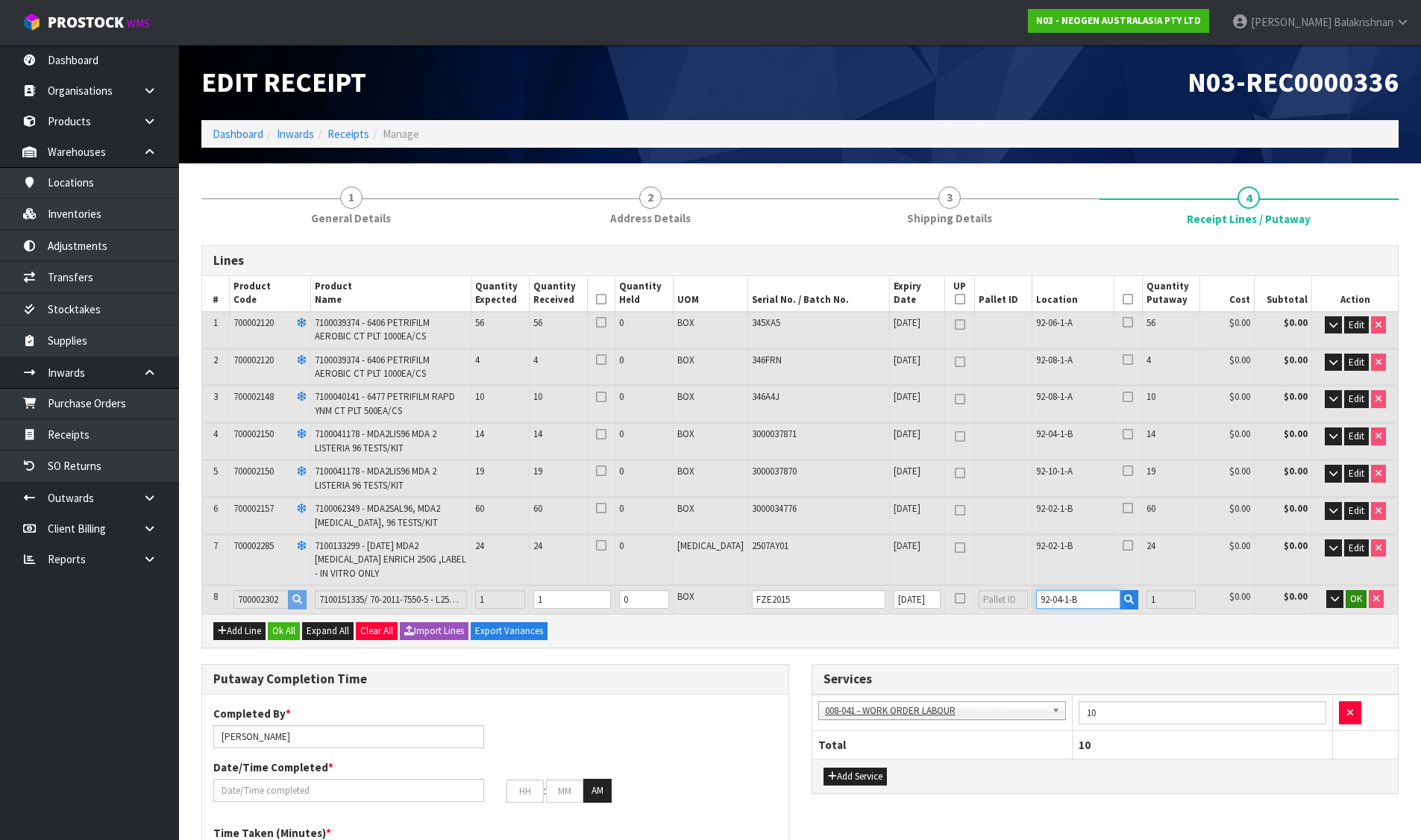
type input "92-04-1-B"
click at [1361, 599] on span "OK" at bounding box center [1355, 598] width 12 height 12
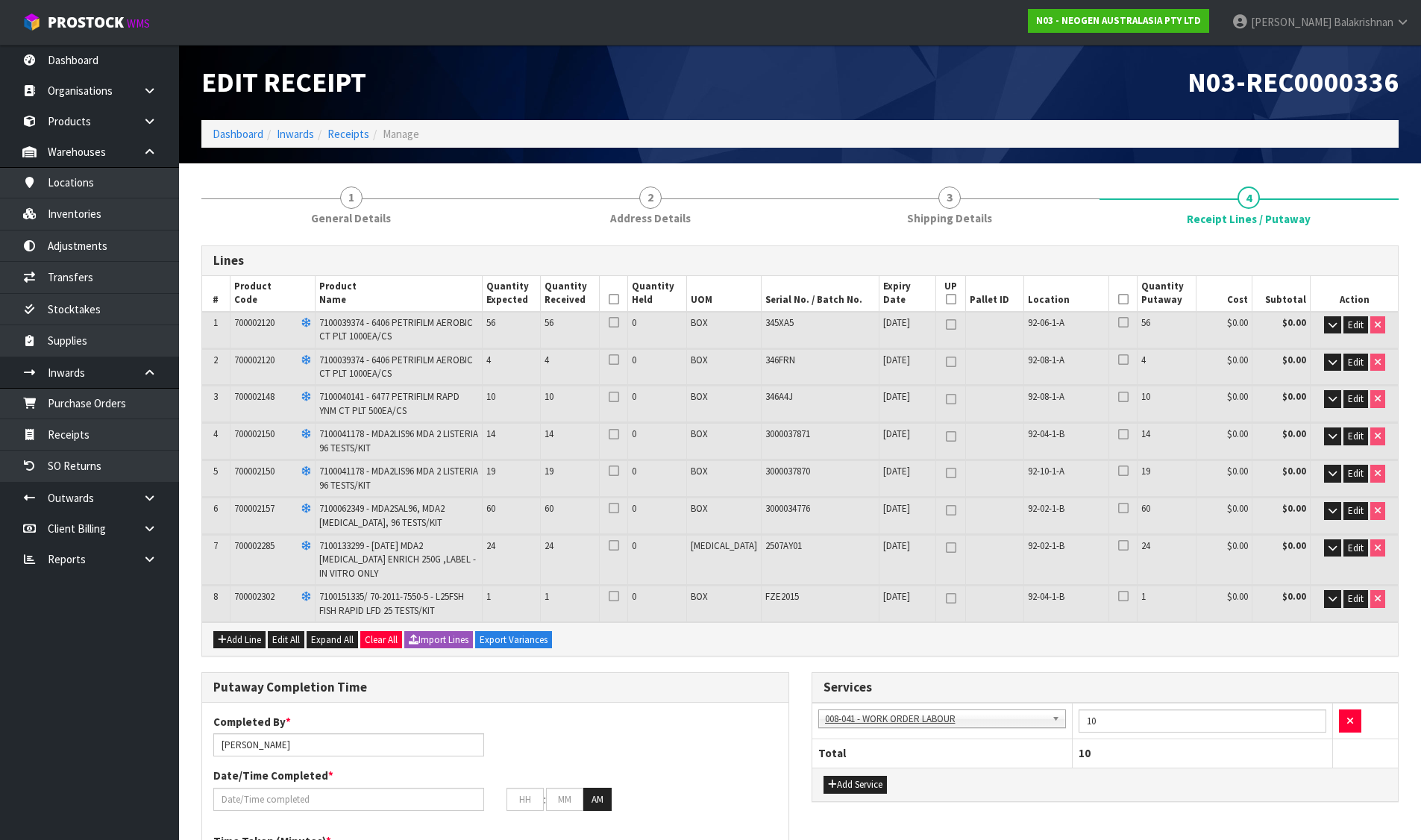
click at [619, 299] on icon at bounding box center [614, 299] width 11 height 1
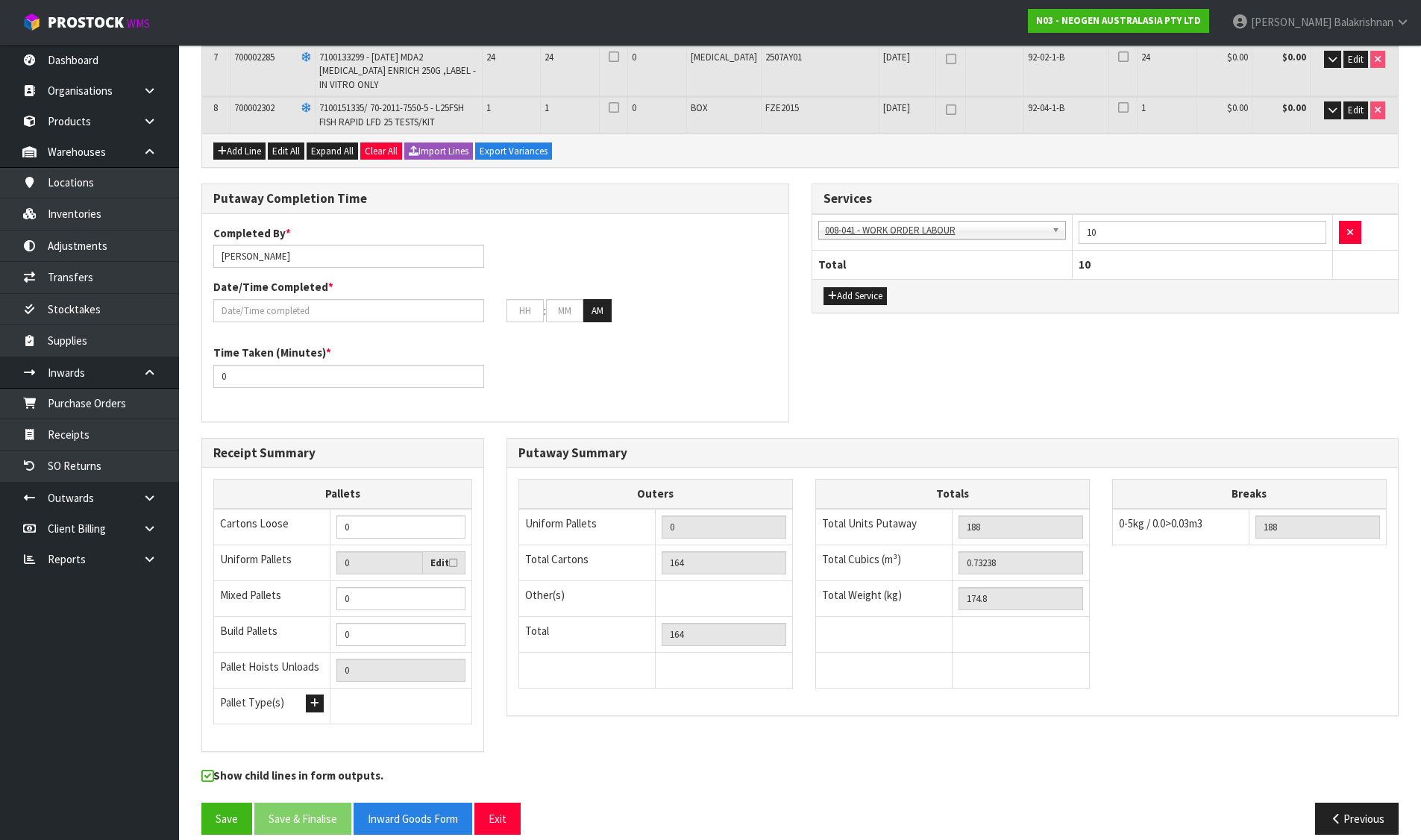
scroll to position [505, 0]
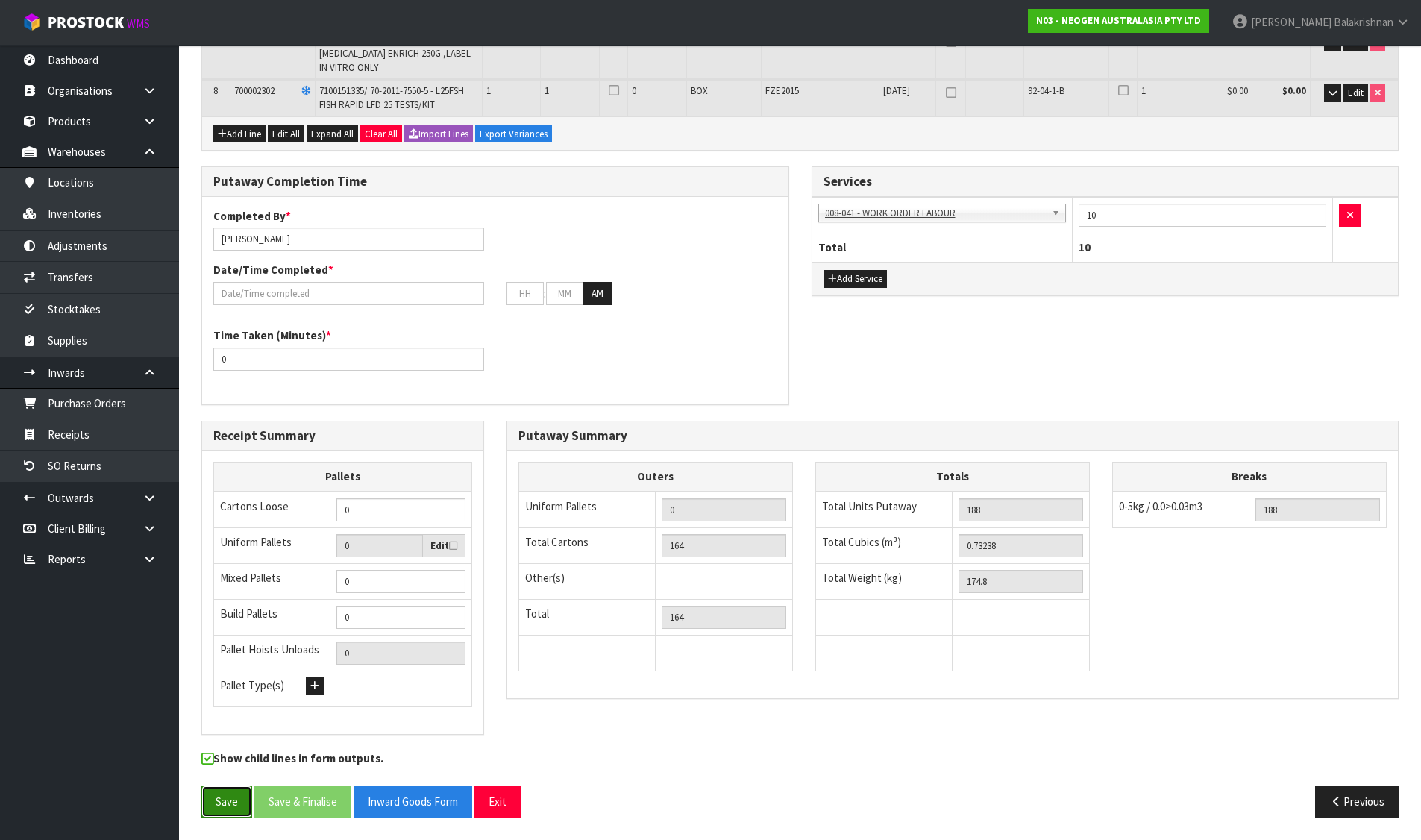
click at [211, 816] on button "Save" at bounding box center [226, 801] width 50 height 32
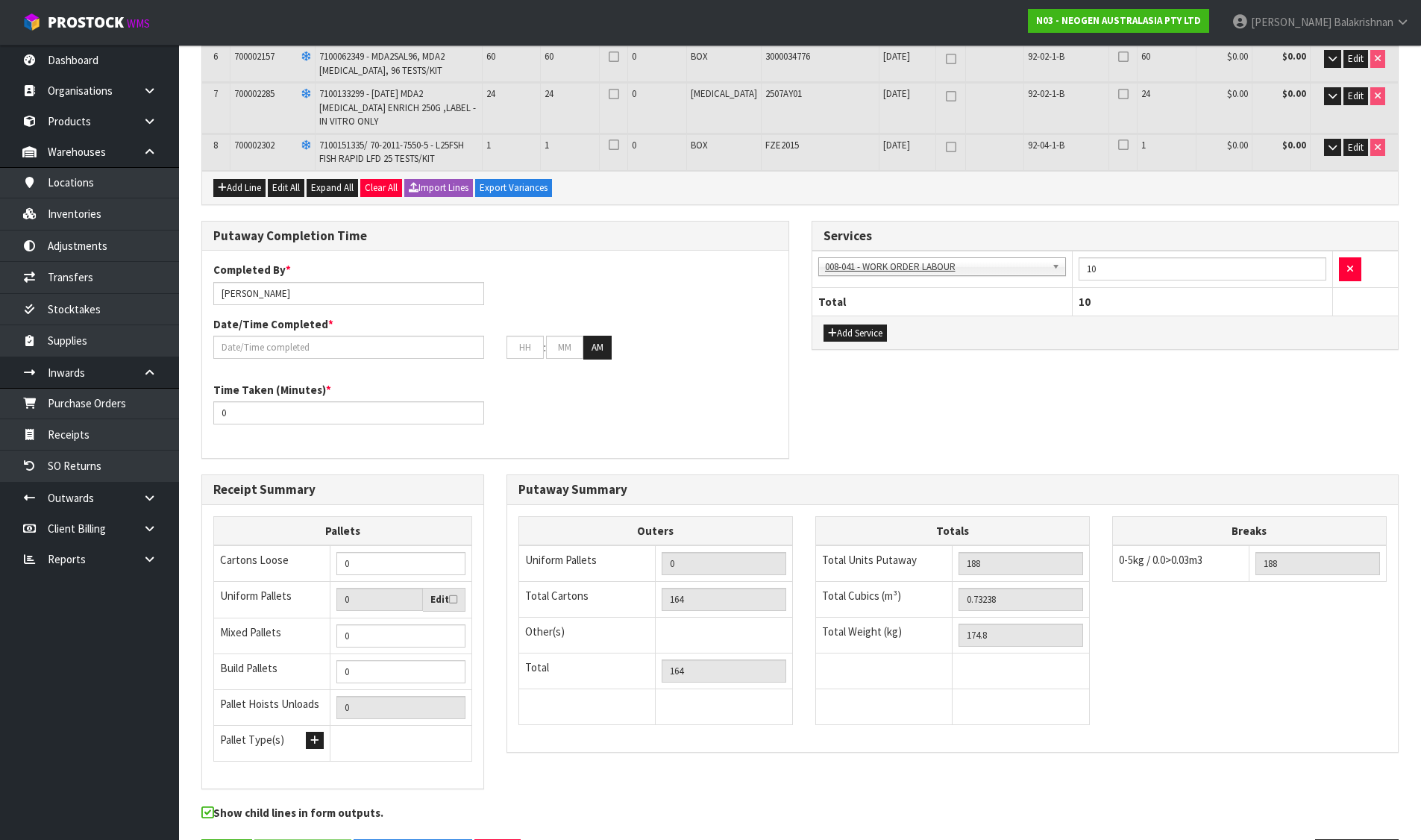
scroll to position [0, 0]
